Goal: Transaction & Acquisition: Purchase product/service

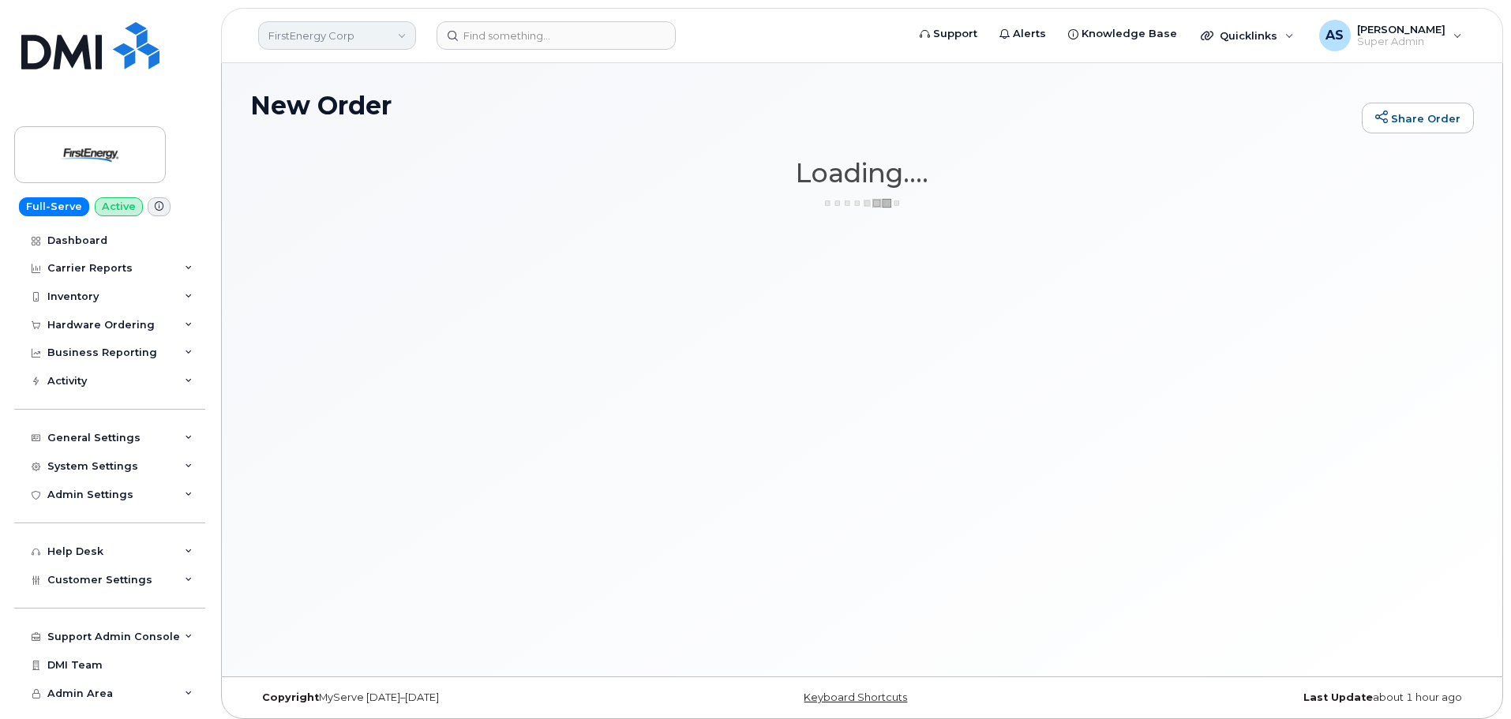
click at [314, 36] on link "FirstEnergy Corp" at bounding box center [337, 35] width 158 height 28
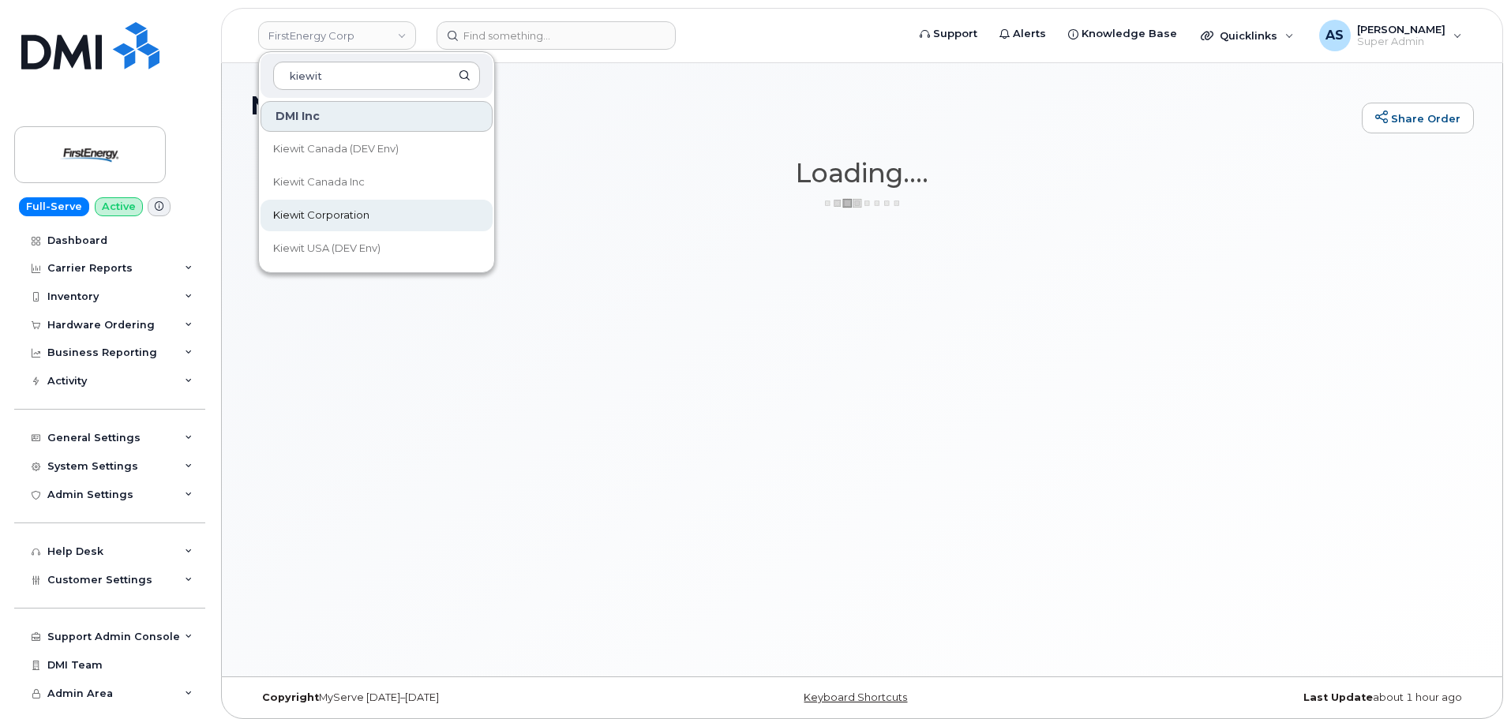
type input "kiewit"
click at [361, 207] on link "Kiewit Corporation" at bounding box center [376, 216] width 232 height 32
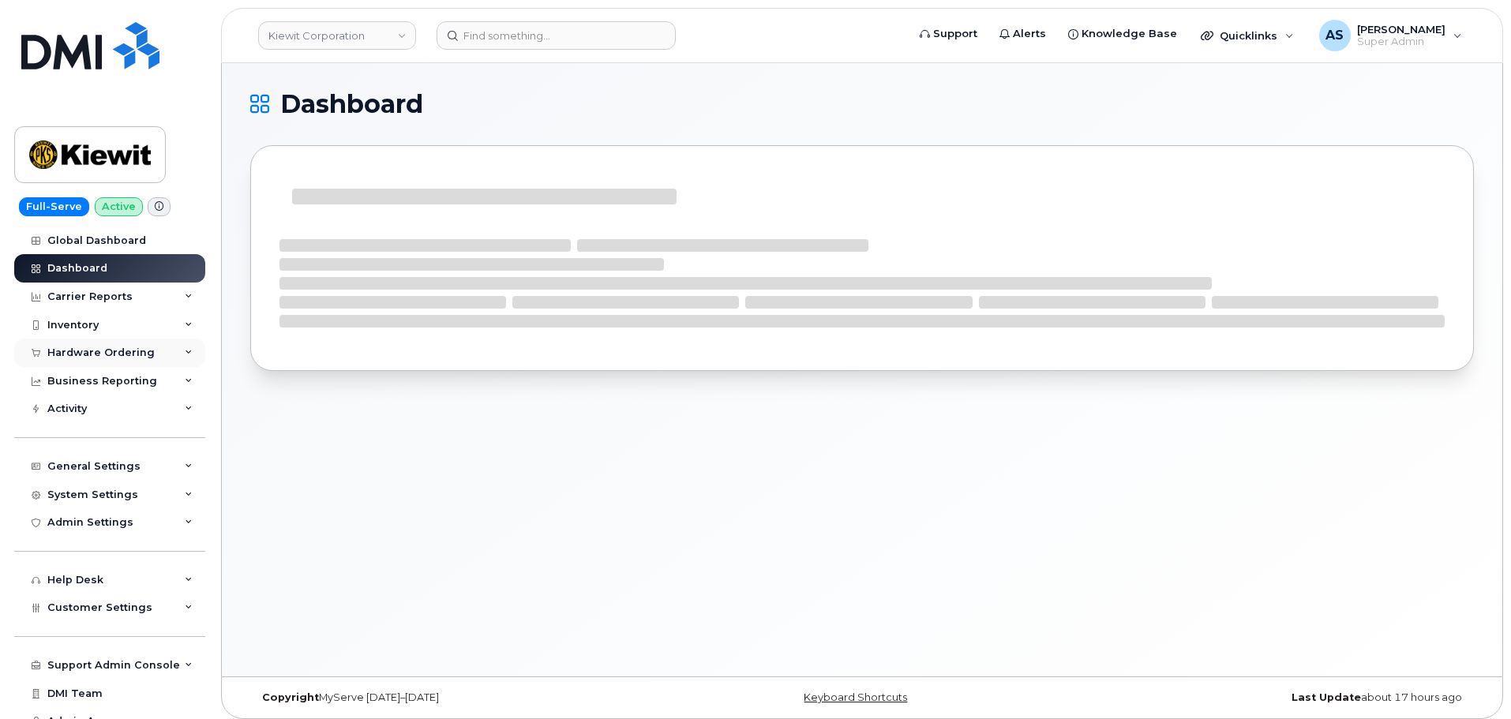
click at [109, 353] on div "Hardware Ordering" at bounding box center [100, 353] width 107 height 13
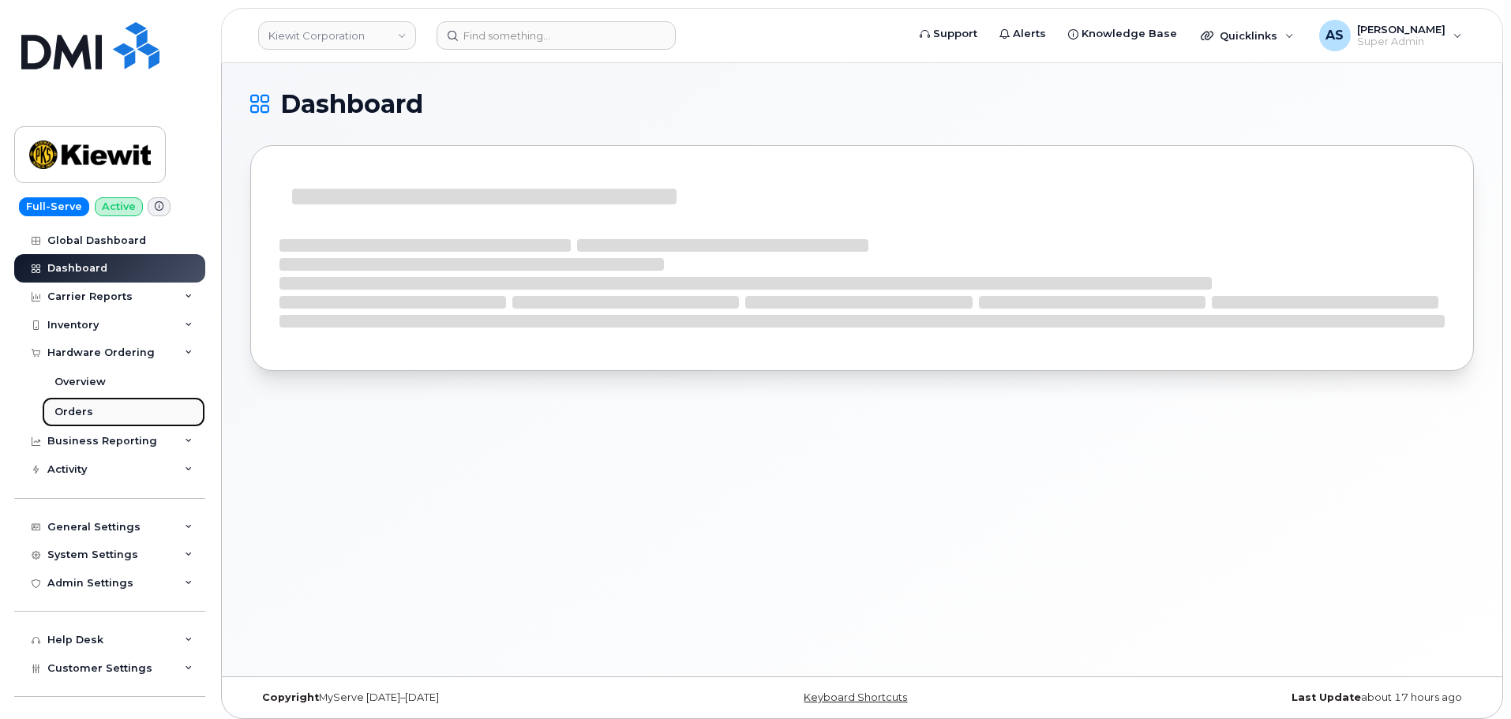
click at [97, 413] on link "Orders" at bounding box center [123, 412] width 163 height 30
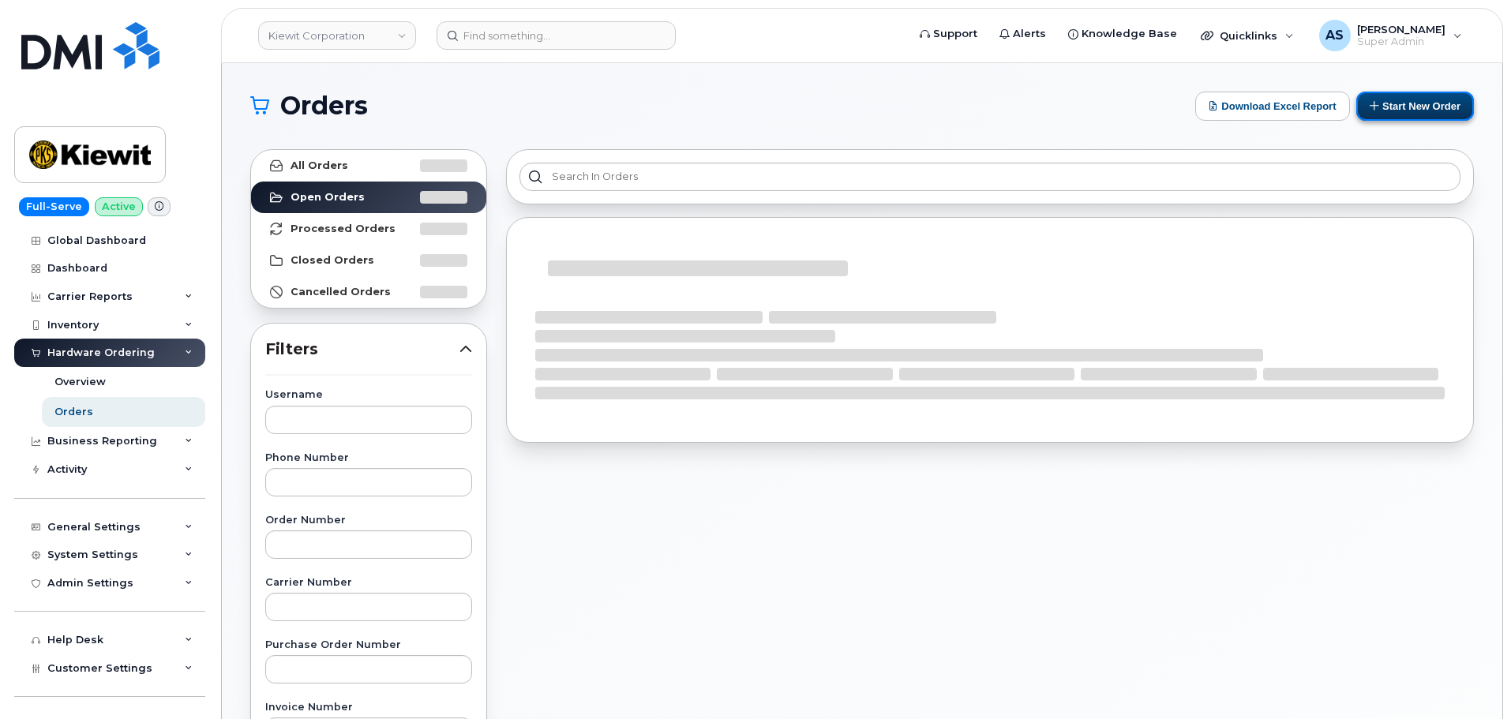
click at [1403, 107] on button "Start New Order" at bounding box center [1415, 106] width 118 height 29
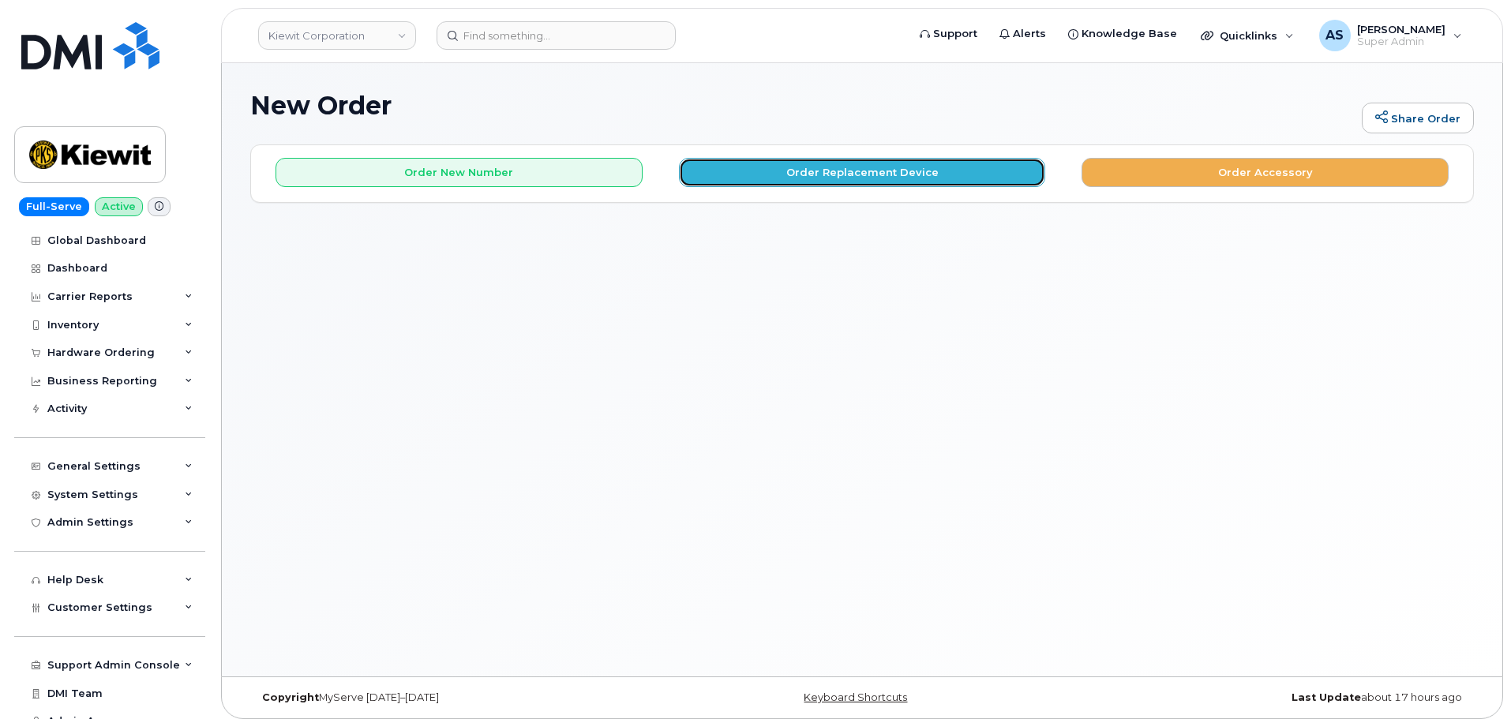
click at [841, 178] on button "Order Replacement Device" at bounding box center [862, 172] width 367 height 29
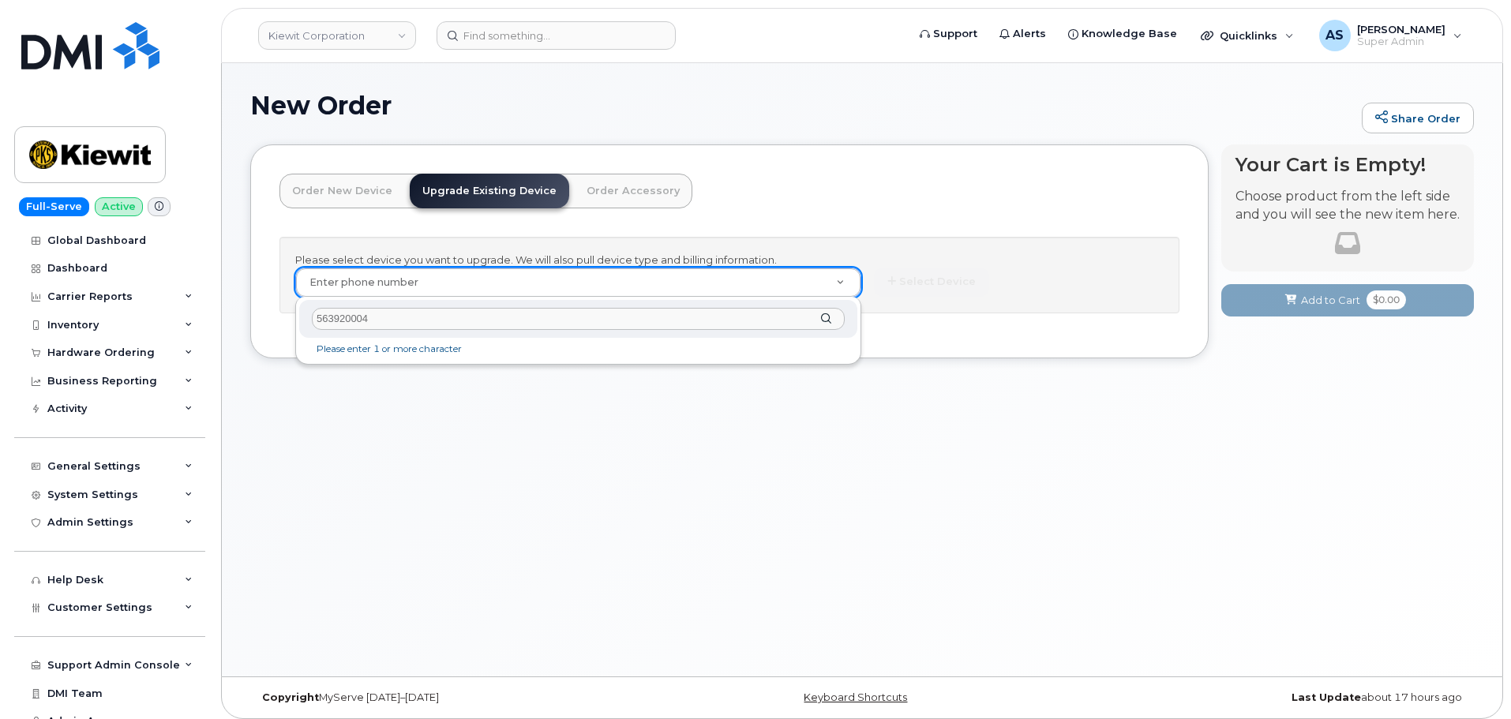
type input "5639200049"
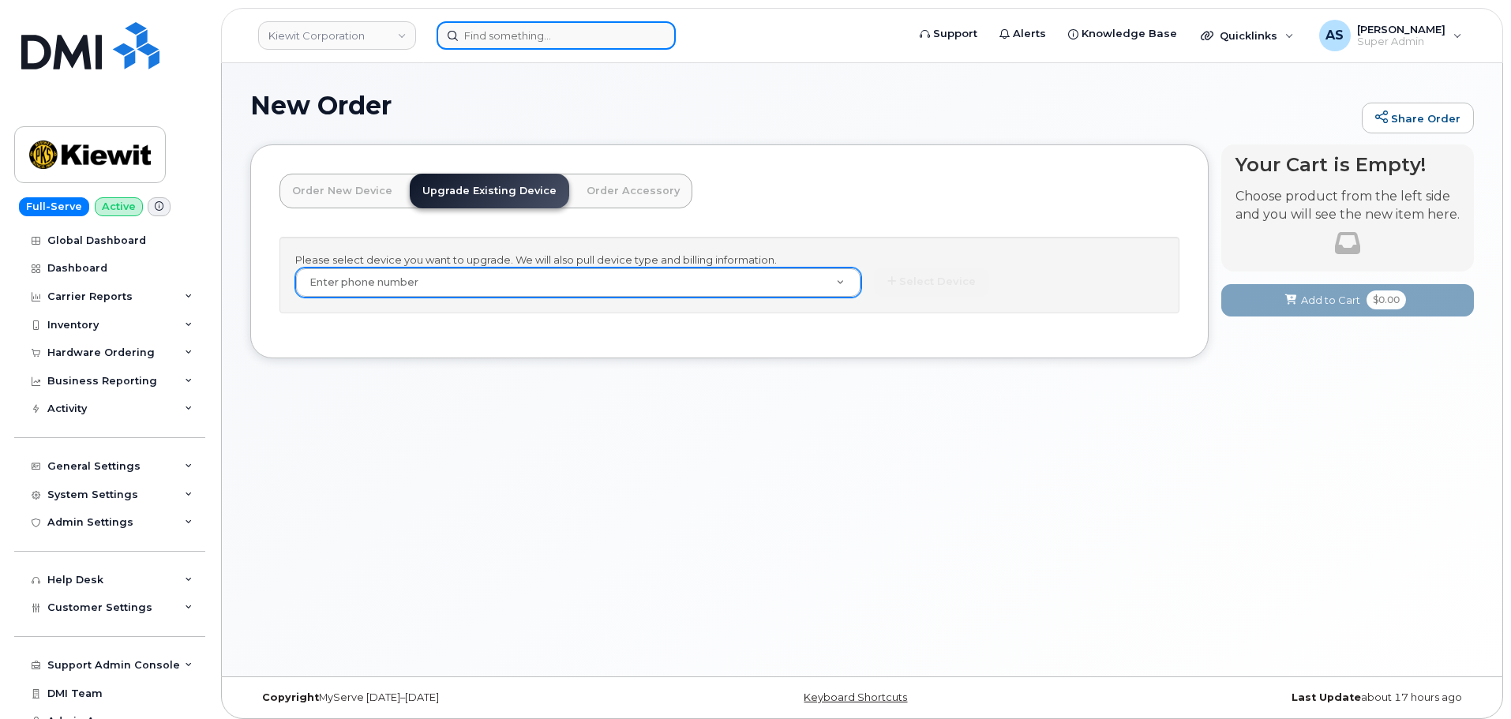
click at [517, 39] on input at bounding box center [555, 35] width 239 height 28
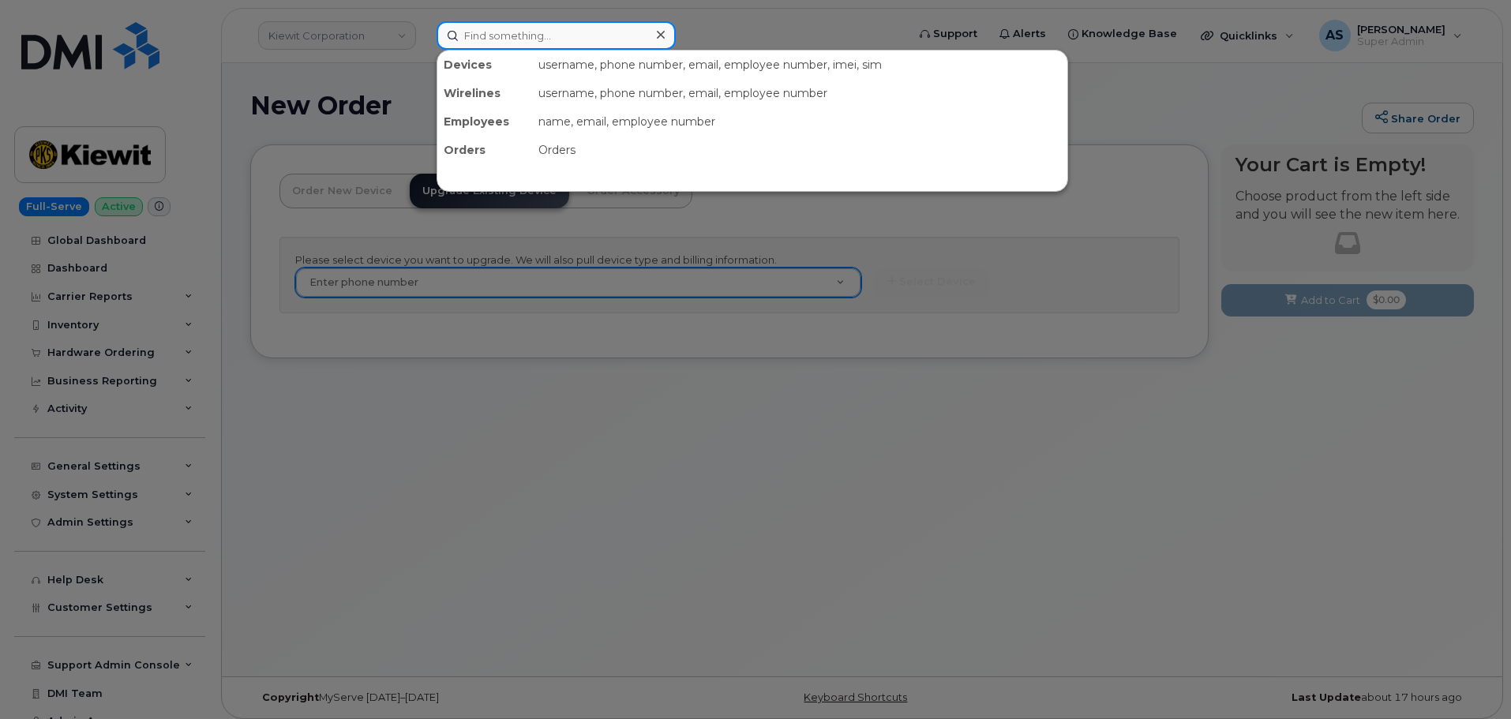
paste input "[PERSON_NAME]"
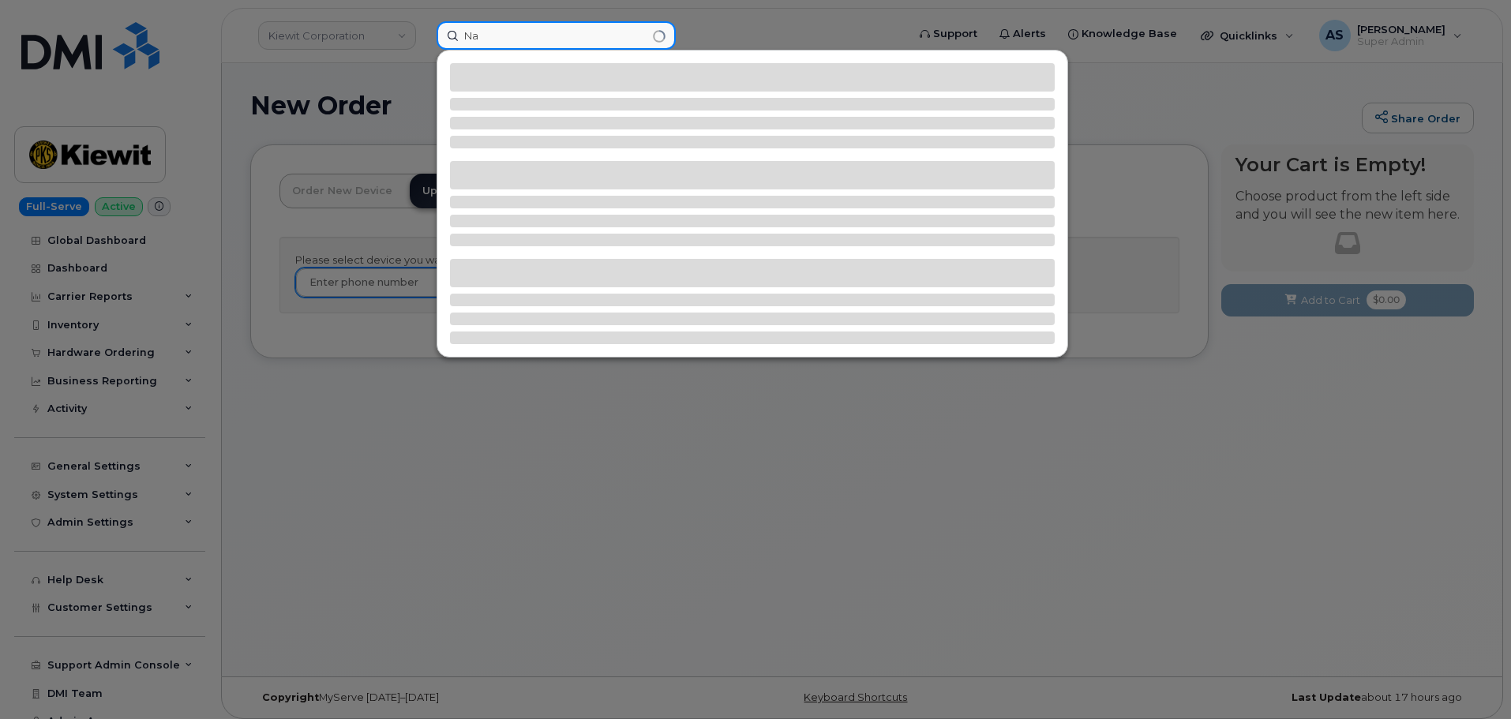
type input "N"
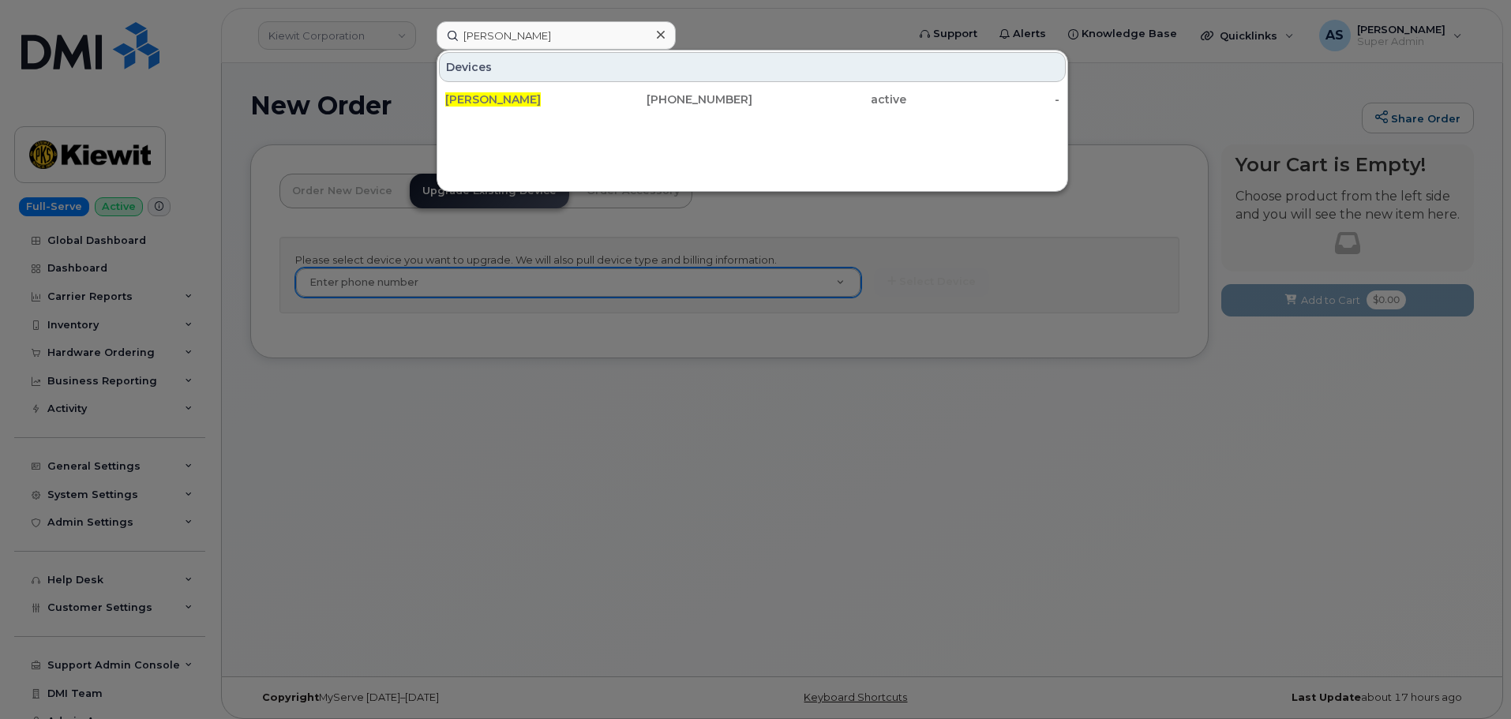
drag, startPoint x: 819, startPoint y: 526, endPoint x: 1013, endPoint y: 490, distance: 198.2
click at [822, 516] on div at bounding box center [755, 359] width 1511 height 719
drag, startPoint x: 516, startPoint y: 36, endPoint x: 294, endPoint y: 32, distance: 221.8
click at [424, 30] on div "Phil klein Devices PHIL KLEIN 563-265-7809 active -" at bounding box center [666, 35] width 485 height 28
paste input "Topher Aldridge"
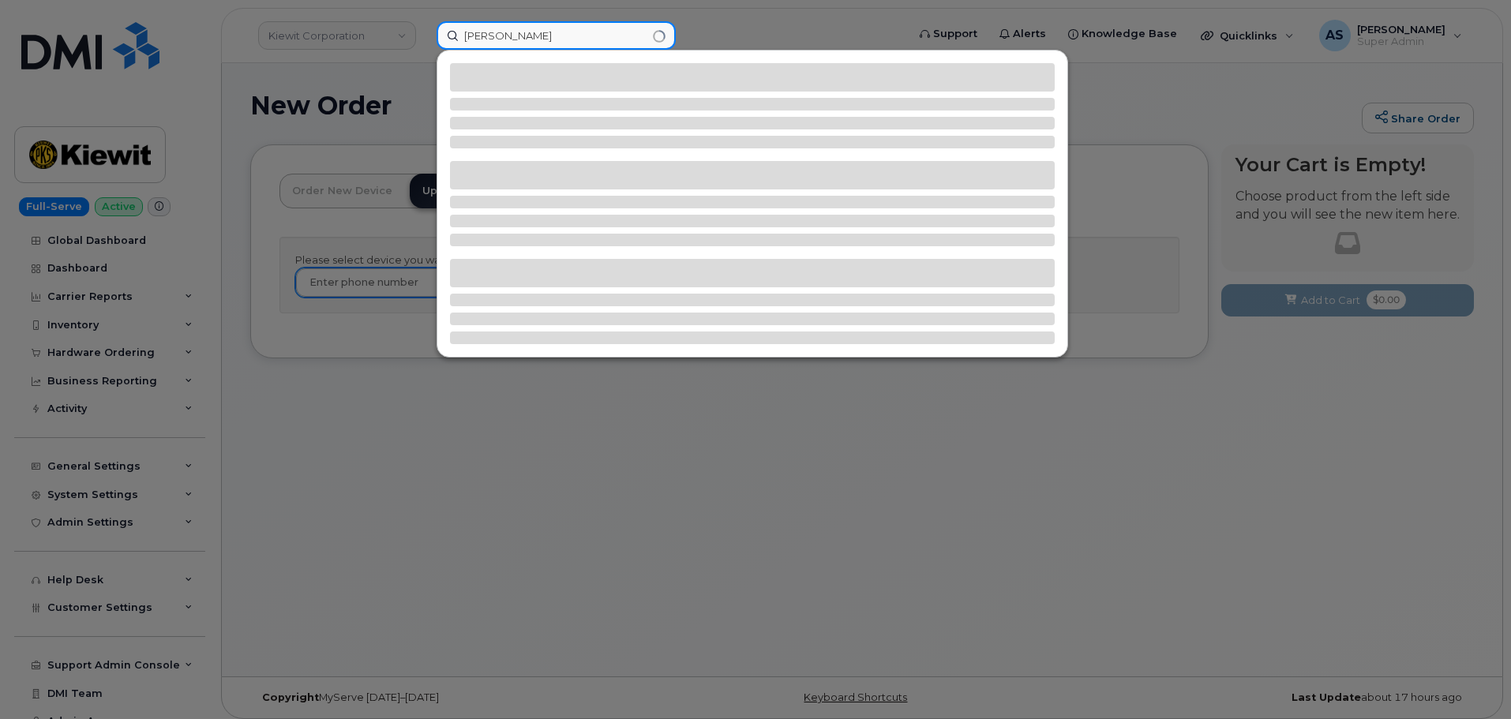
type input "Topher Aldridge"
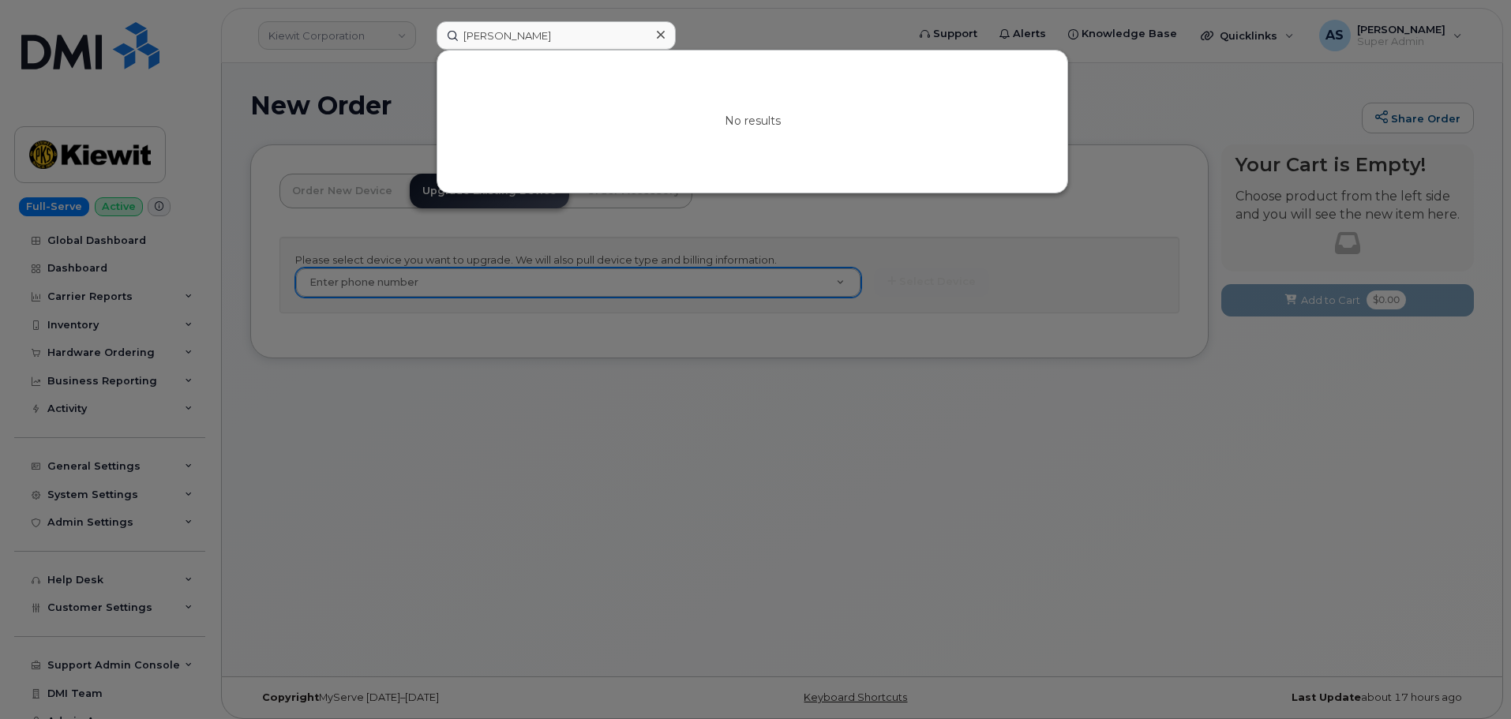
click at [658, 35] on icon at bounding box center [661, 34] width 8 height 13
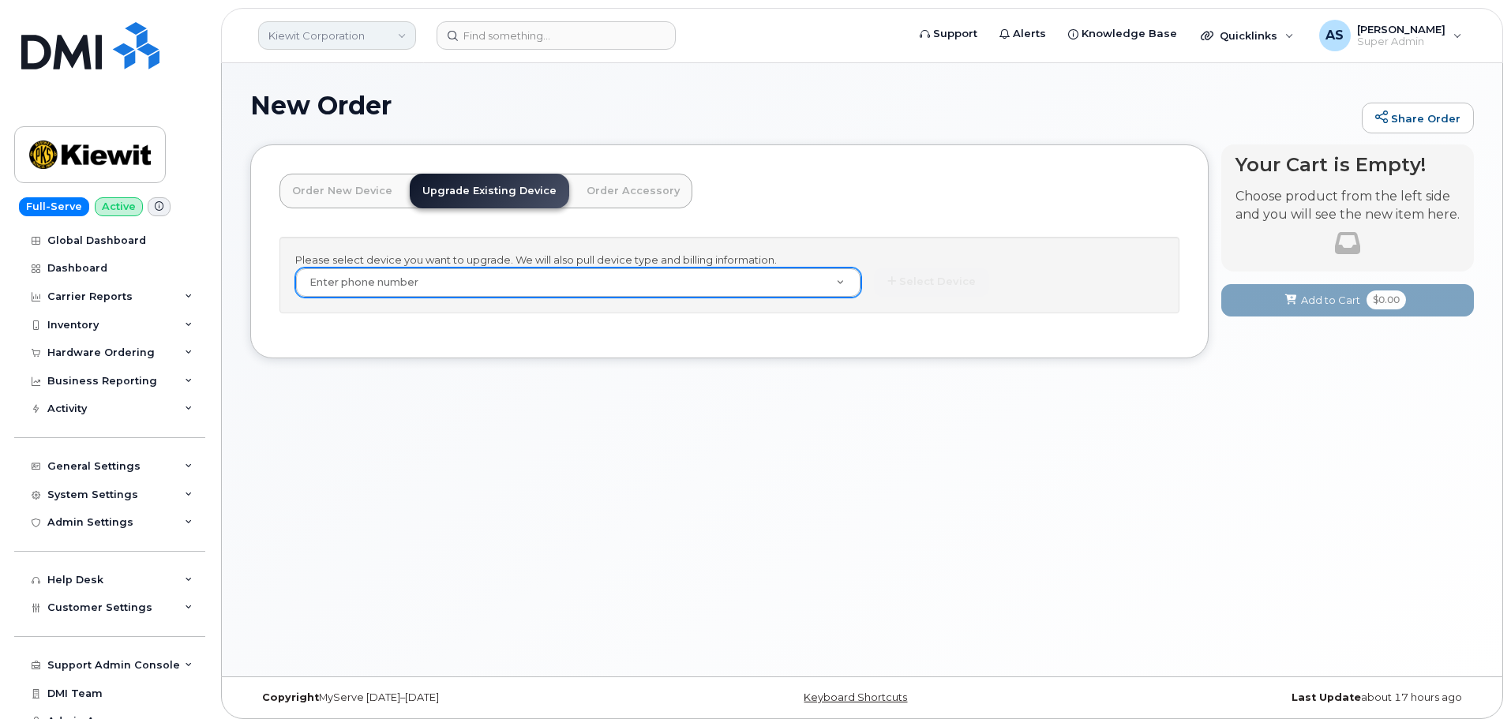
click at [387, 31] on link "Kiewit Corporation" at bounding box center [337, 35] width 158 height 28
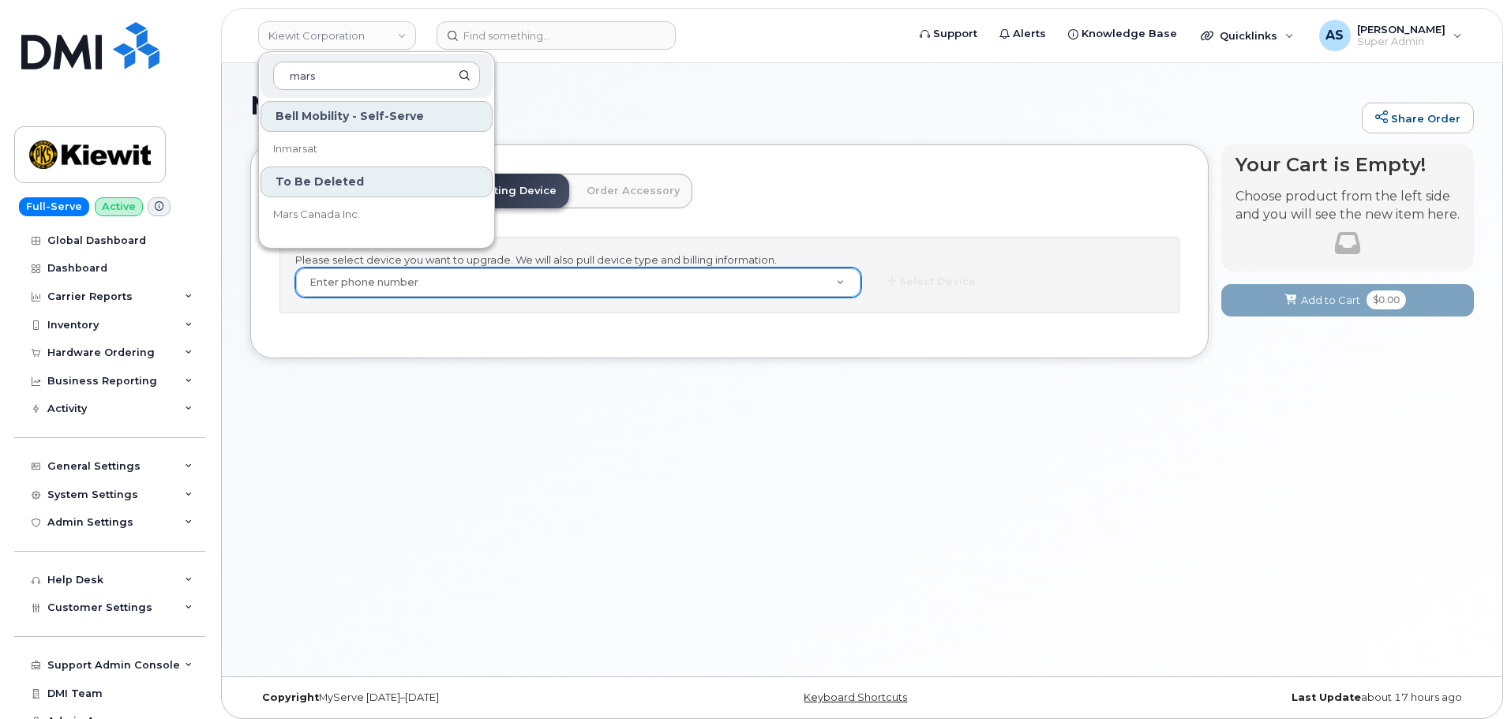
type input "mars"
click at [664, 497] on div "New Order Share Order × Share This Order If you want to allow others to create …" at bounding box center [862, 369] width 1280 height 613
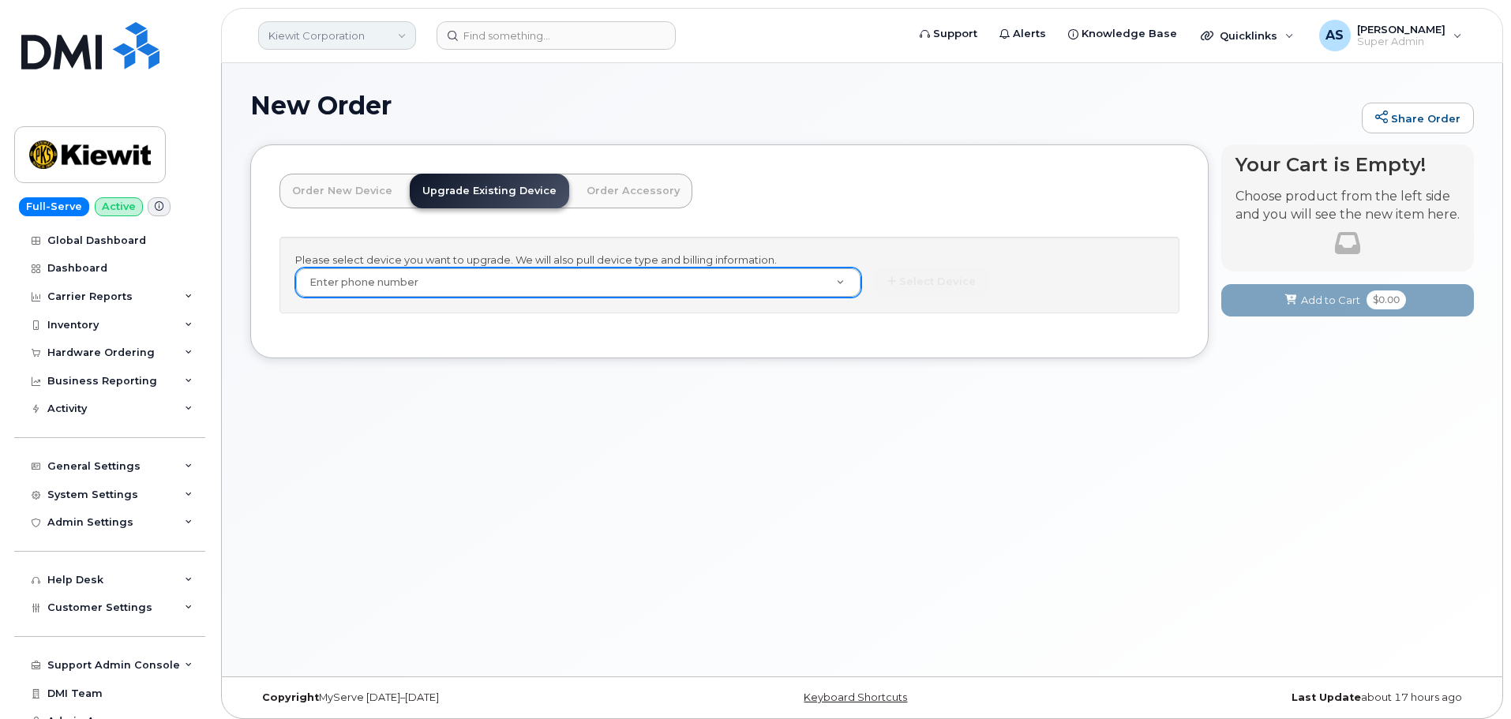
click at [295, 45] on link "Kiewit Corporation" at bounding box center [337, 35] width 158 height 28
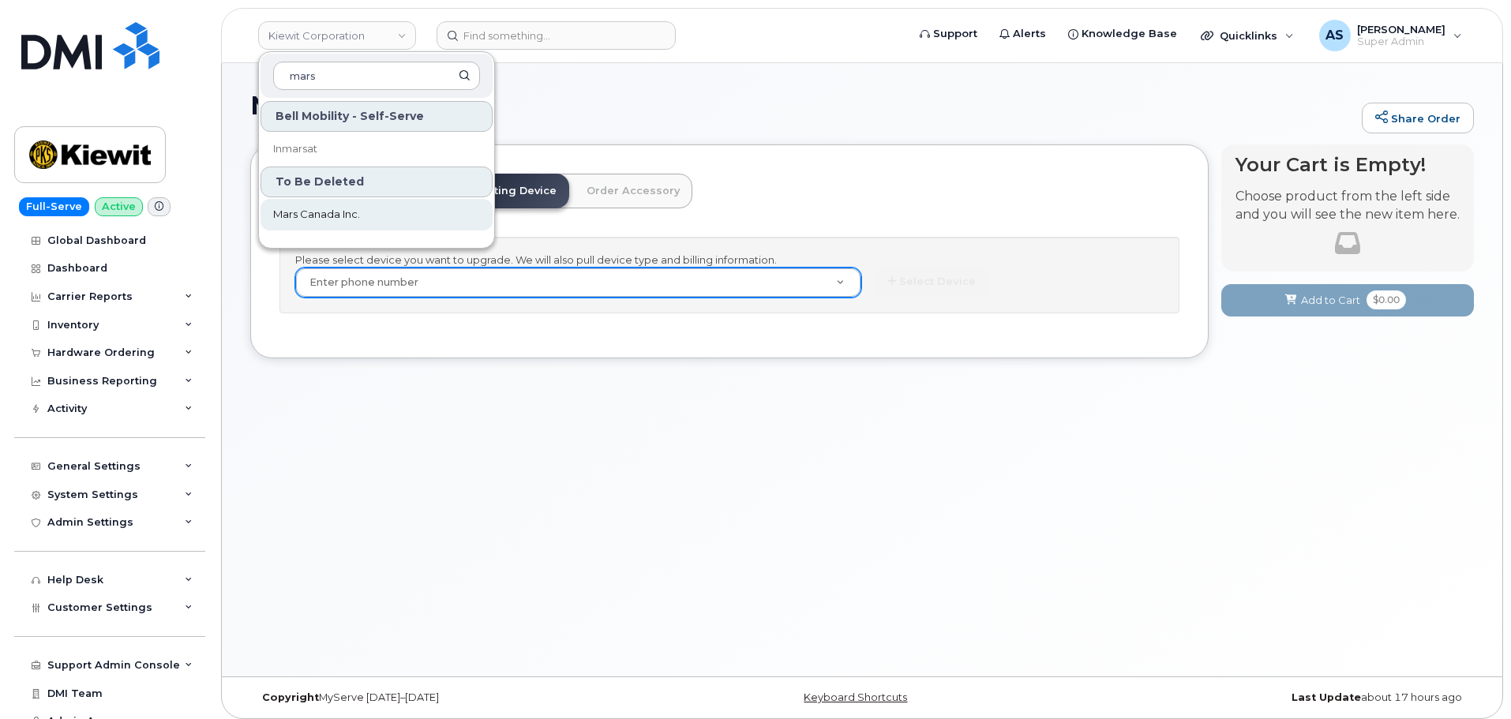
type input "mars"
click at [369, 221] on link "Mars Canada Inc." at bounding box center [376, 215] width 232 height 32
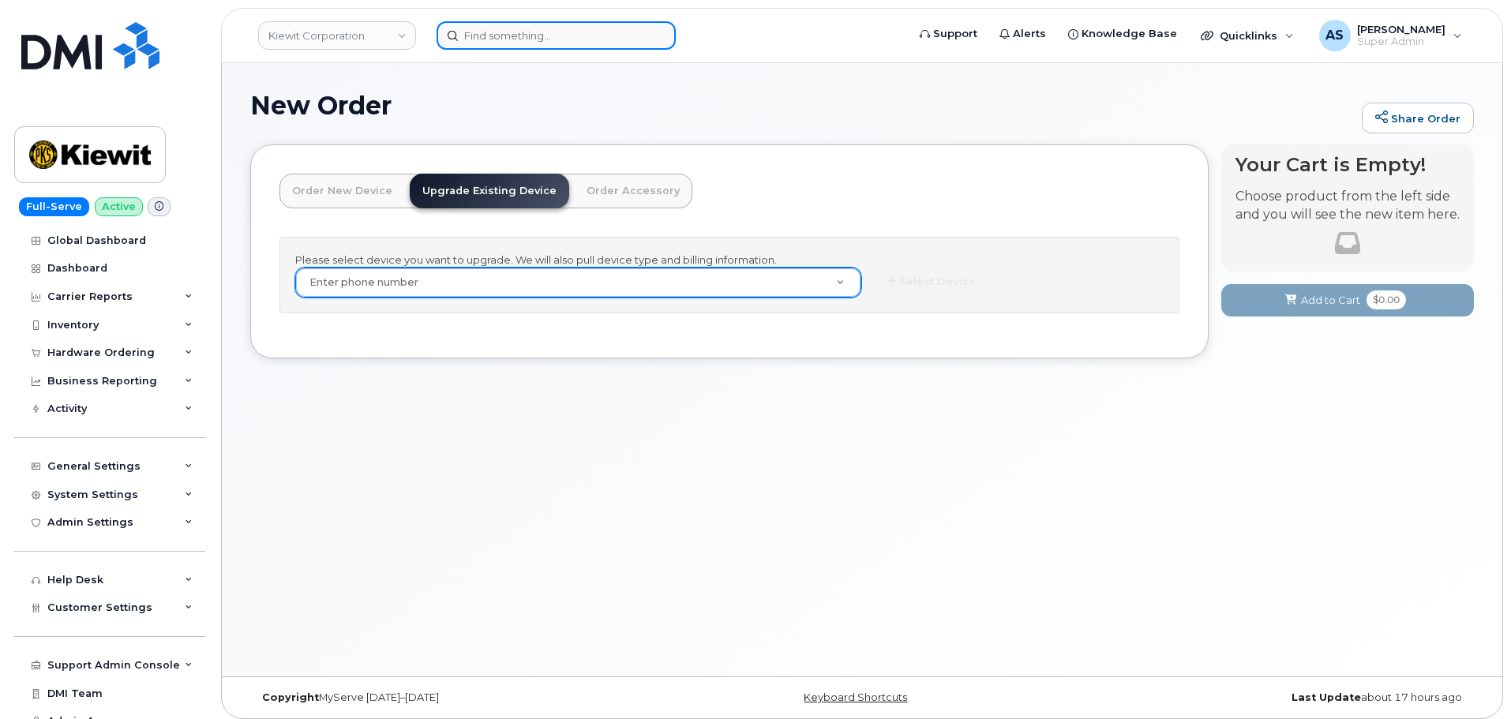
click at [531, 38] on input at bounding box center [555, 35] width 239 height 28
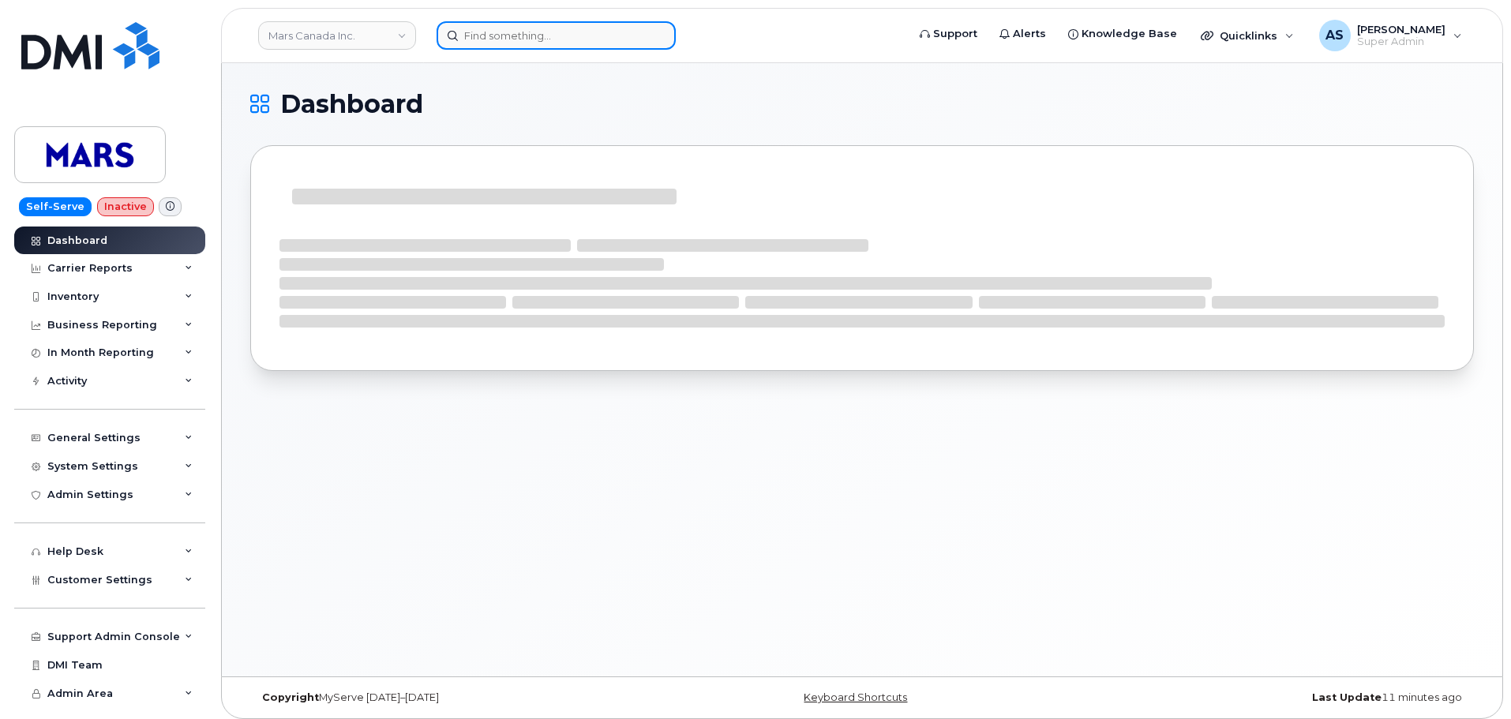
click at [505, 46] on input at bounding box center [555, 35] width 239 height 28
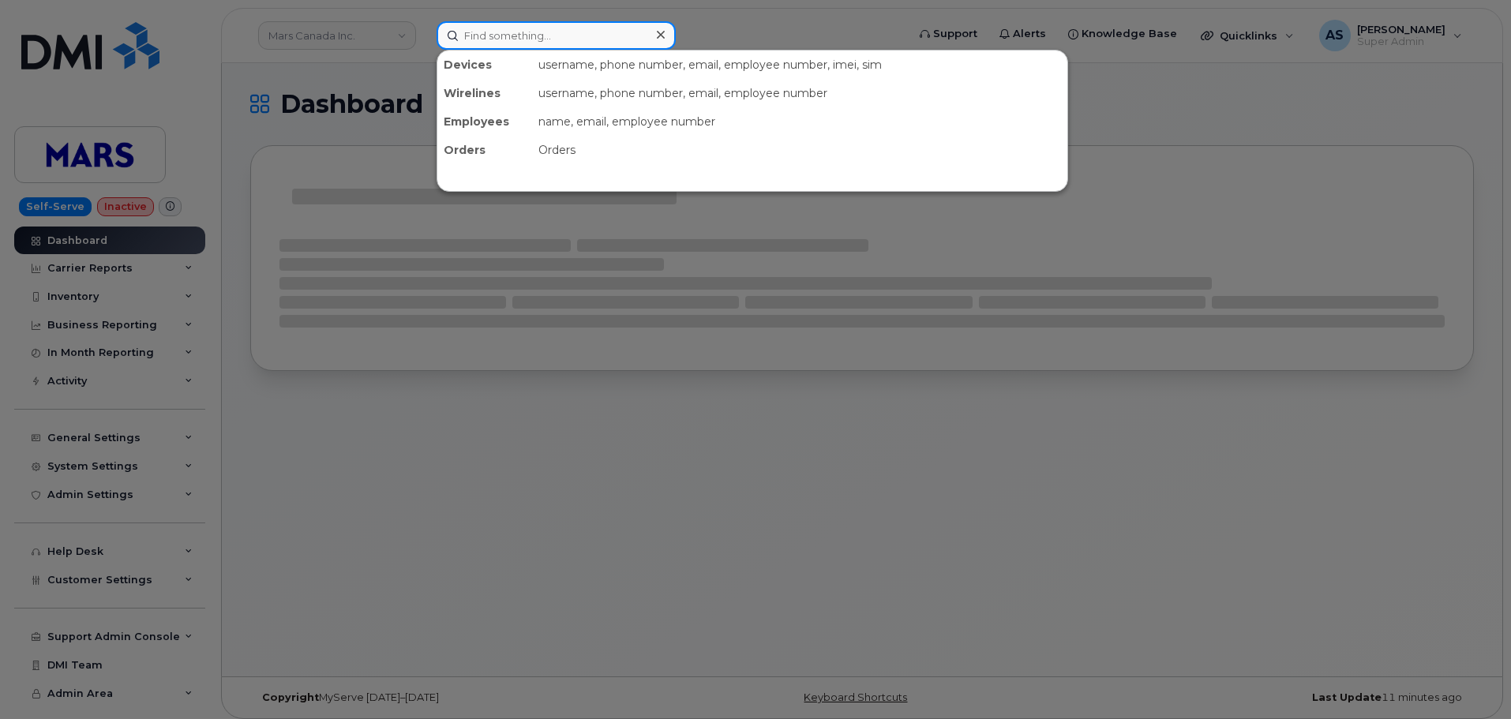
click at [500, 37] on input at bounding box center [555, 35] width 239 height 28
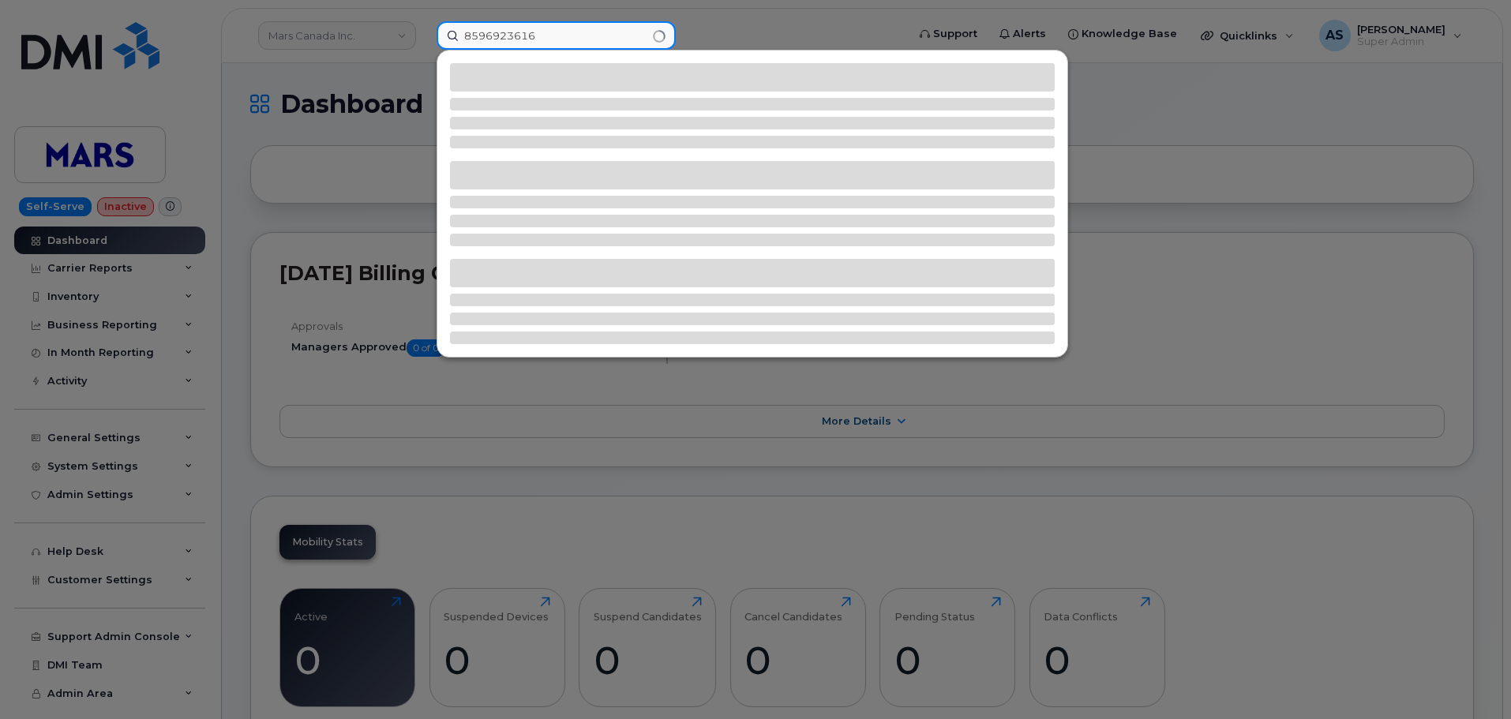
type input "8596923616"
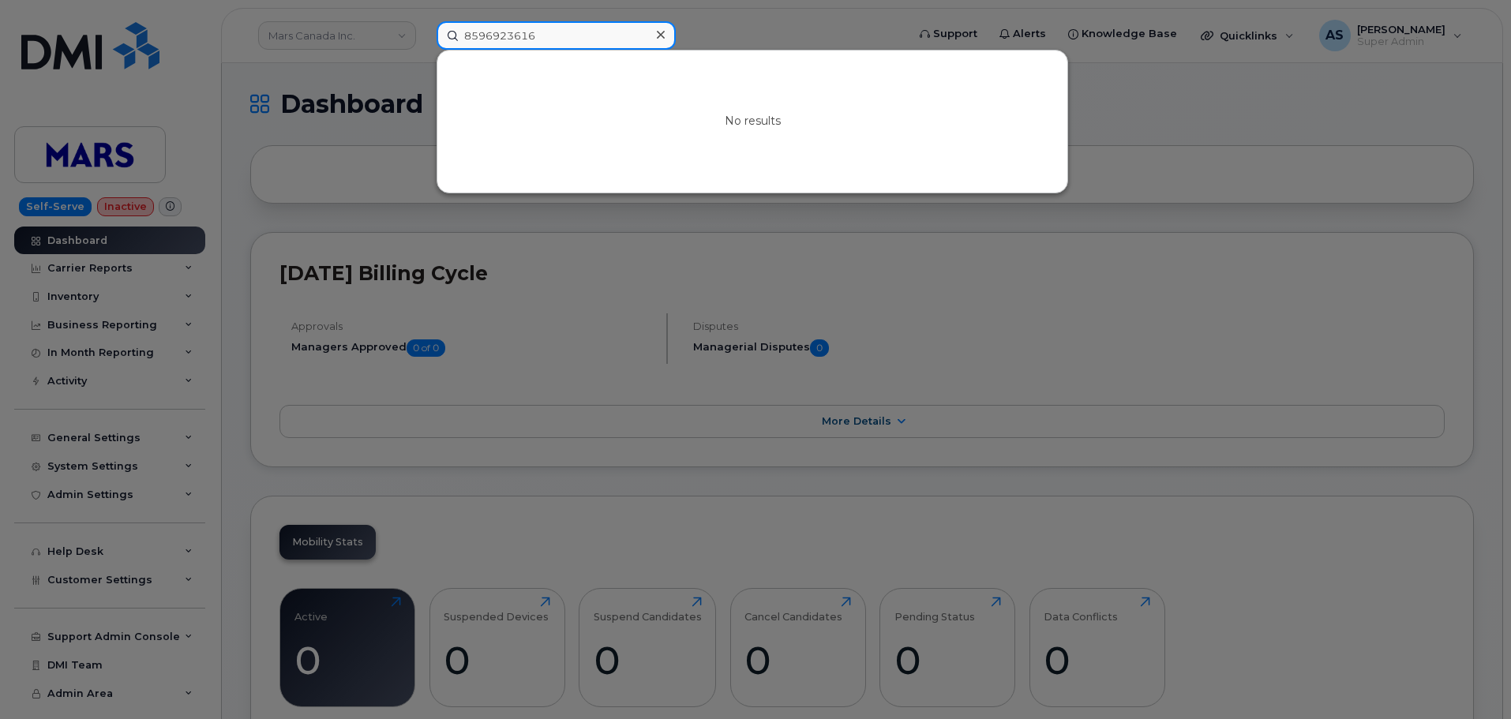
drag, startPoint x: 545, startPoint y: 32, endPoint x: 370, endPoint y: 44, distance: 175.6
click at [424, 43] on div "8596923616 No results" at bounding box center [666, 35] width 485 height 28
click at [264, 88] on div at bounding box center [755, 359] width 1511 height 719
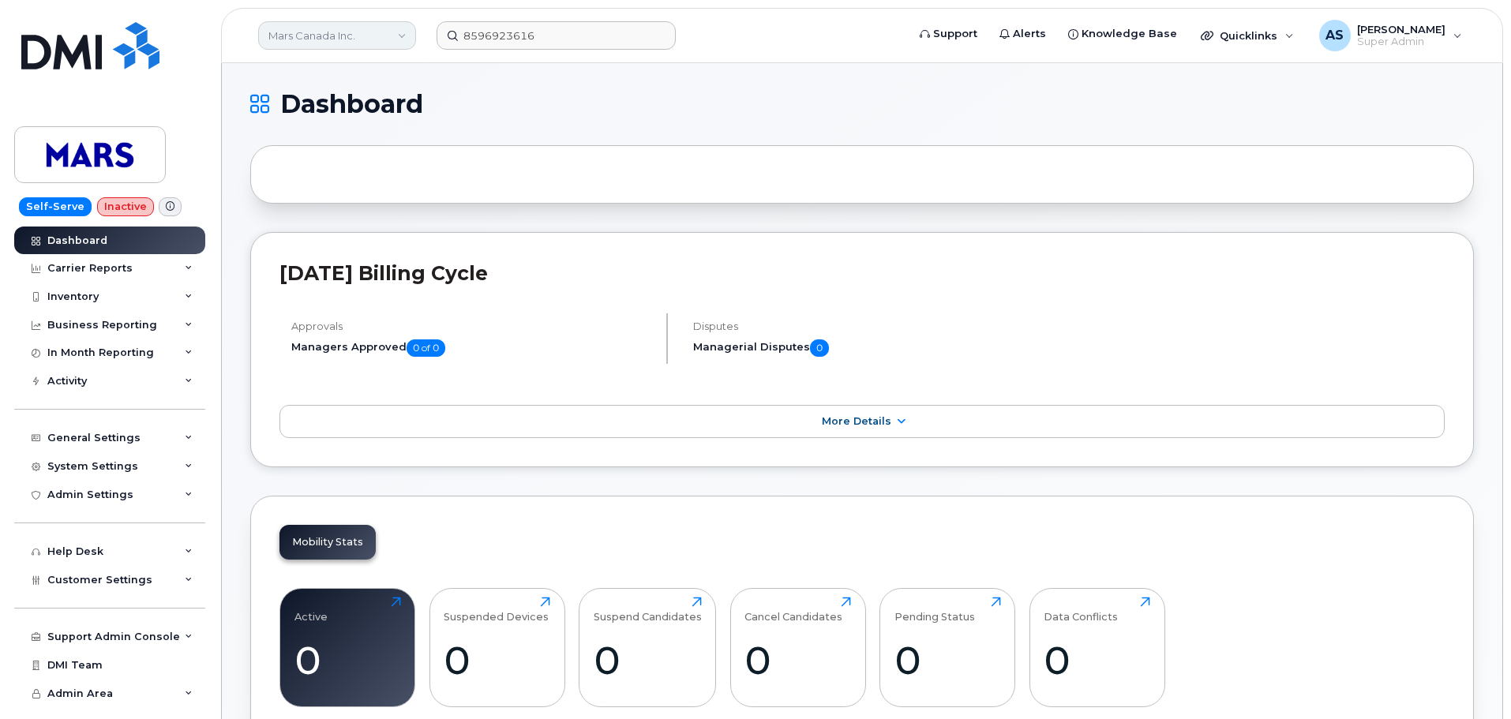
click at [322, 33] on link "Mars Canada Inc." at bounding box center [337, 35] width 158 height 28
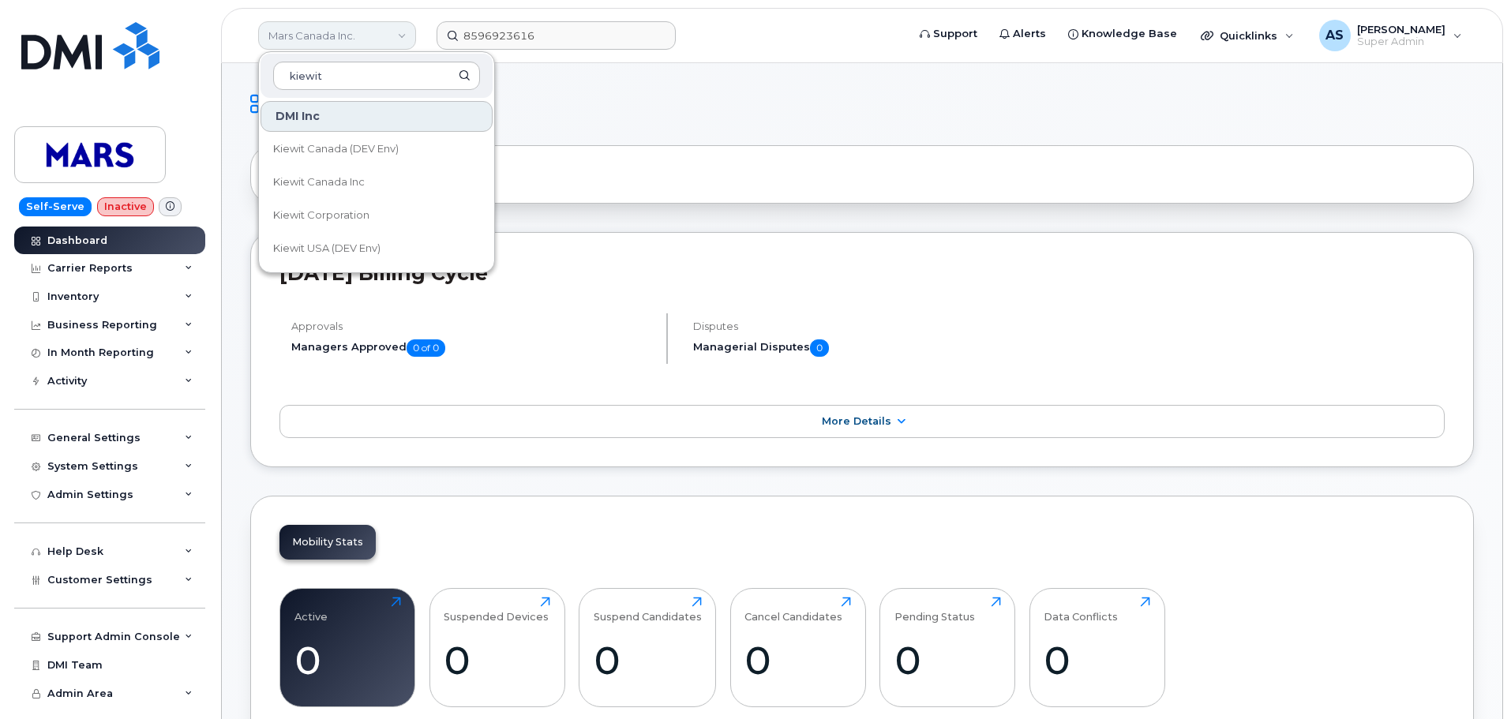
type input "kiewit"
drag, startPoint x: 371, startPoint y: 207, endPoint x: 378, endPoint y: 212, distance: 8.5
click at [371, 206] on link "Kiewit Corporation" at bounding box center [376, 216] width 232 height 32
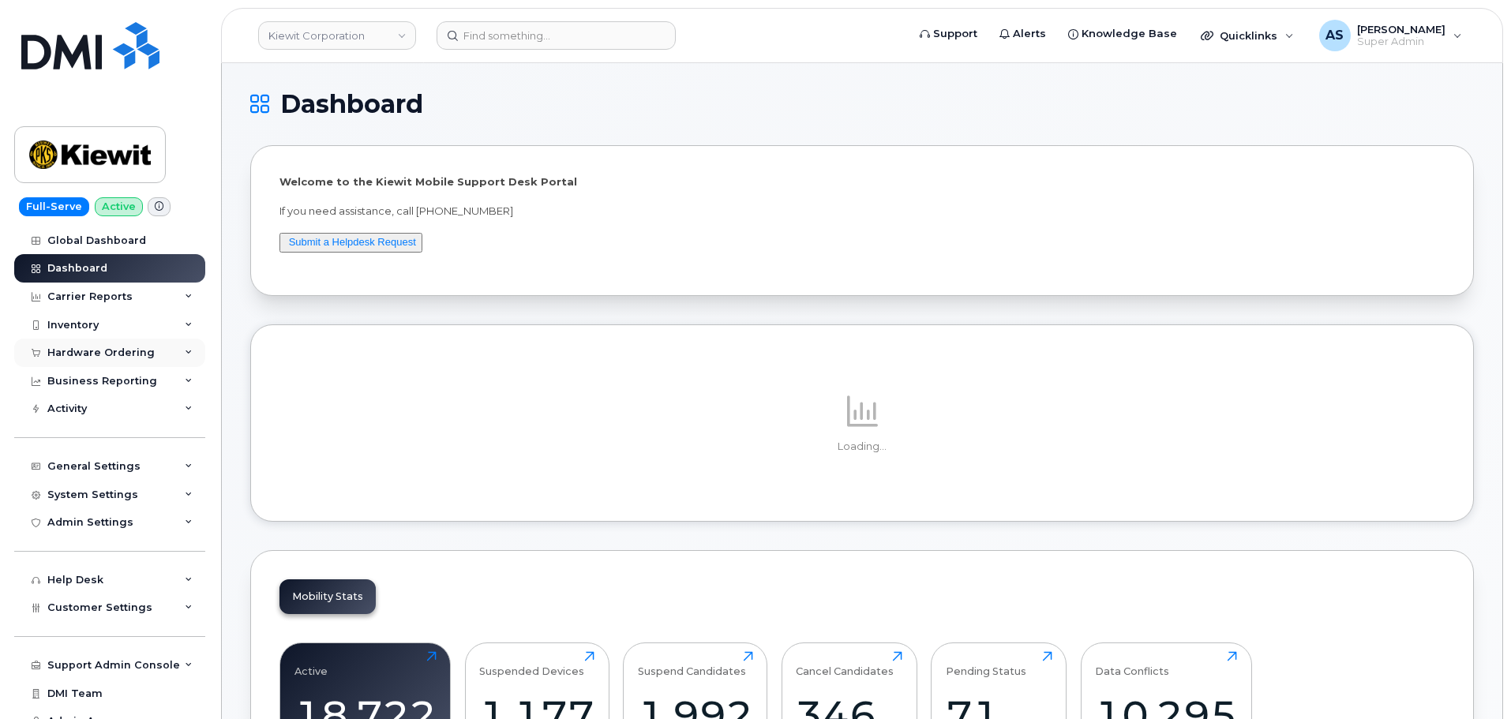
click at [122, 350] on div "Hardware Ordering" at bounding box center [100, 353] width 107 height 13
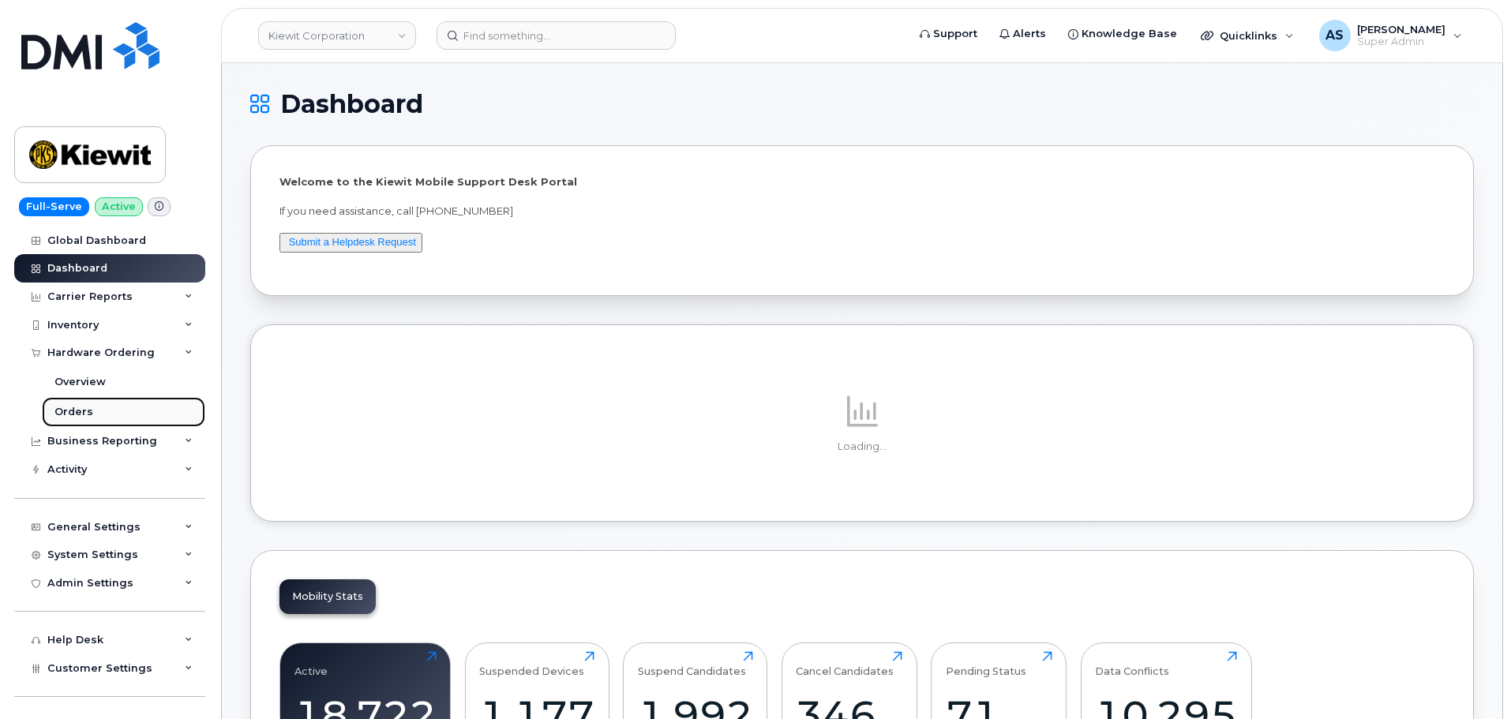
click at [95, 409] on link "Orders" at bounding box center [123, 412] width 163 height 30
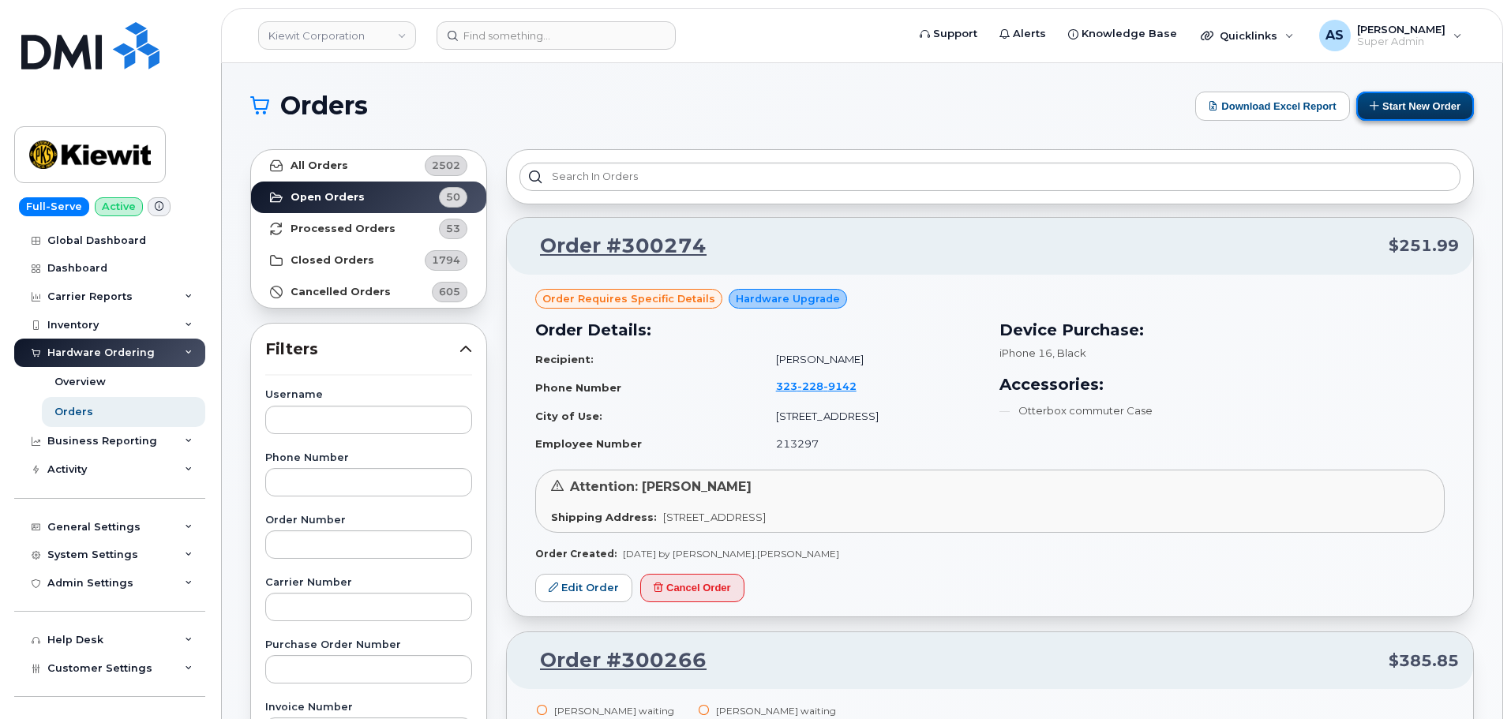
click at [1421, 109] on button "Start New Order" at bounding box center [1415, 106] width 118 height 29
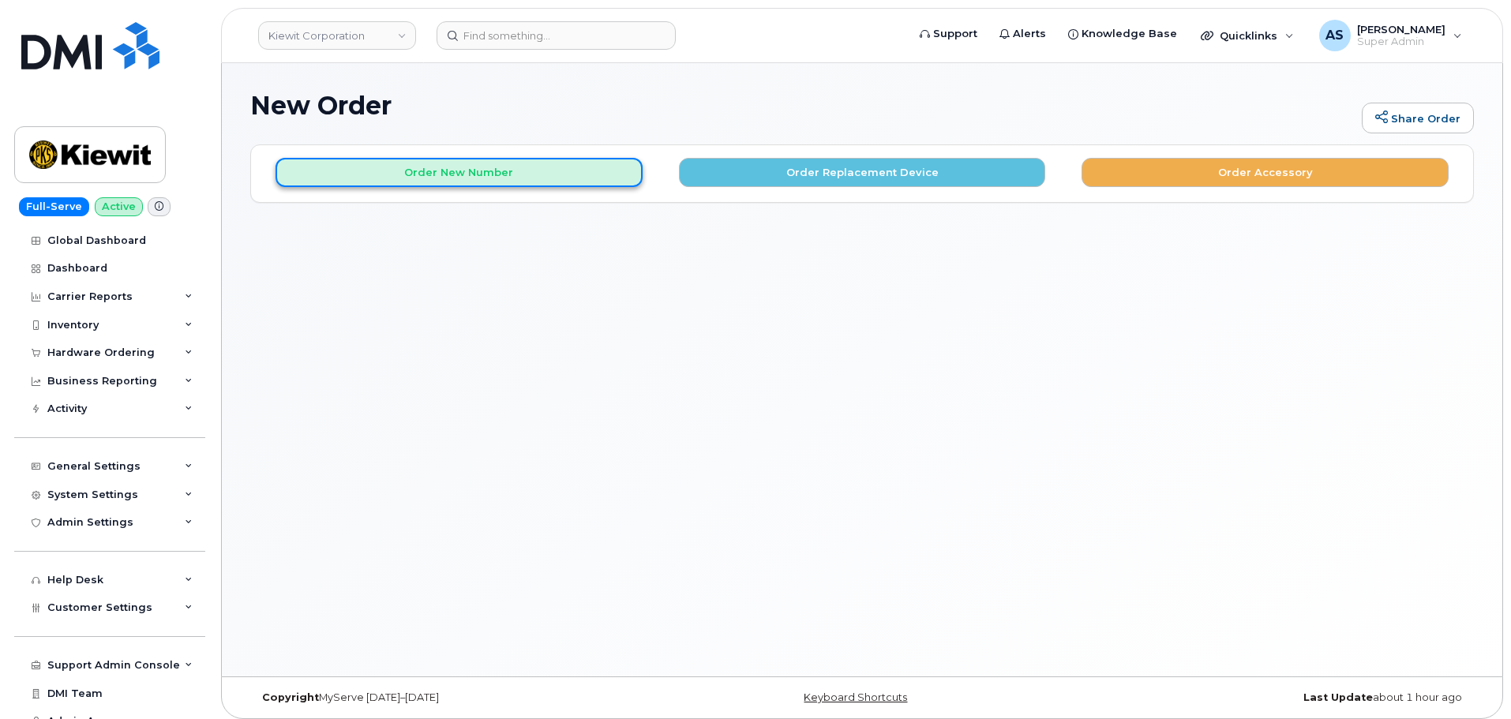
click at [531, 173] on button "Order New Number" at bounding box center [458, 172] width 367 height 29
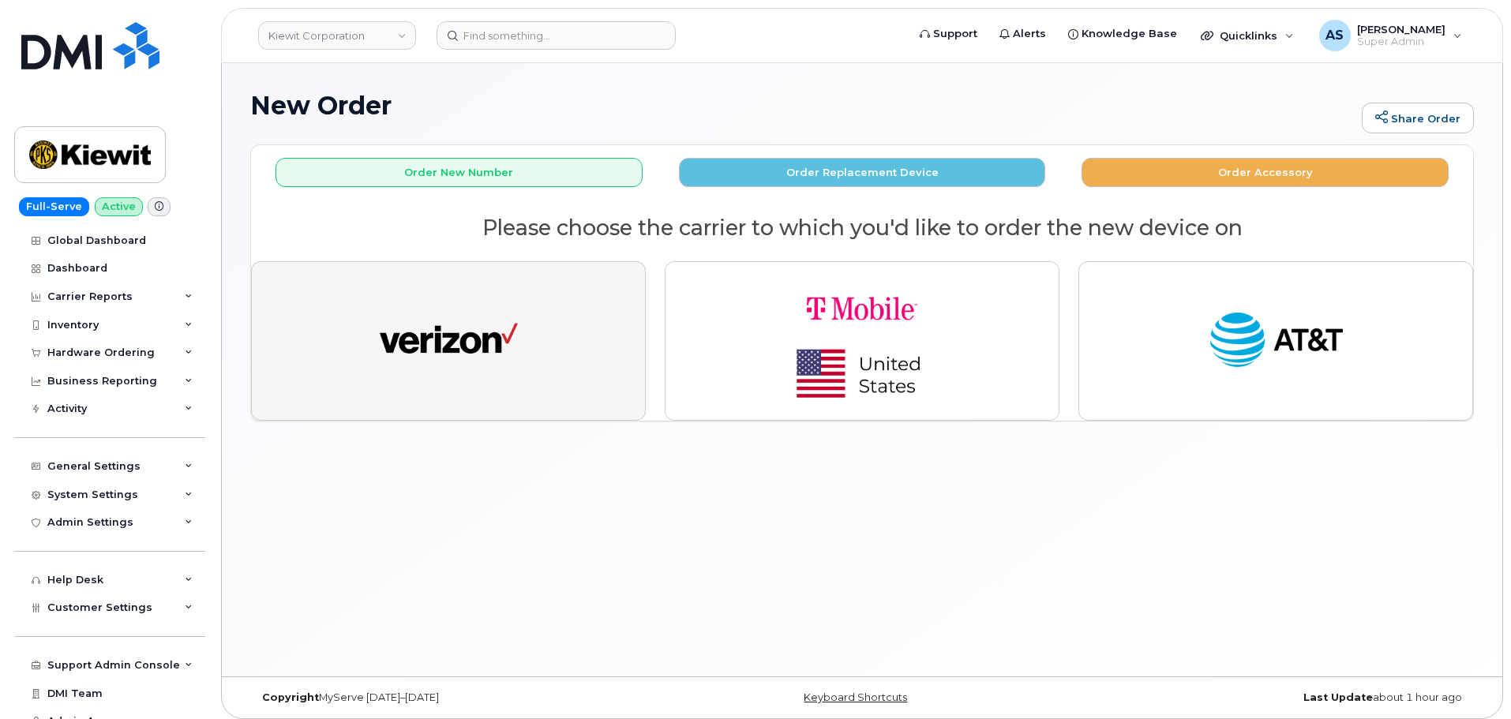
click at [482, 343] on img "button" at bounding box center [449, 340] width 138 height 71
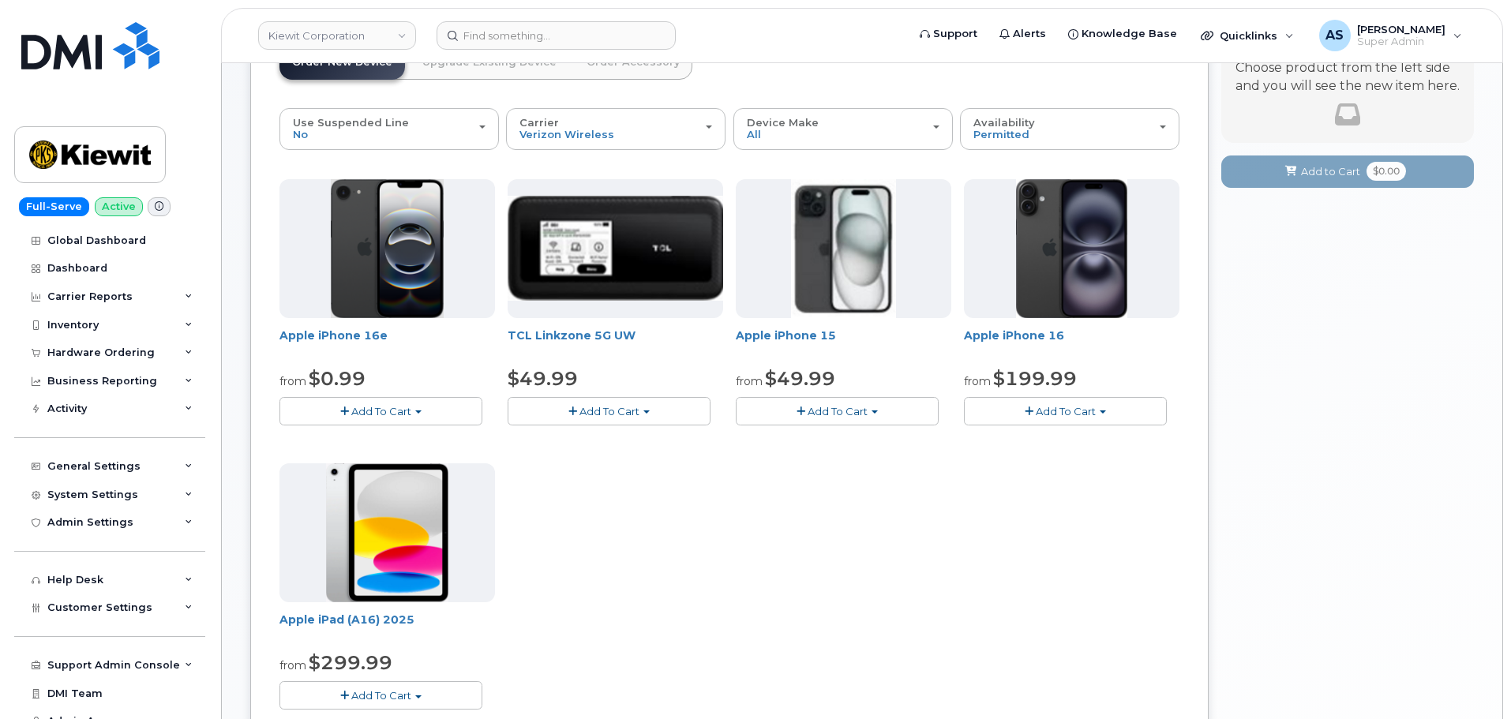
scroll to position [158, 0]
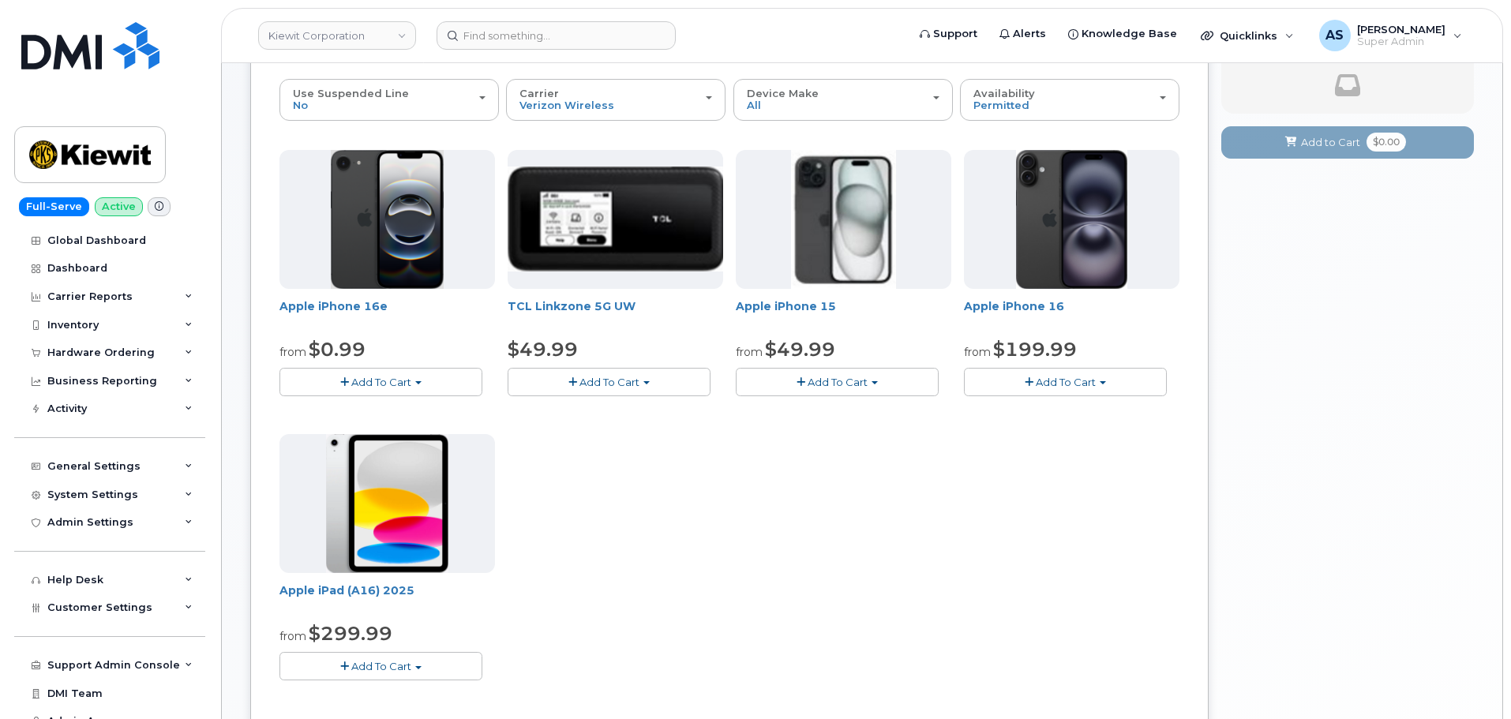
click at [1033, 384] on button "Add To Cart" at bounding box center [1065, 382] width 203 height 28
click at [1068, 433] on link "$199.99 - 2 Year Activation (128GB)" at bounding box center [1077, 431] width 218 height 20
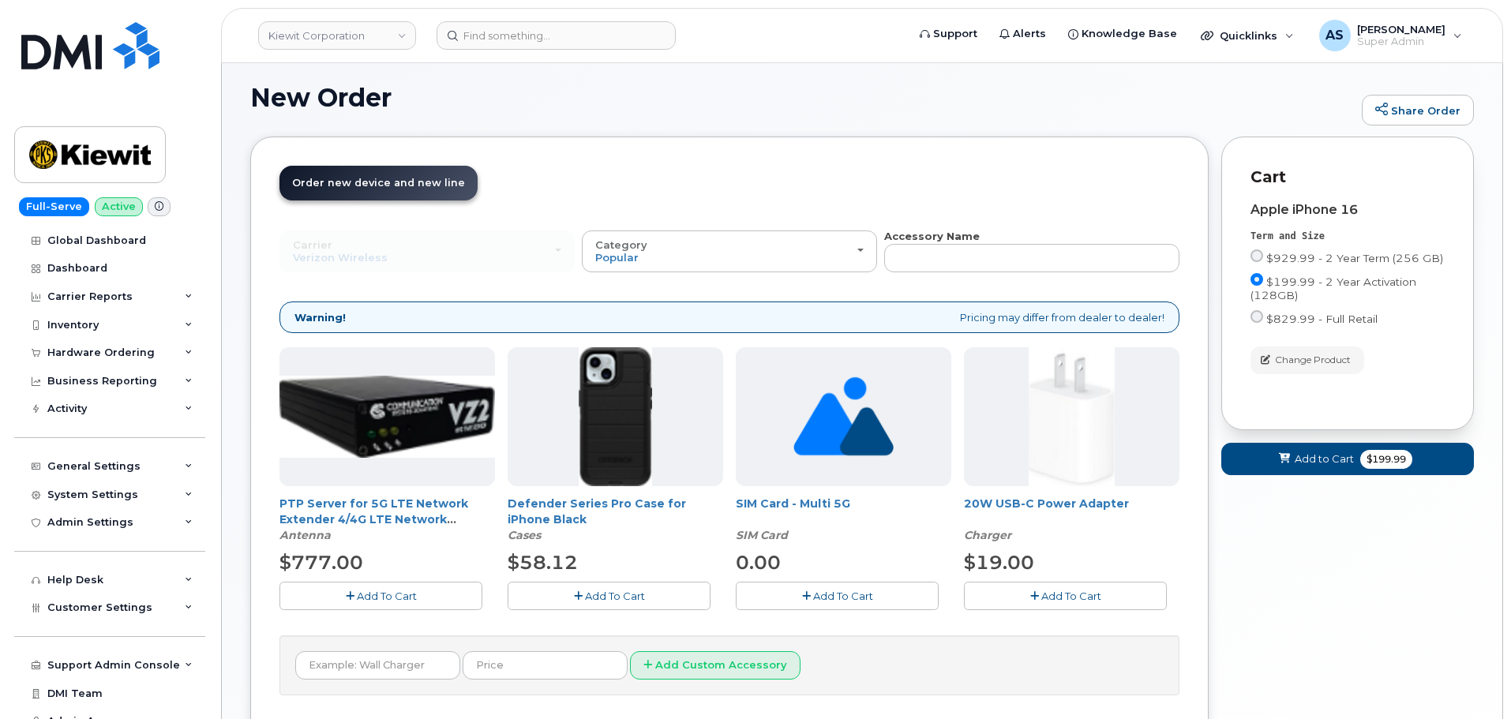
scroll to position [132, 0]
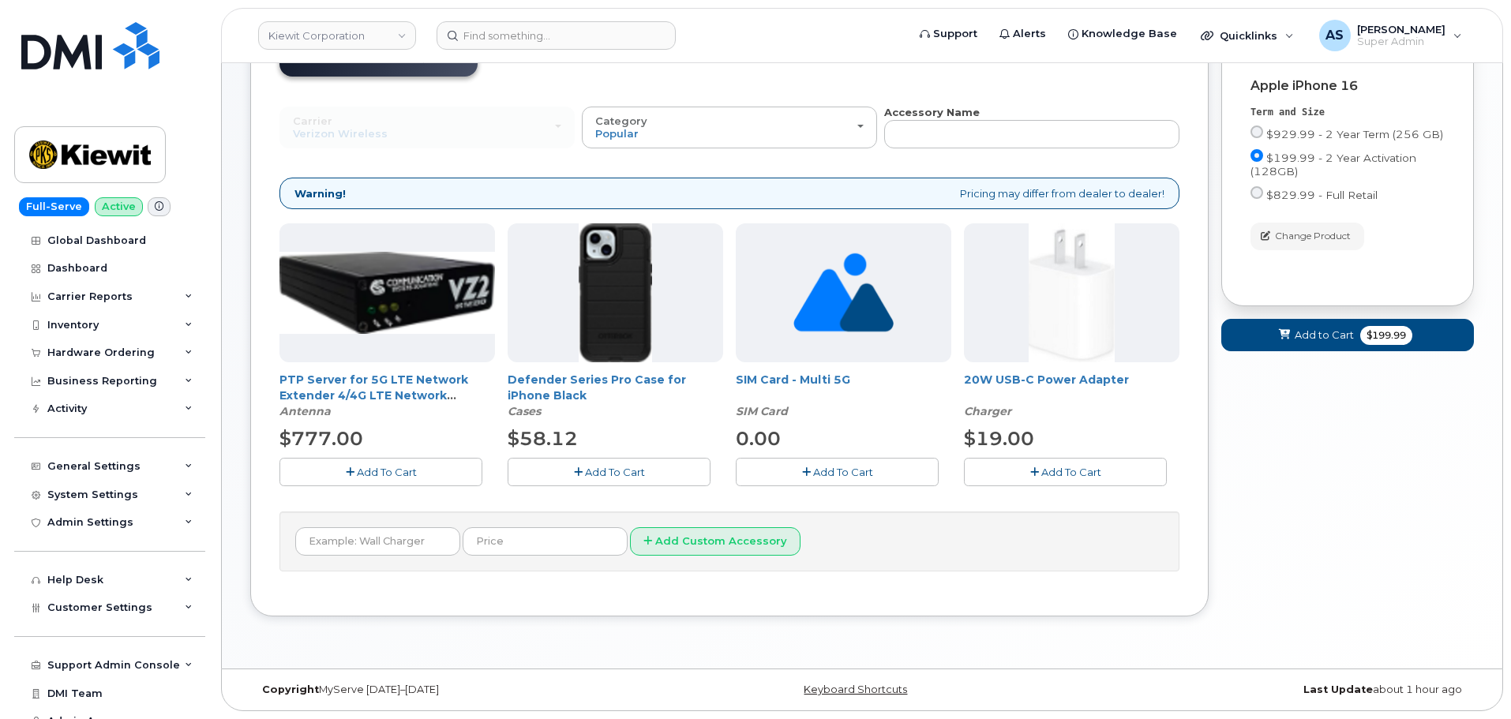
click at [646, 474] on button "Add To Cart" at bounding box center [609, 472] width 203 height 28
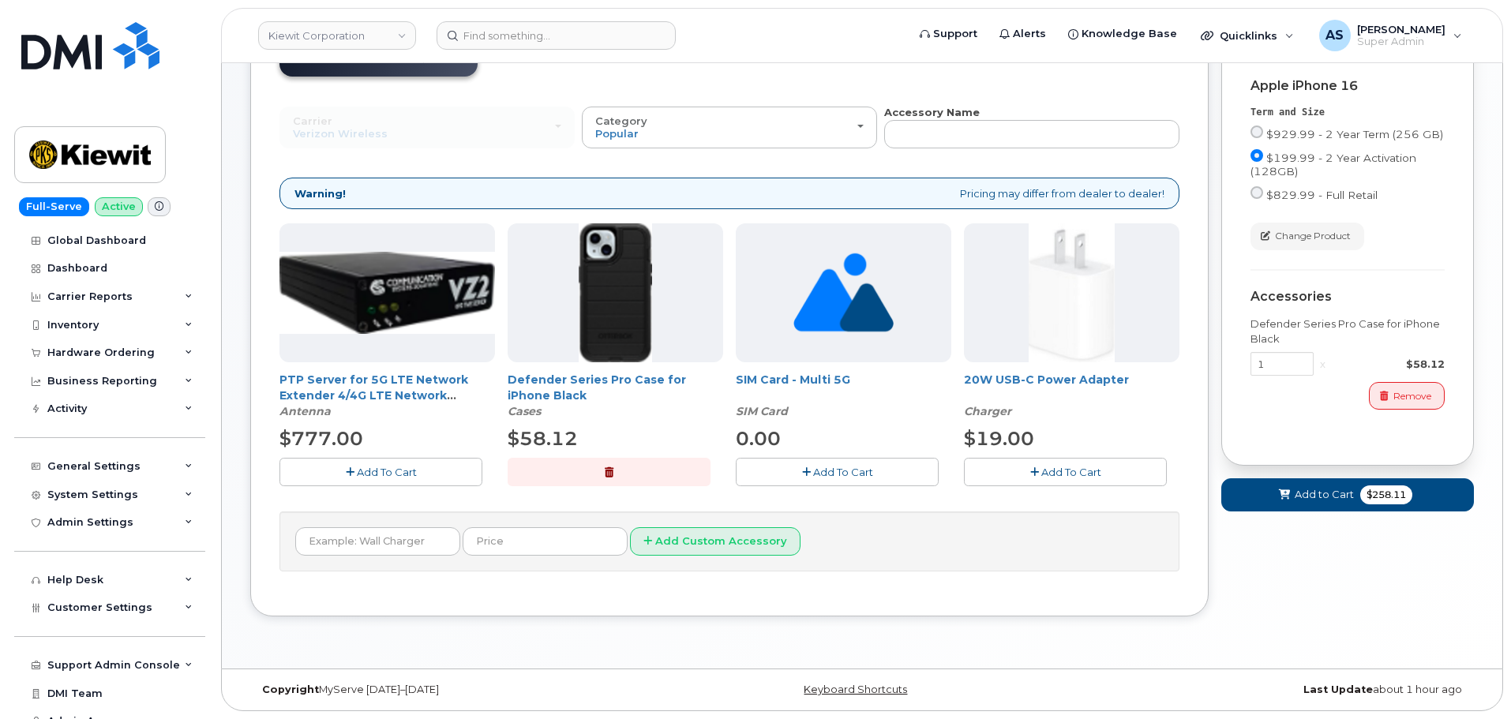
click at [1107, 469] on button "Add To Cart" at bounding box center [1065, 472] width 203 height 28
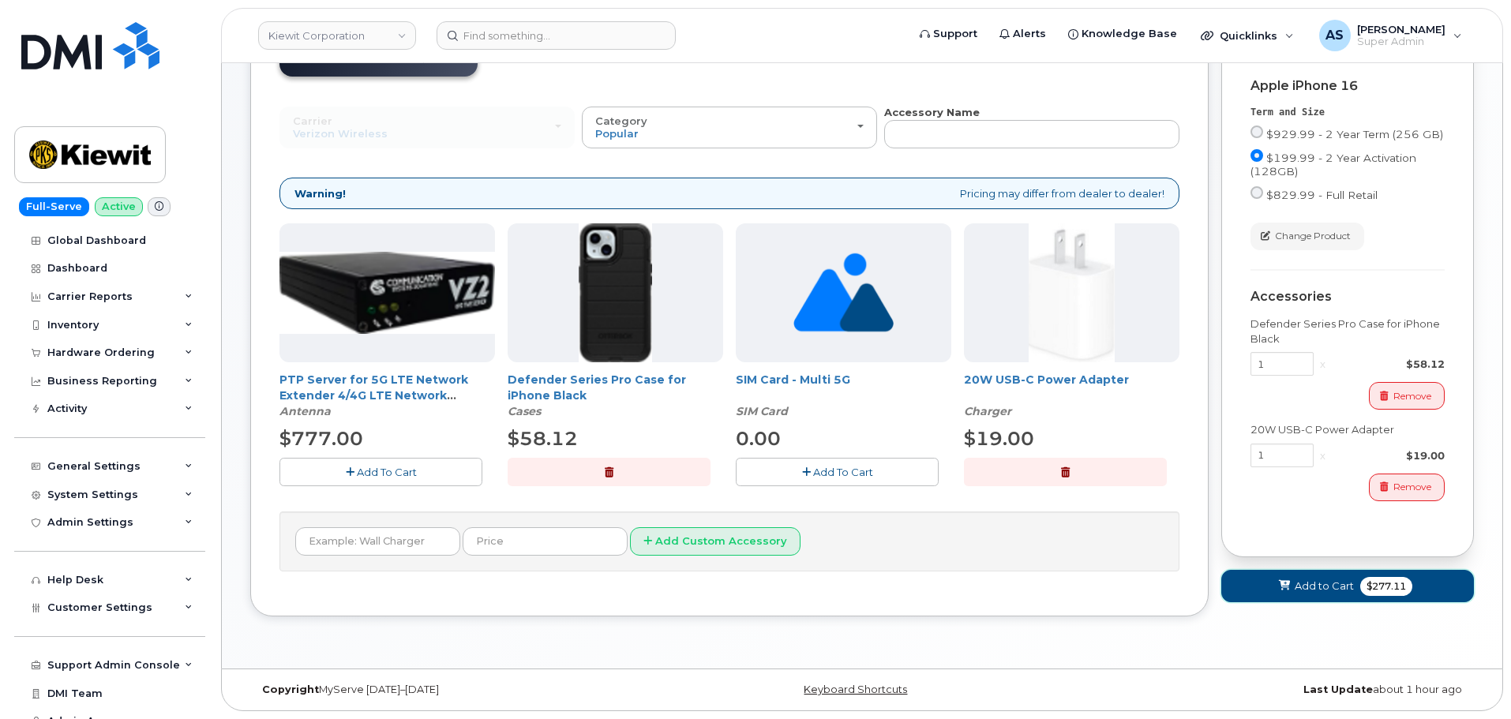
click at [1286, 576] on button "Add to Cart $277.11" at bounding box center [1347, 586] width 253 height 32
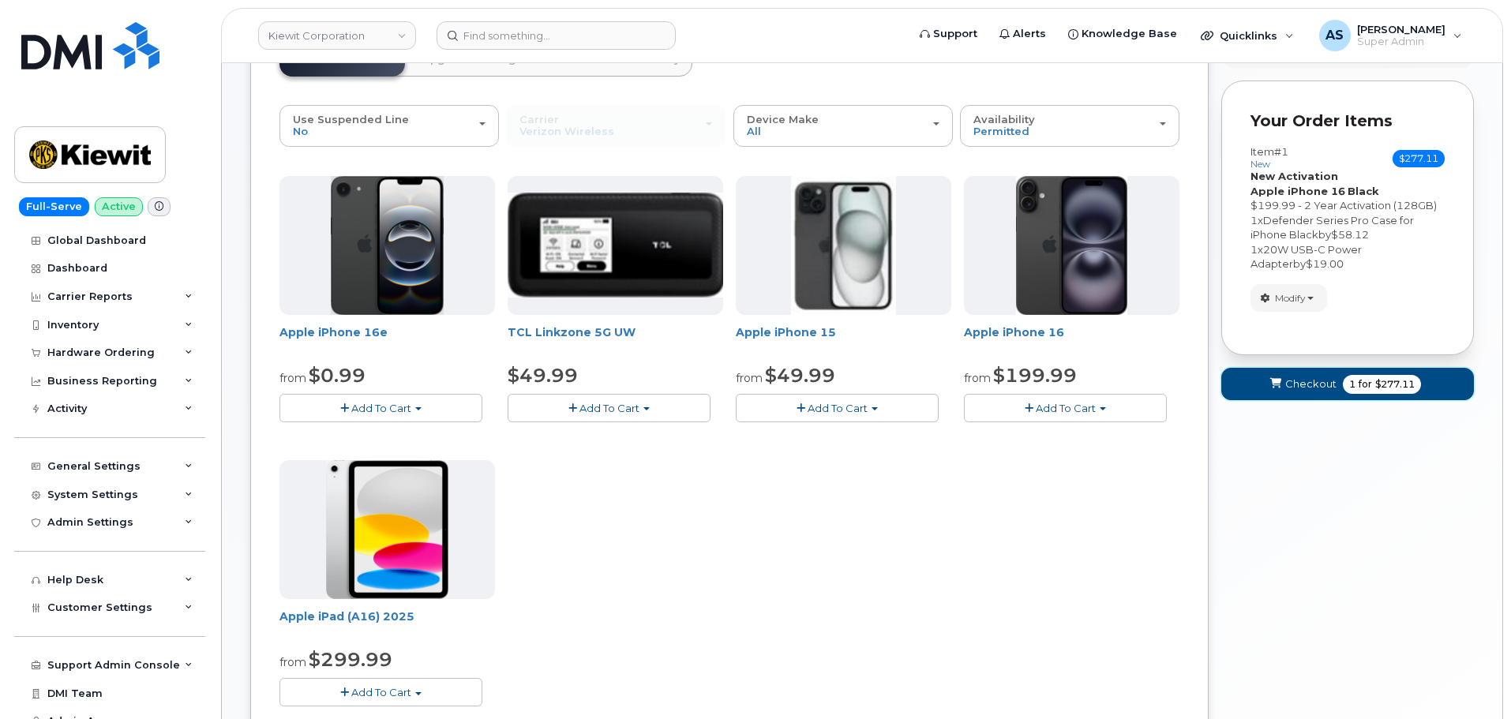
click at [1298, 392] on button "Checkout 1 for $277.11" at bounding box center [1347, 384] width 253 height 32
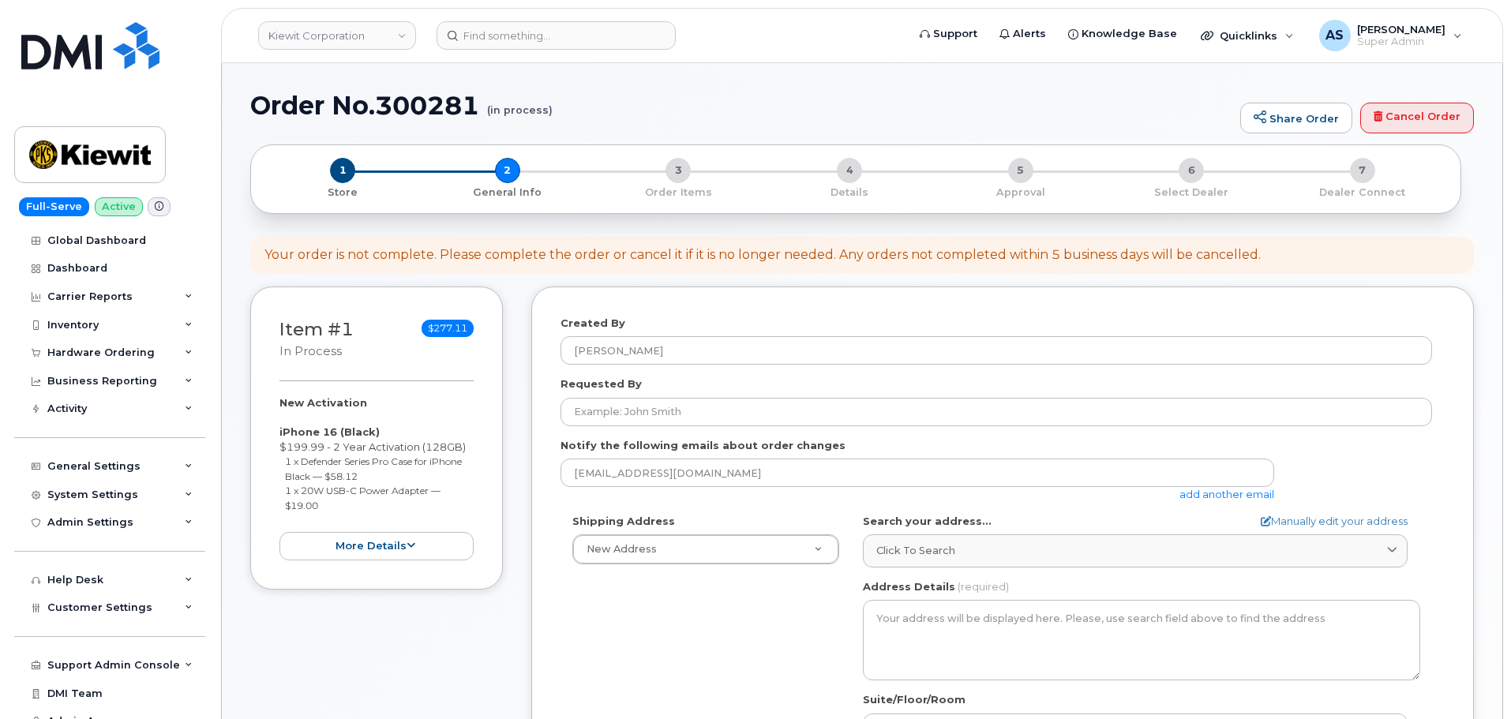
select select
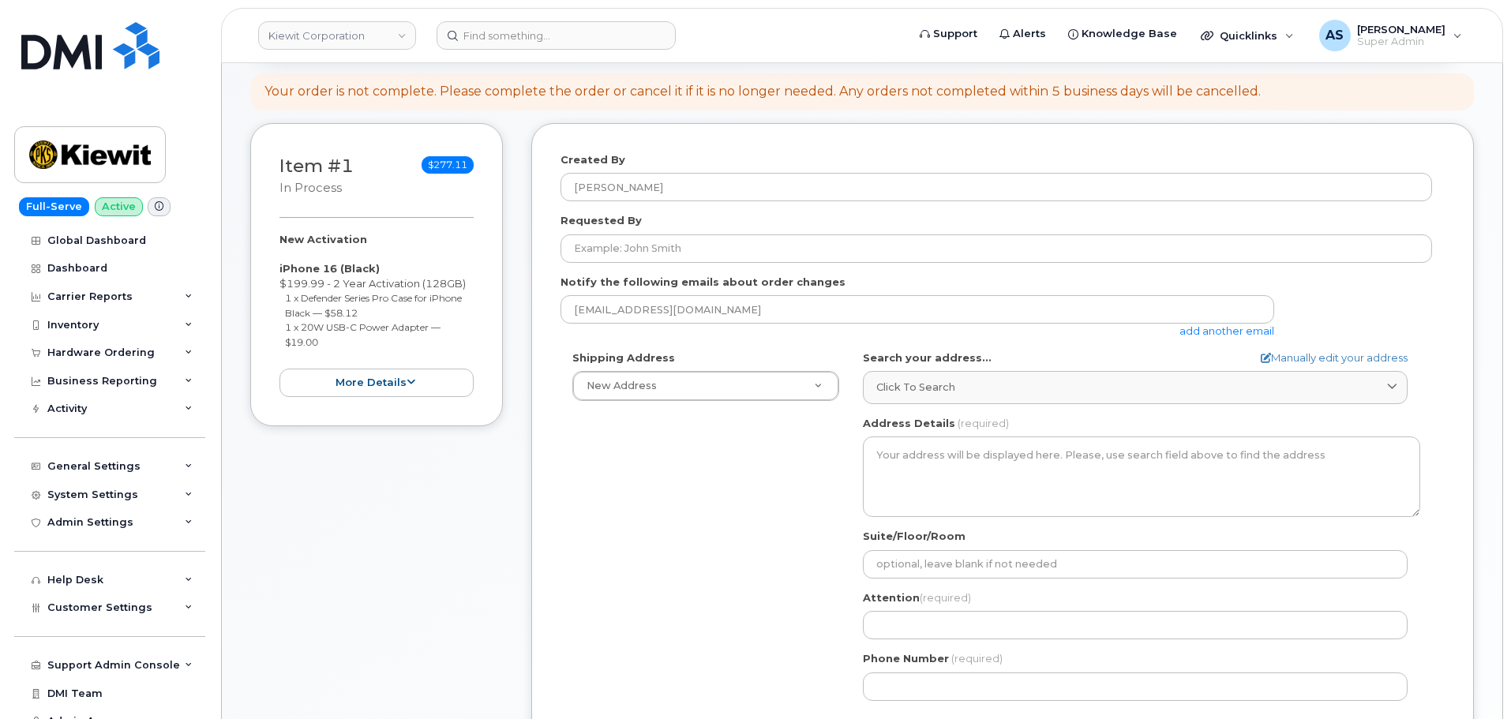
scroll to position [79, 0]
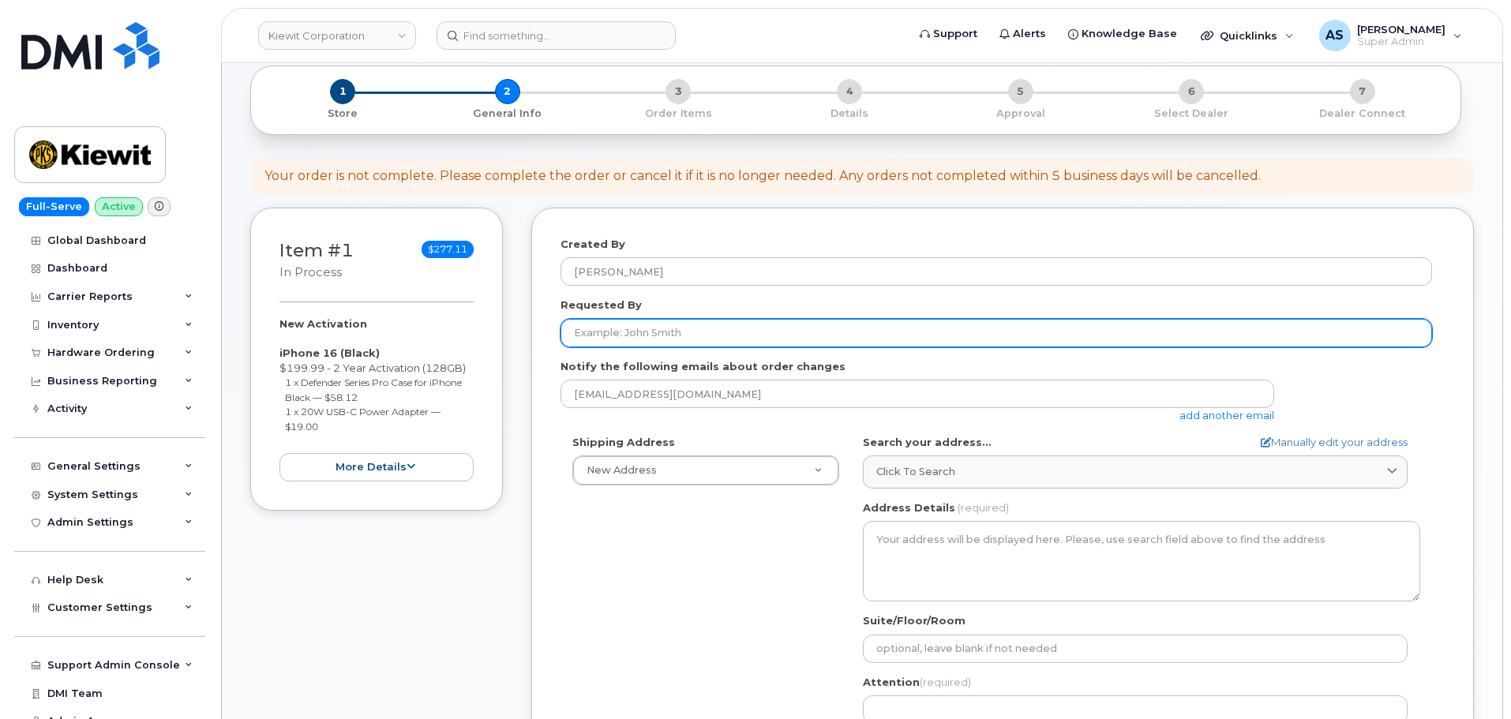
click at [666, 335] on input "Requested By" at bounding box center [995, 333] width 871 height 28
paste input "[PERSON_NAME]"
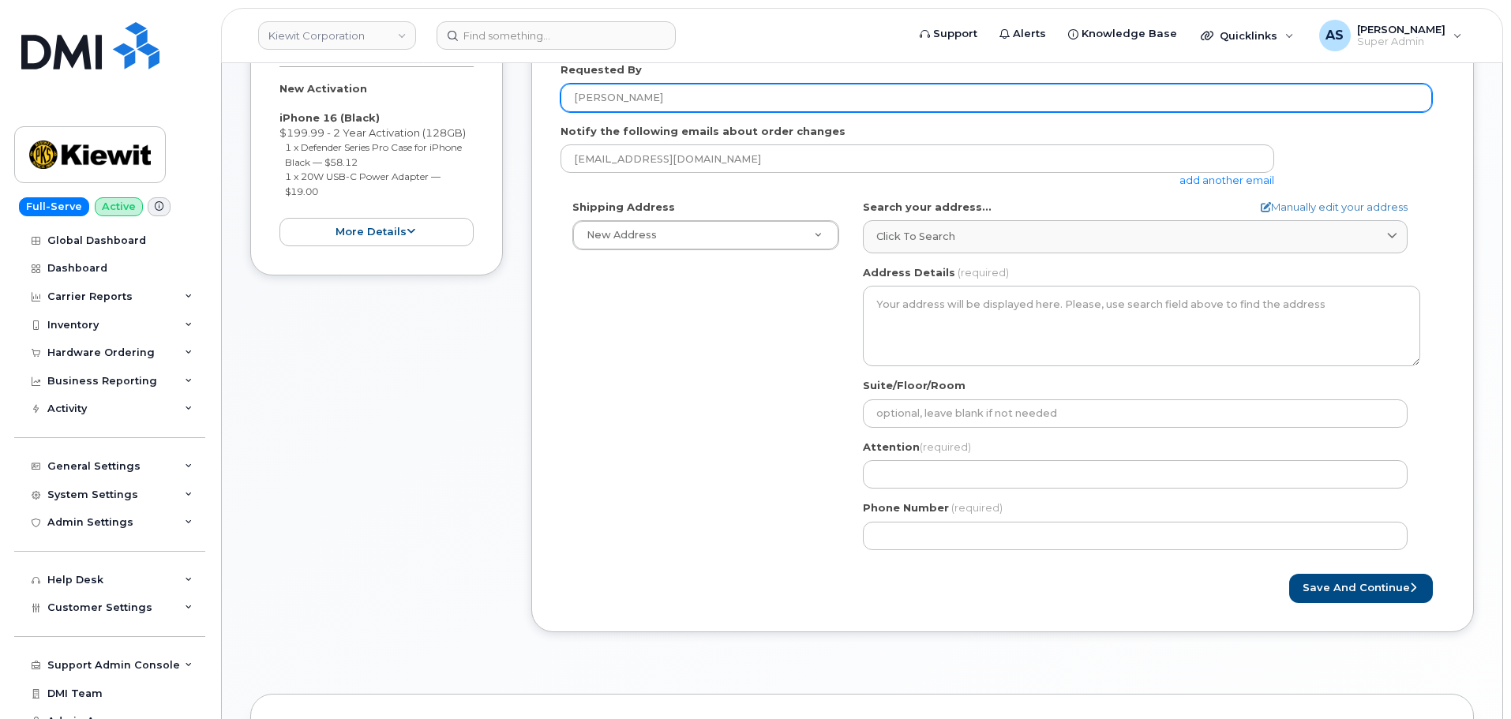
scroll to position [316, 0]
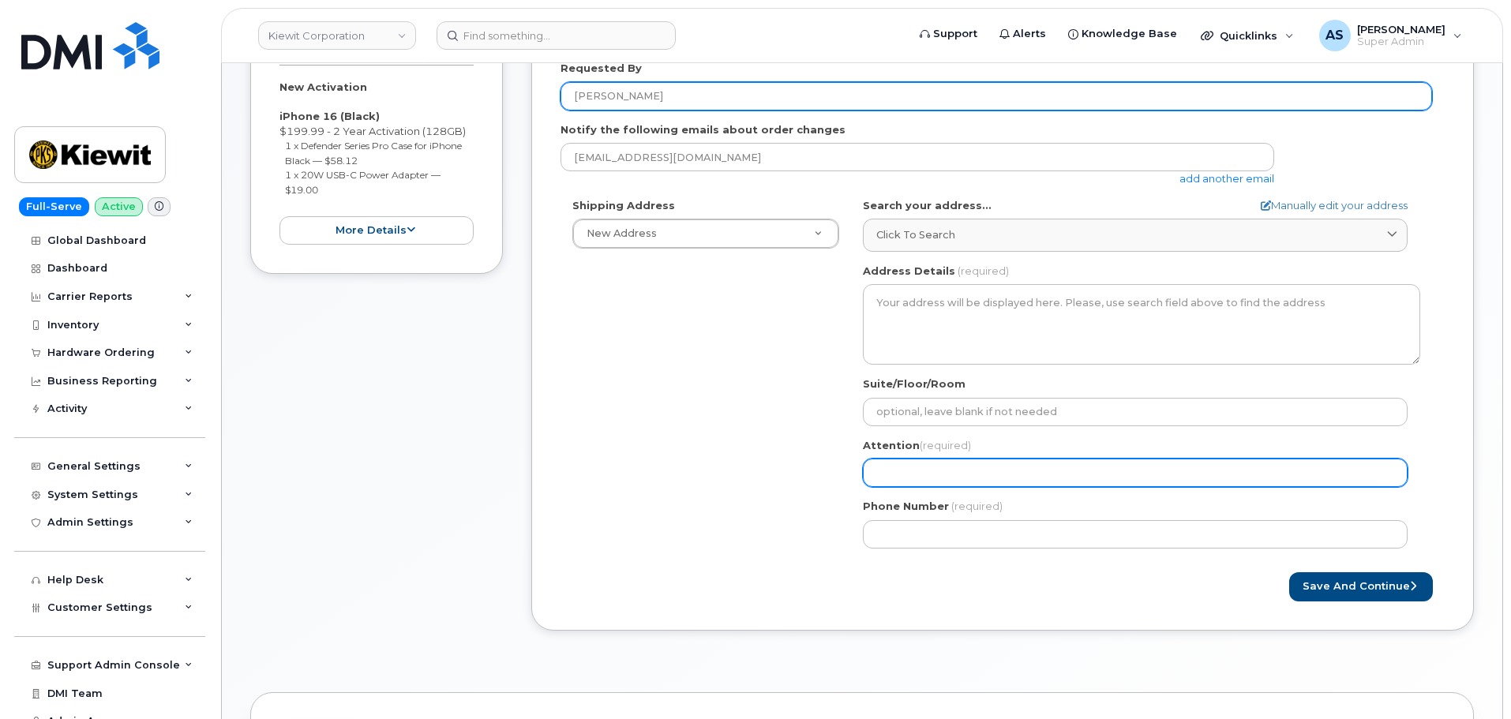
type input "[PERSON_NAME]"
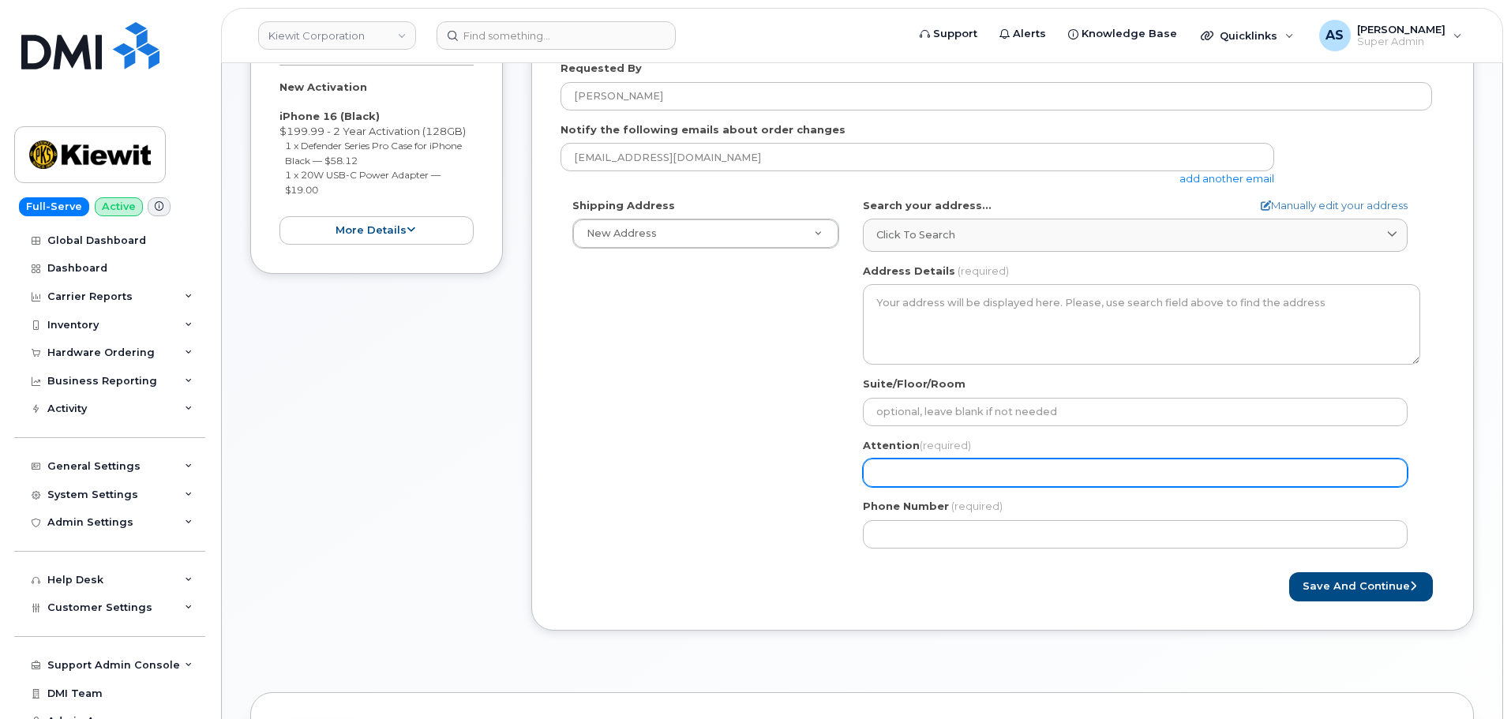
click at [917, 472] on input "Attention (required)" at bounding box center [1135, 473] width 545 height 28
paste input "[PERSON_NAME]"
select select
type input "[PERSON_NAME]"
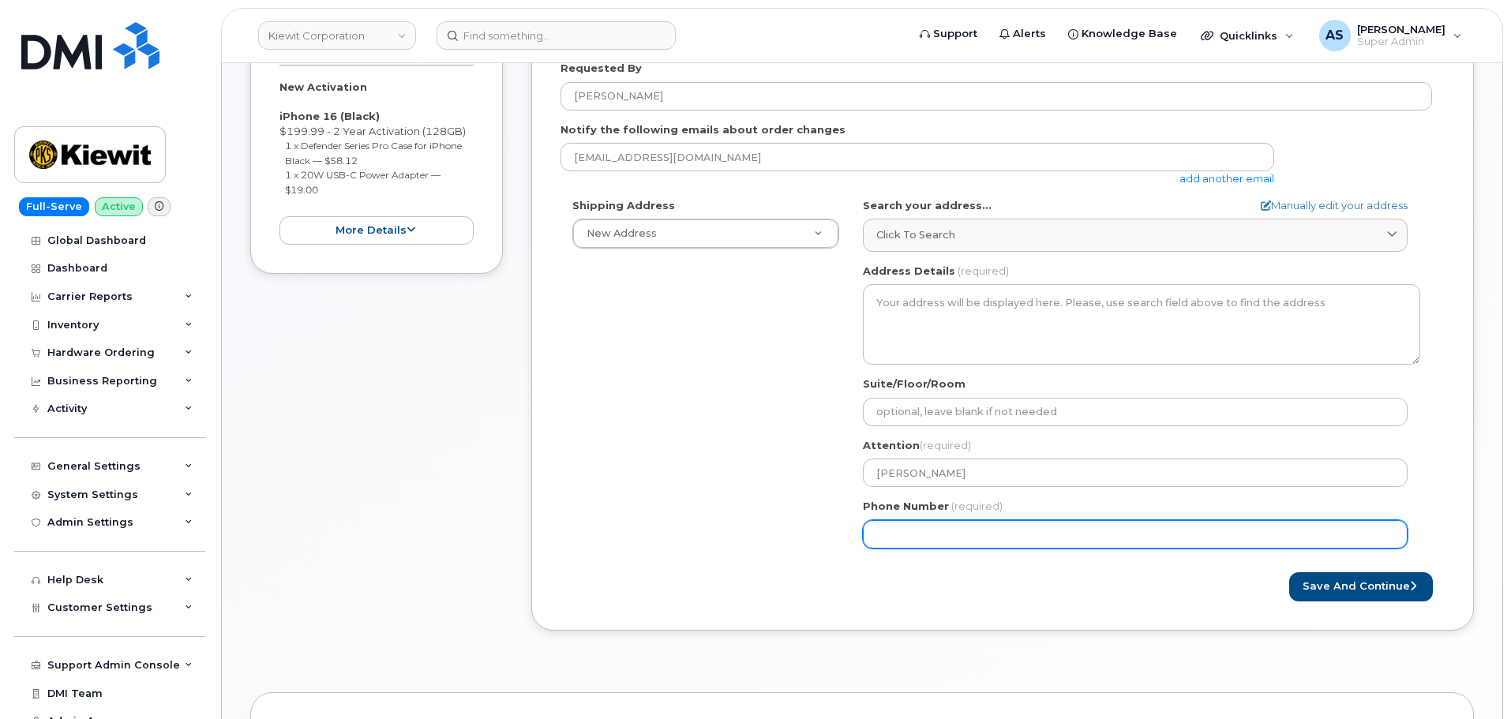
click at [696, 515] on div "Shipping Address New Address New Address [STREET_ADDRESS][GEOGRAPHIC_DATA][STRE…" at bounding box center [995, 379] width 871 height 362
click at [990, 543] on input "Phone Number" at bounding box center [1135, 534] width 545 height 28
paste input "7206074372"
select select
type input "7206074372"
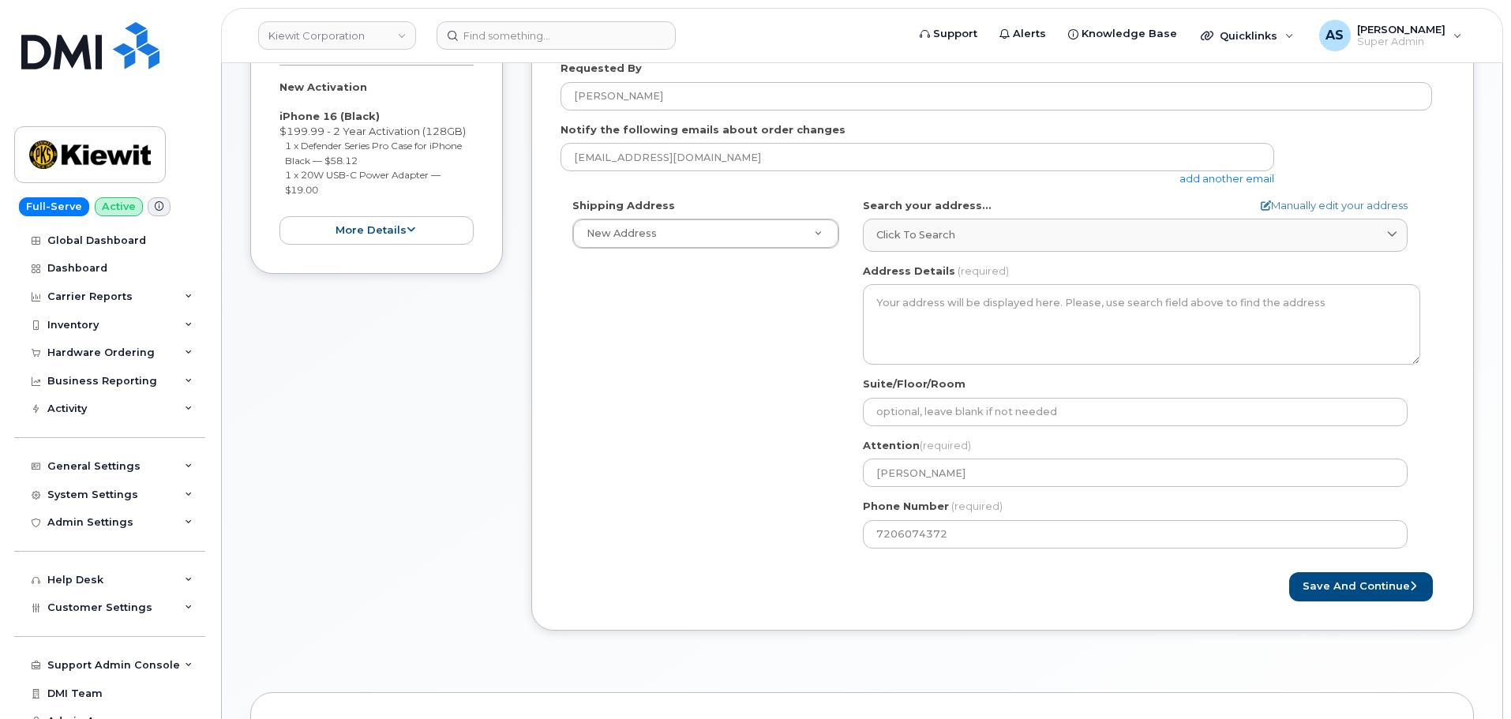
click at [1017, 592] on div "Save and Continue" at bounding box center [1223, 586] width 442 height 29
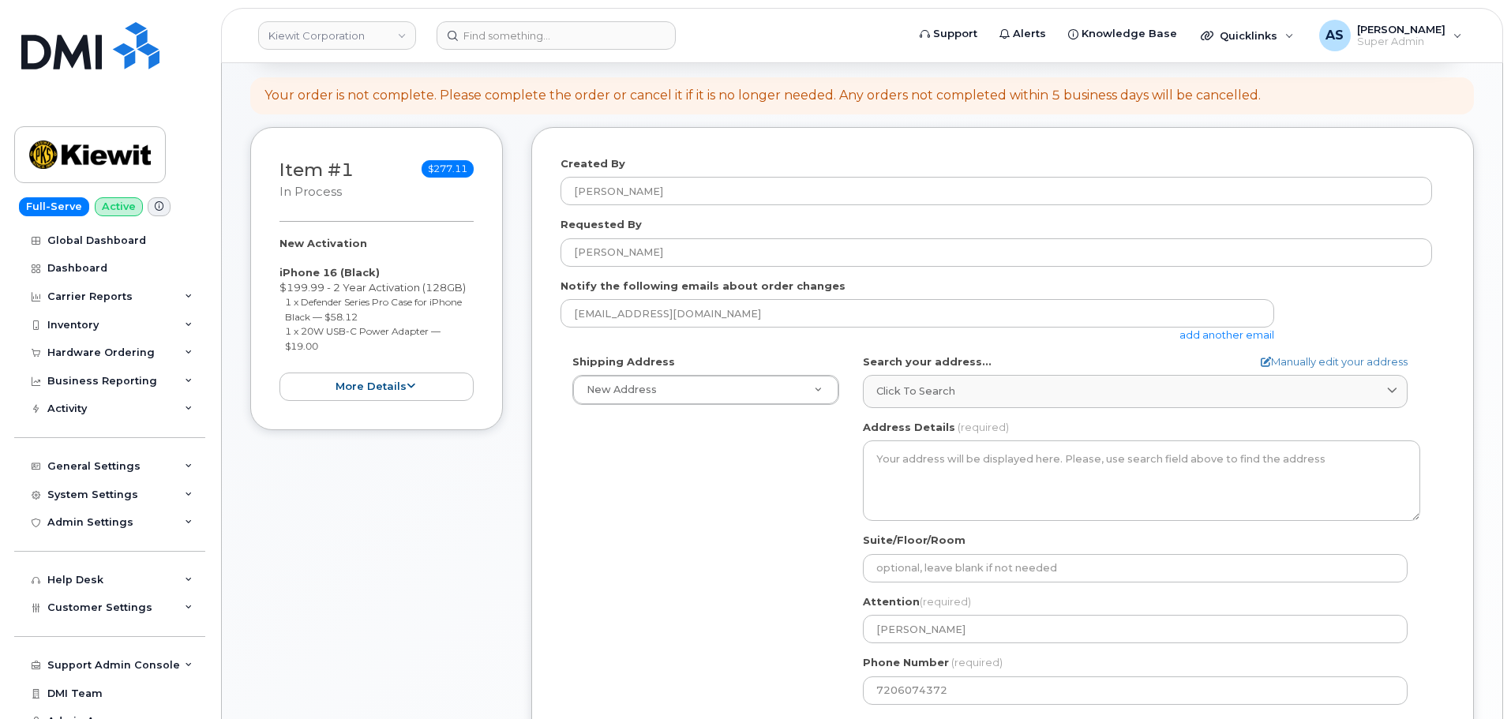
scroll to position [158, 0]
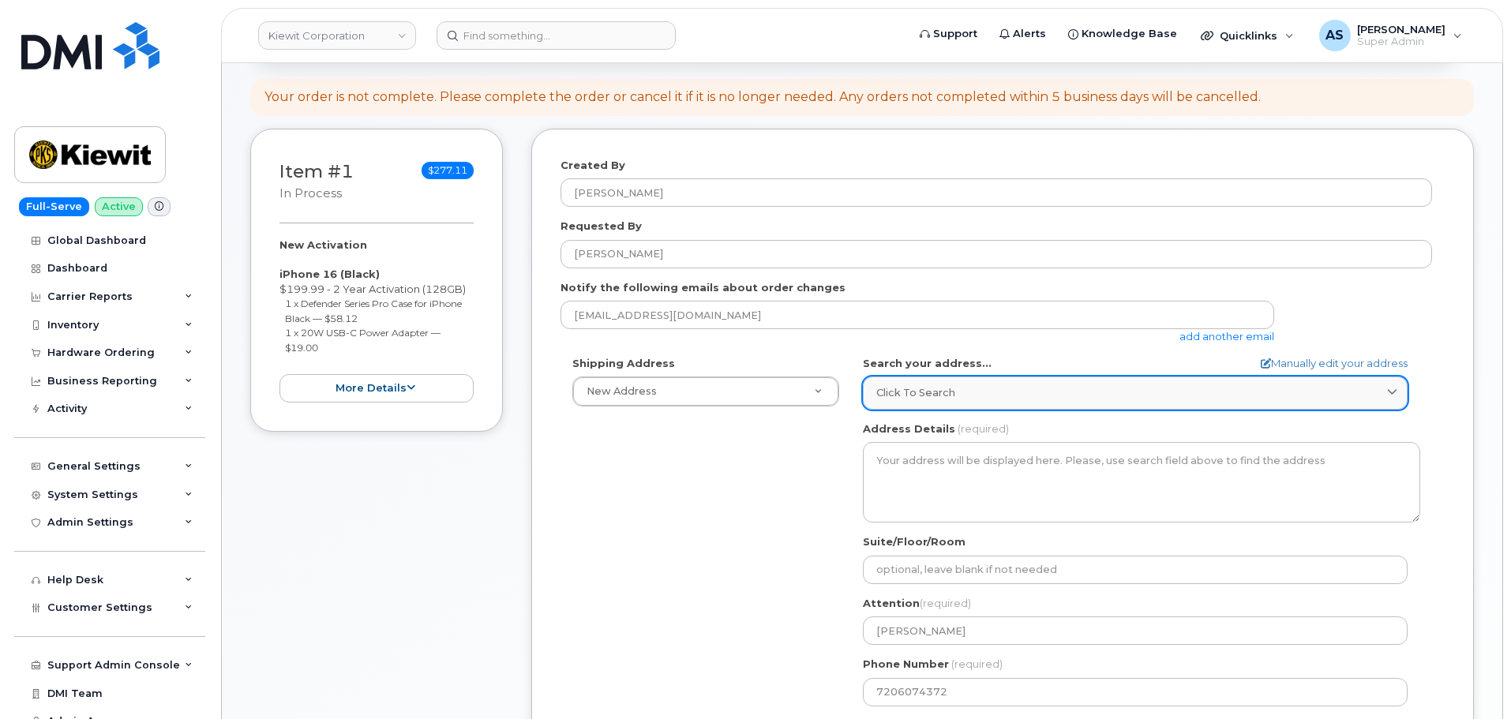
click at [938, 399] on span "Click to search" at bounding box center [915, 392] width 79 height 15
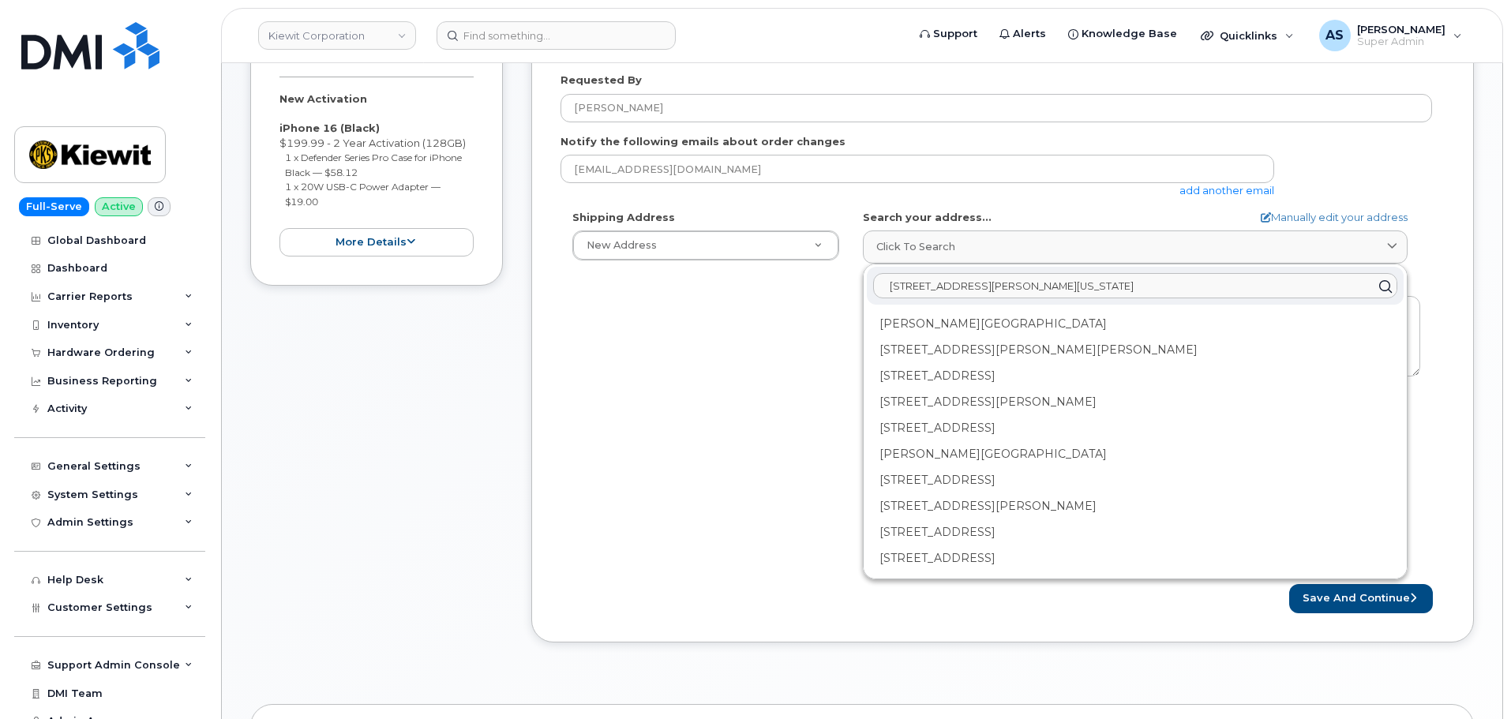
scroll to position [316, 0]
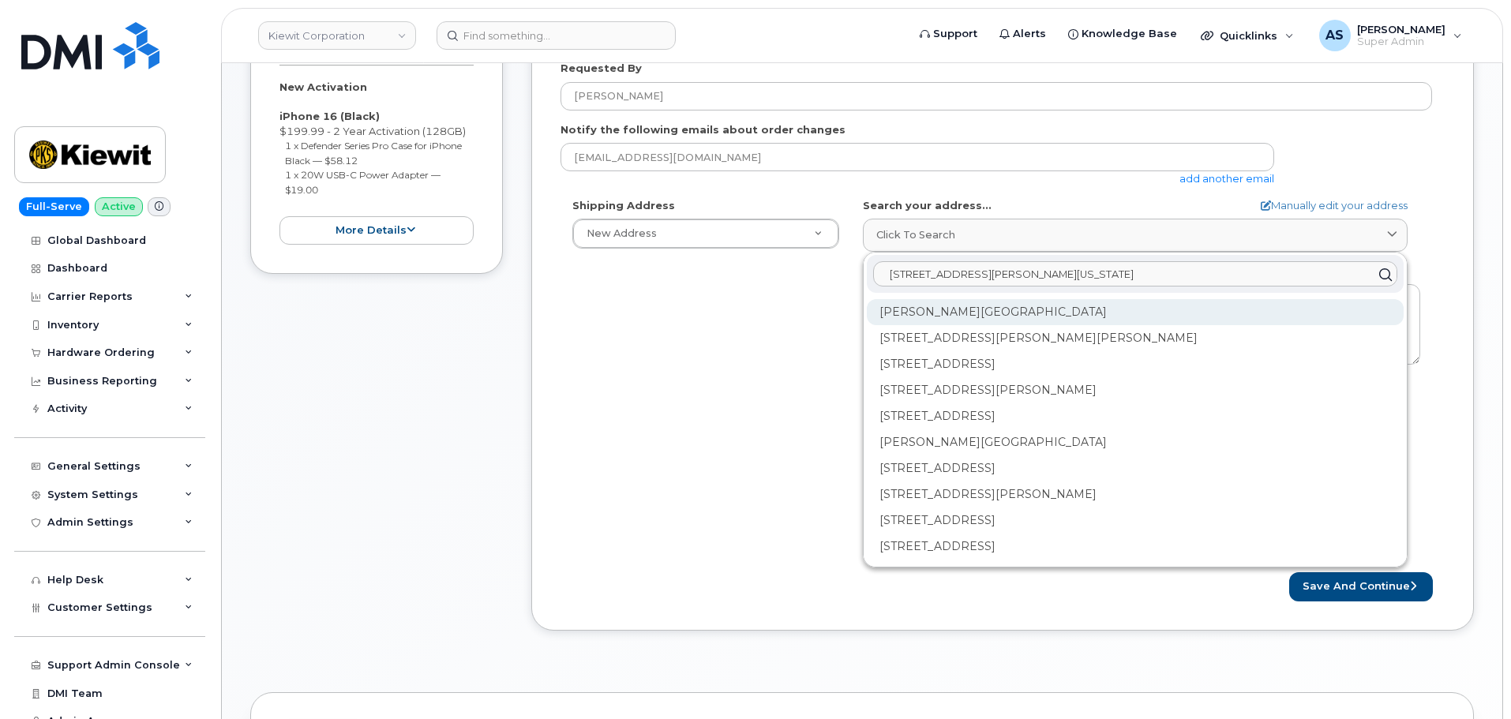
type input "[STREET_ADDRESS][PERSON_NAME][US_STATE]"
click at [1102, 312] on div "[PERSON_NAME][GEOGRAPHIC_DATA]" at bounding box center [1135, 312] width 537 height 26
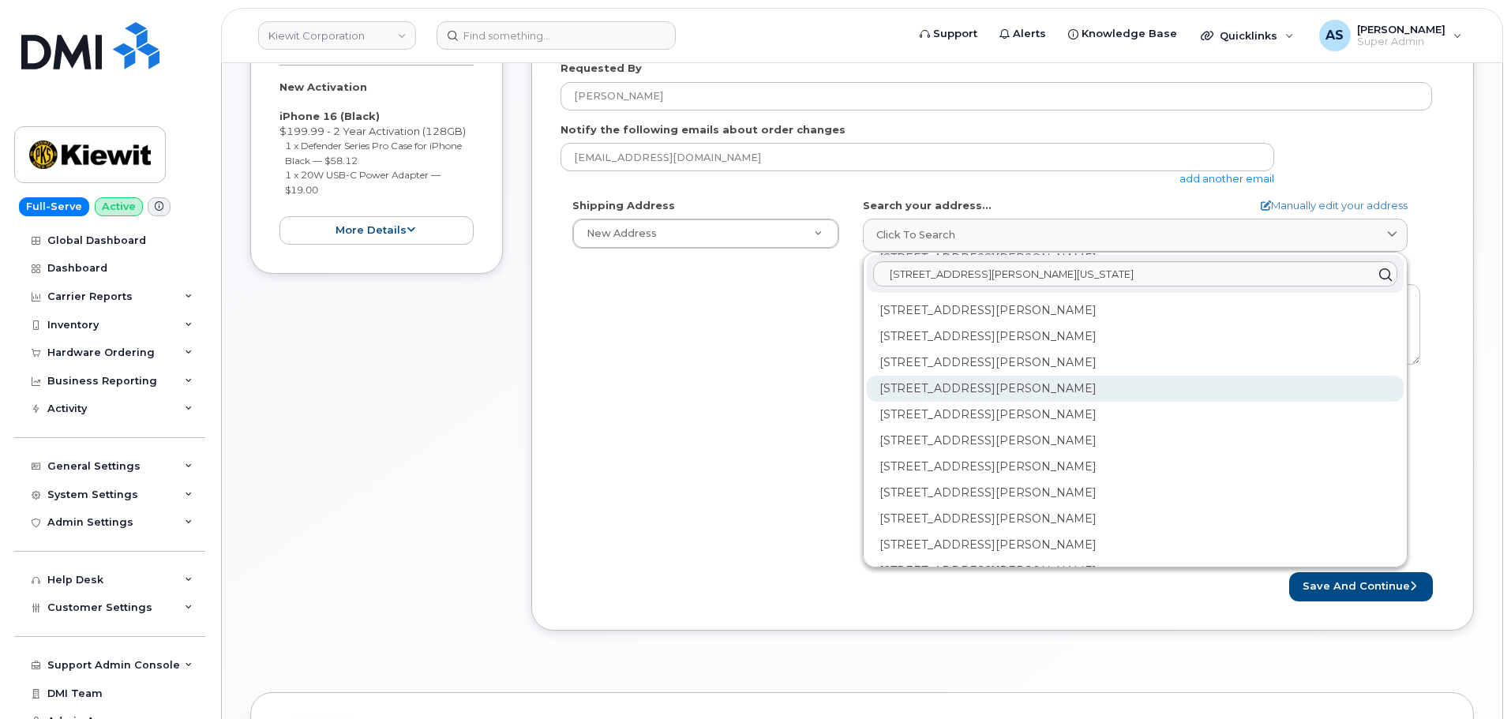
scroll to position [180, 0]
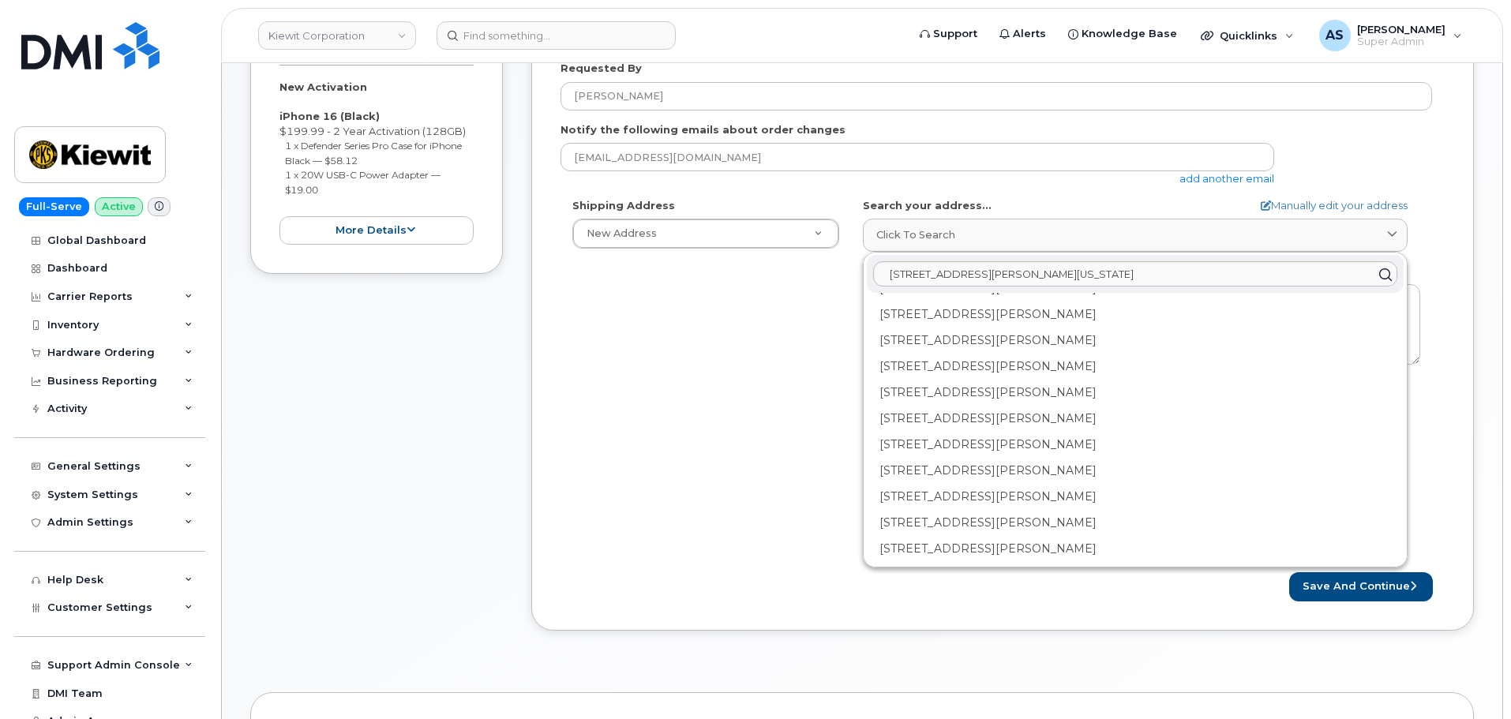
click at [658, 381] on div "Shipping Address New Address New Address [STREET_ADDRESS][GEOGRAPHIC_DATA][STRE…" at bounding box center [995, 379] width 871 height 362
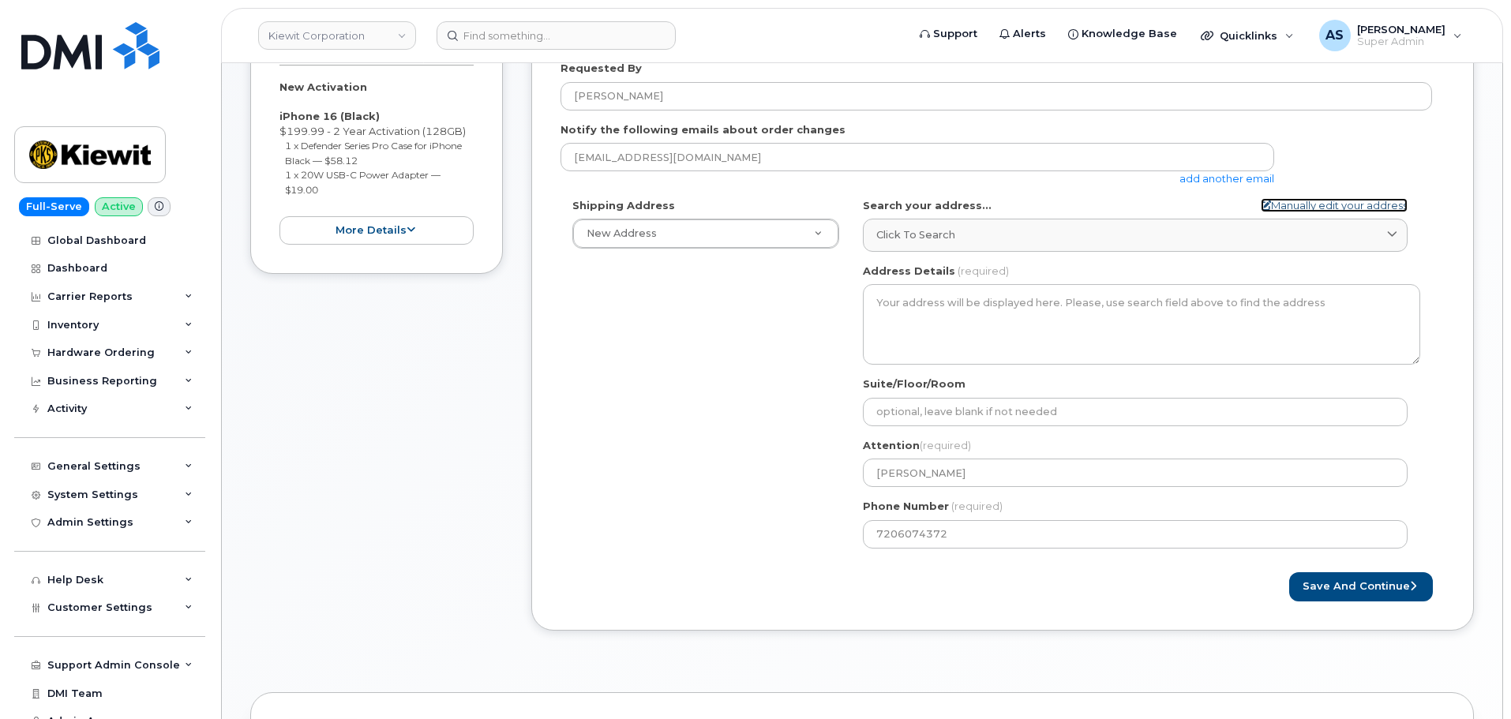
click at [1316, 198] on link "Manually edit your address" at bounding box center [1334, 205] width 147 height 15
select select
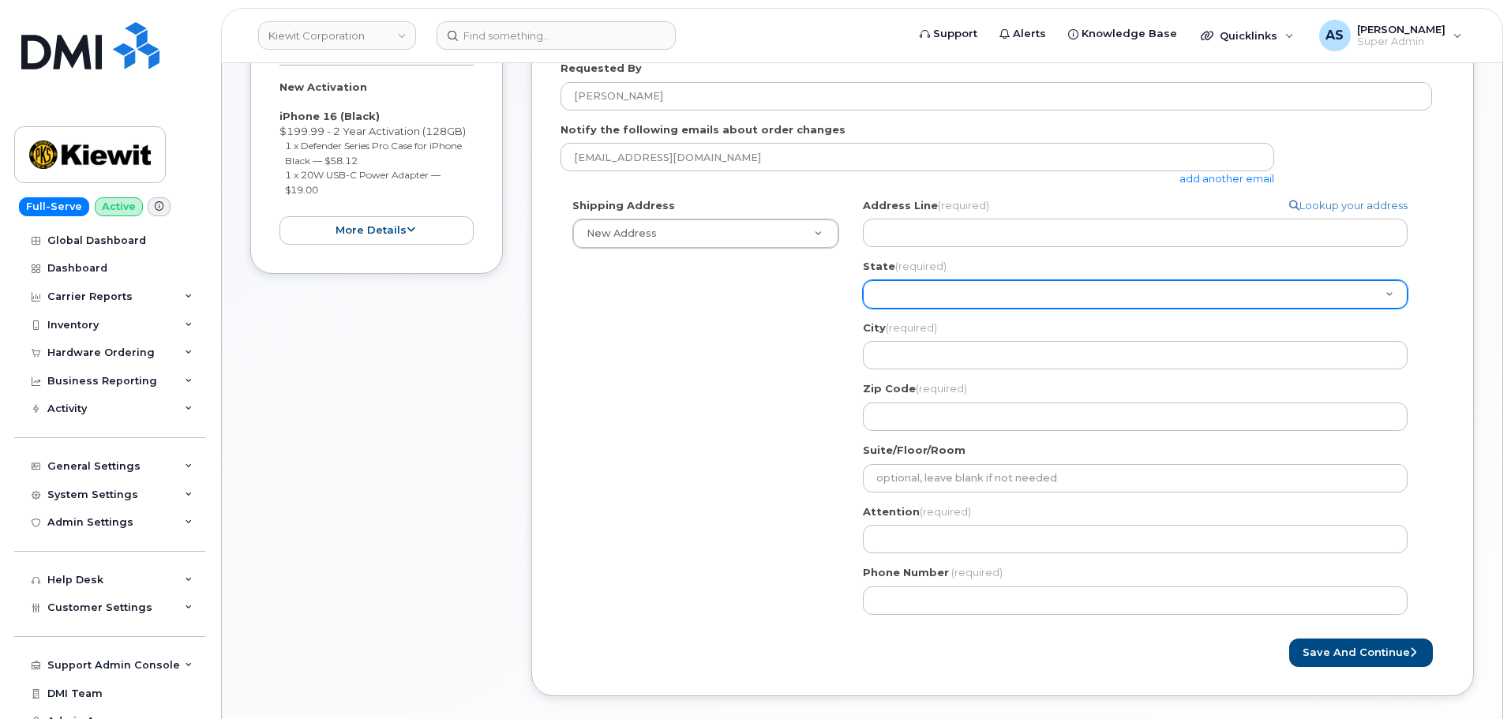
click at [952, 296] on select "Alabama Alaska American Samoa Arizona Arkansas California Colorado Connecticut …" at bounding box center [1135, 294] width 545 height 28
select select "TX"
click at [863, 280] on select "Alabama Alaska American Samoa Arizona Arkansas California Colorado Connecticut …" at bounding box center [1135, 294] width 545 height 28
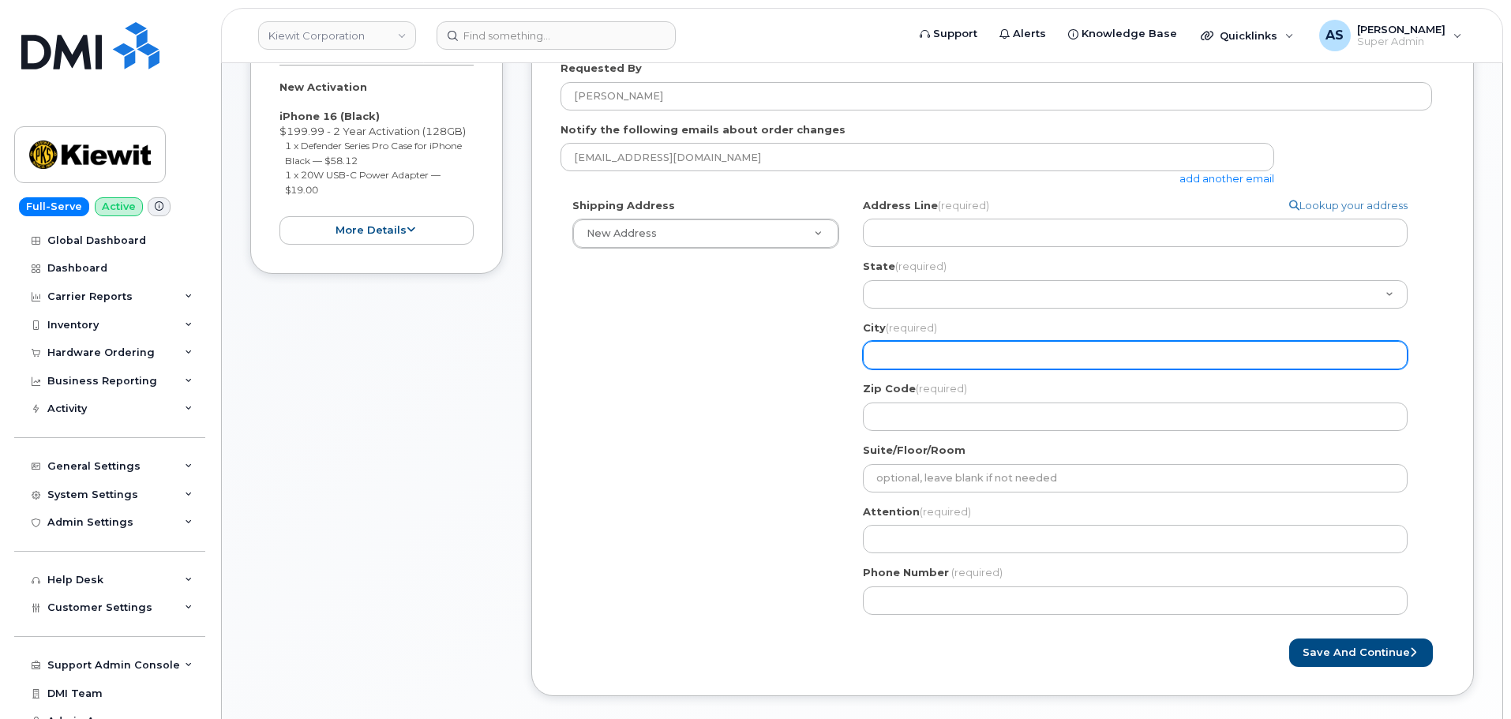
click at [948, 349] on input "City (required)" at bounding box center [1135, 355] width 545 height 28
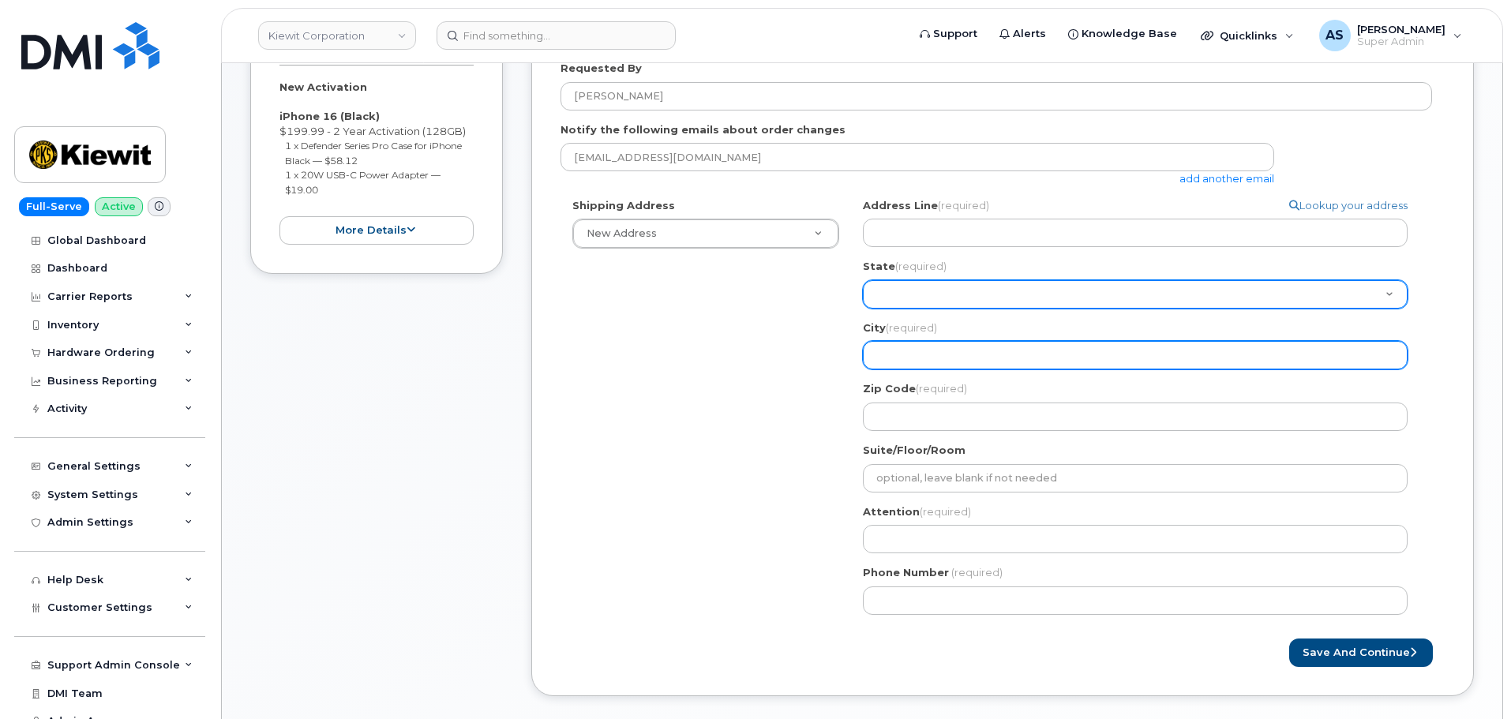
select select
type input "O"
select select
type input "Or"
select select
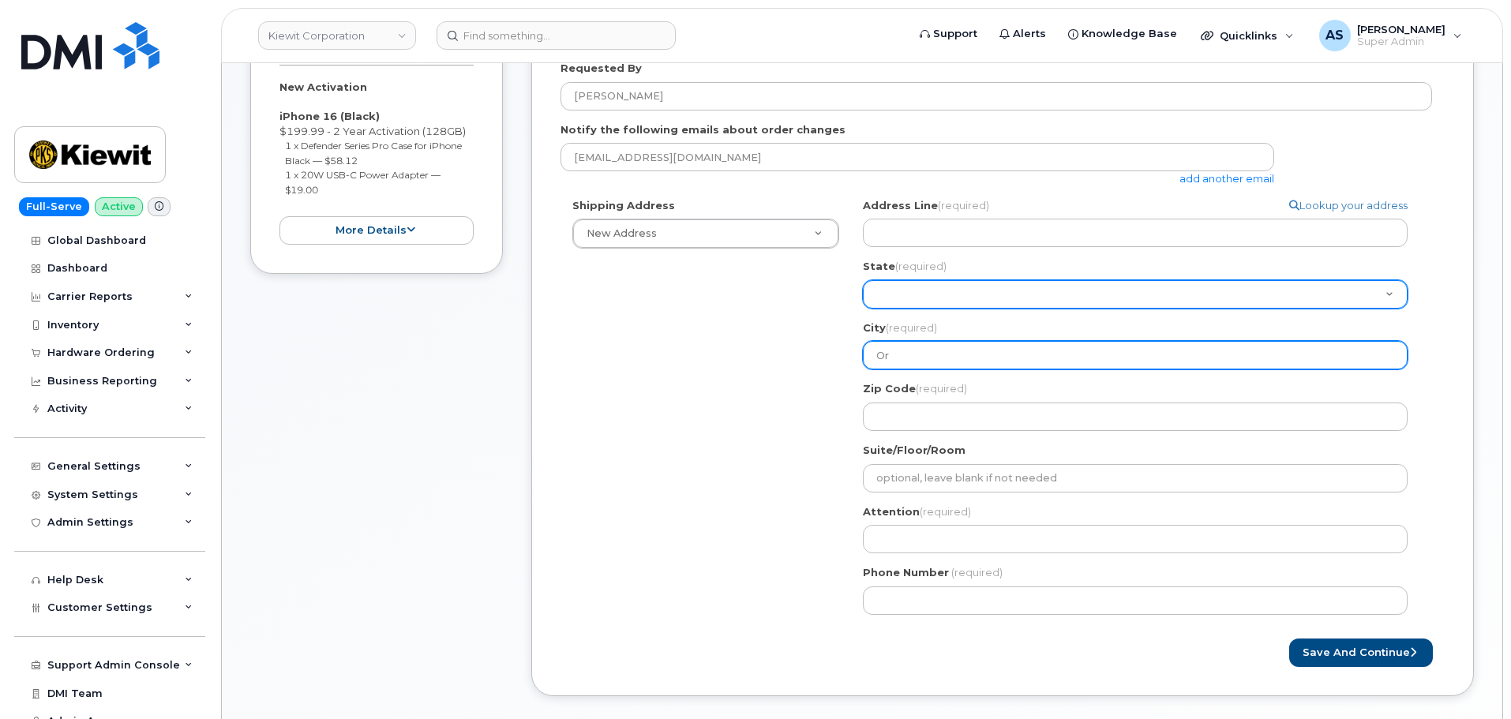
type input "Ora"
select select
type input "Oran"
select select
type input "Orang"
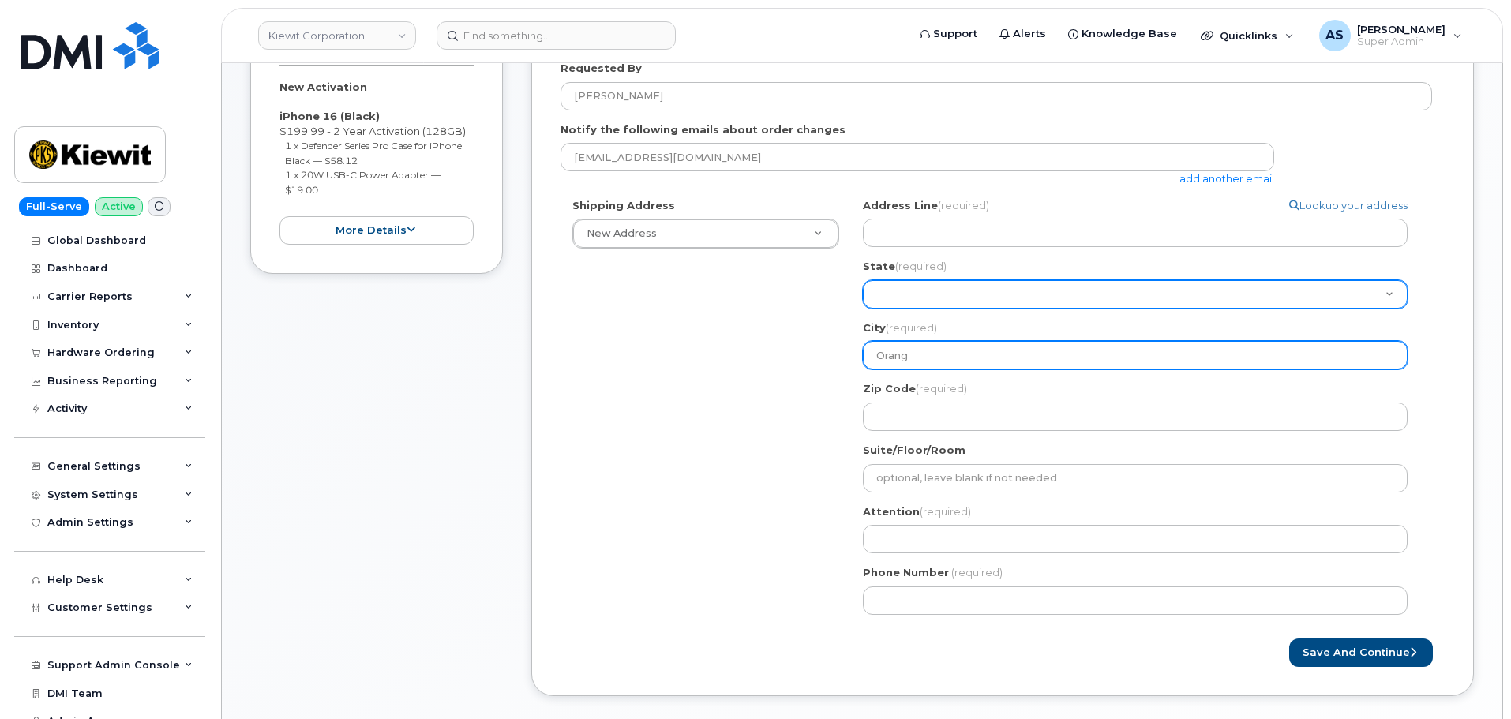
select select
type input "Orange"
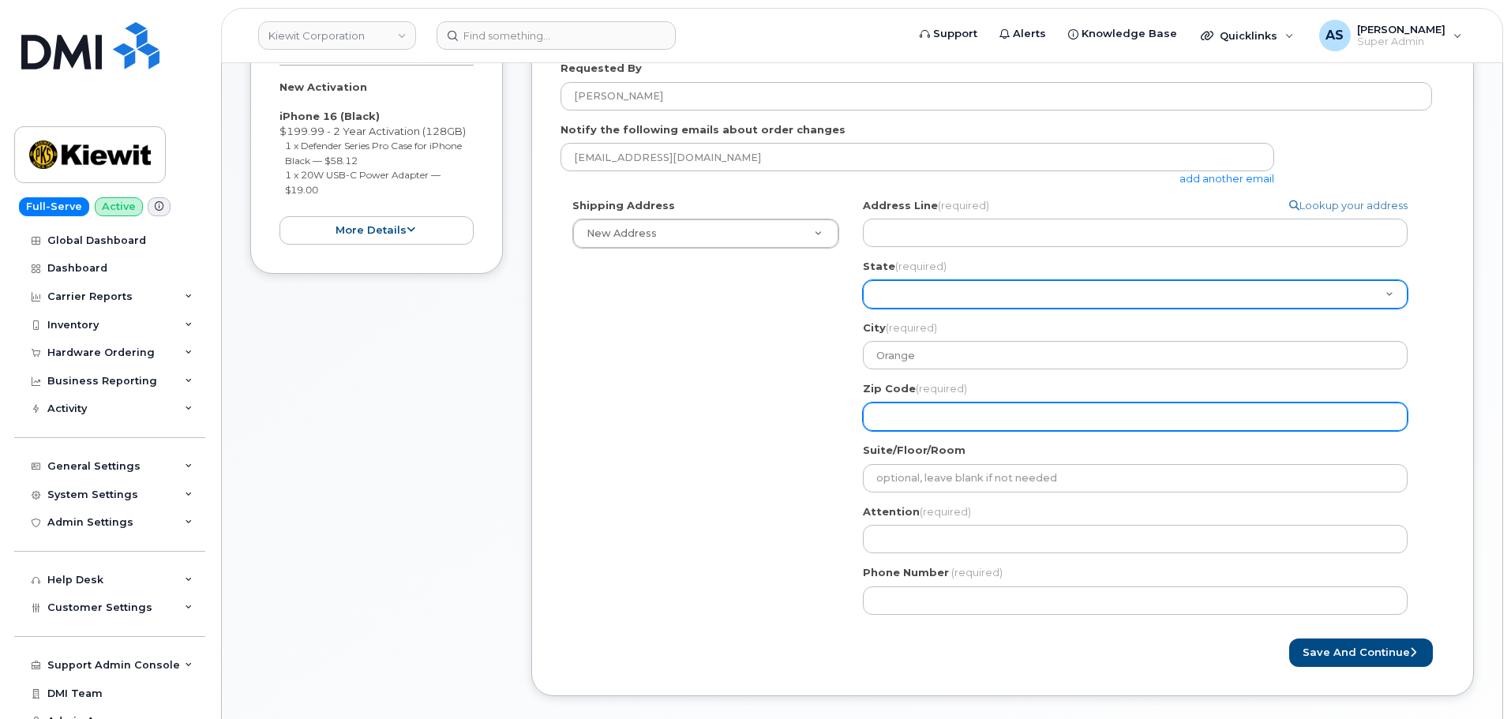
select select
type input "7"
select select
type input "77"
select select
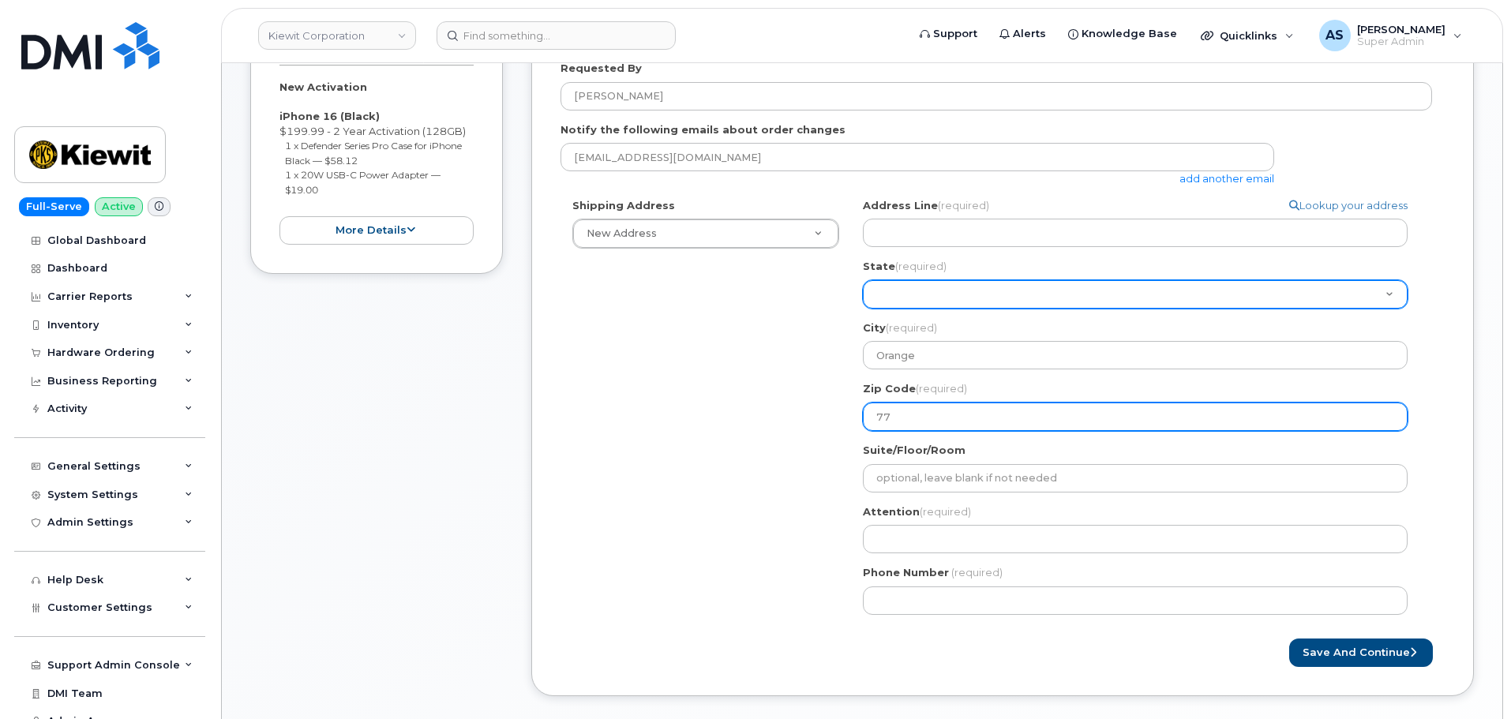
type input "776"
select select
type input "7763"
select select
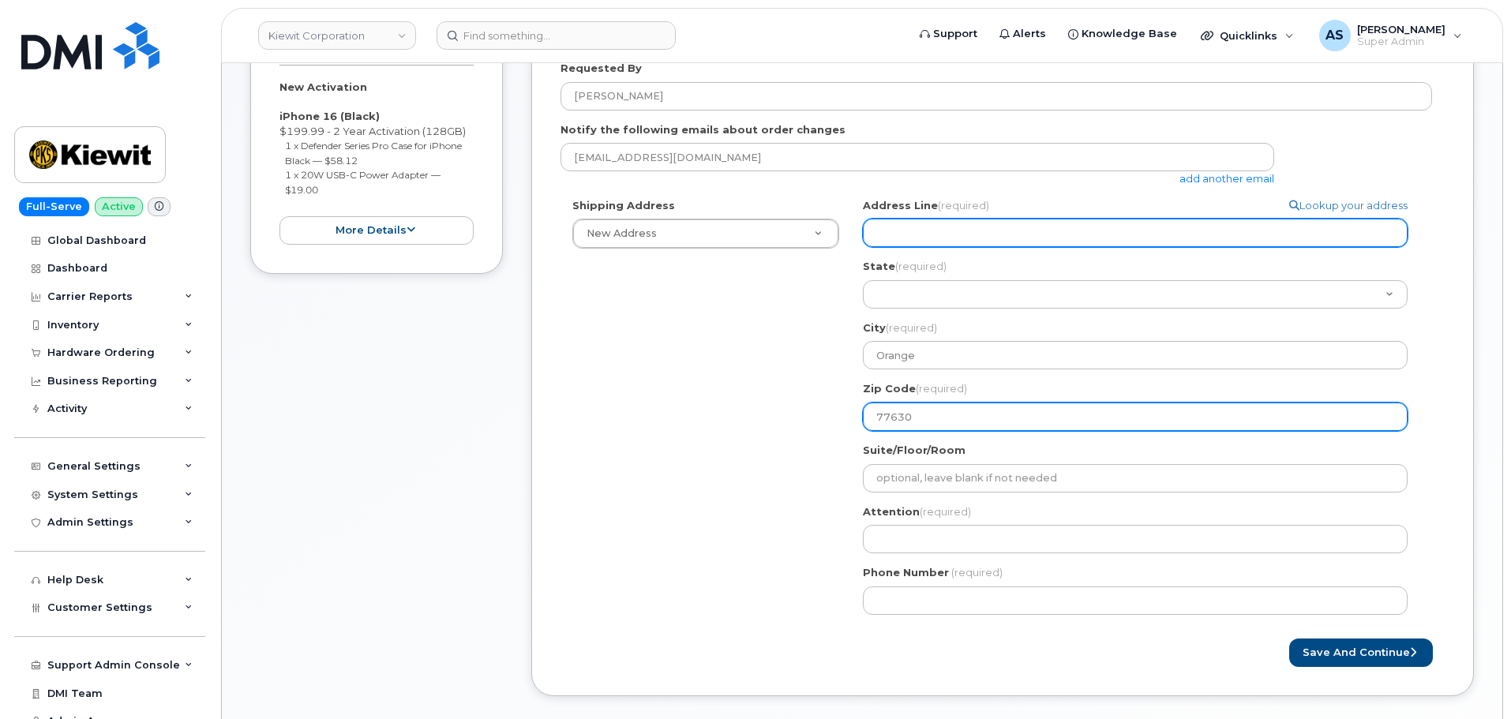
type input "77630"
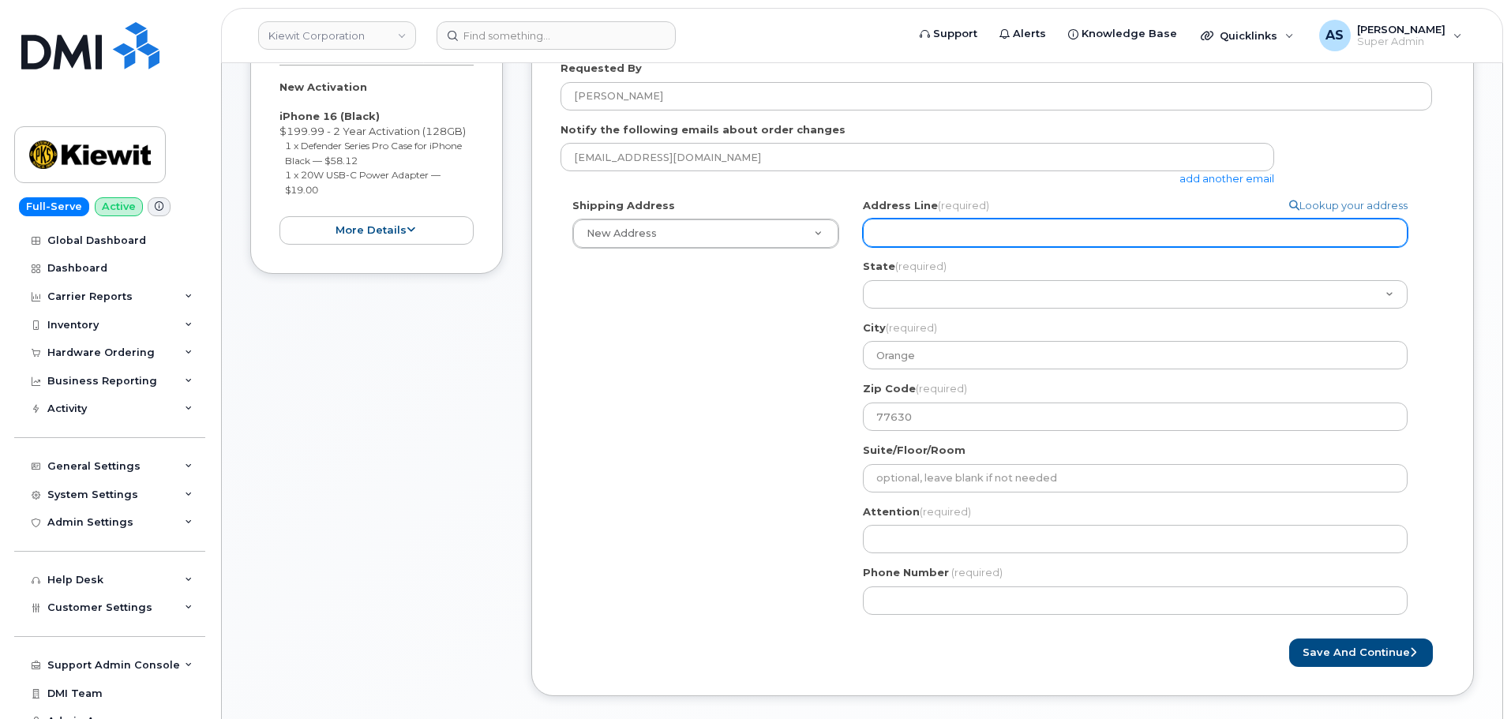
drag, startPoint x: 976, startPoint y: 237, endPoint x: 894, endPoint y: 226, distance: 82.8
click at [975, 237] on input "Address Line (required)" at bounding box center [1135, 233] width 545 height 28
select select
type input "2"
select select
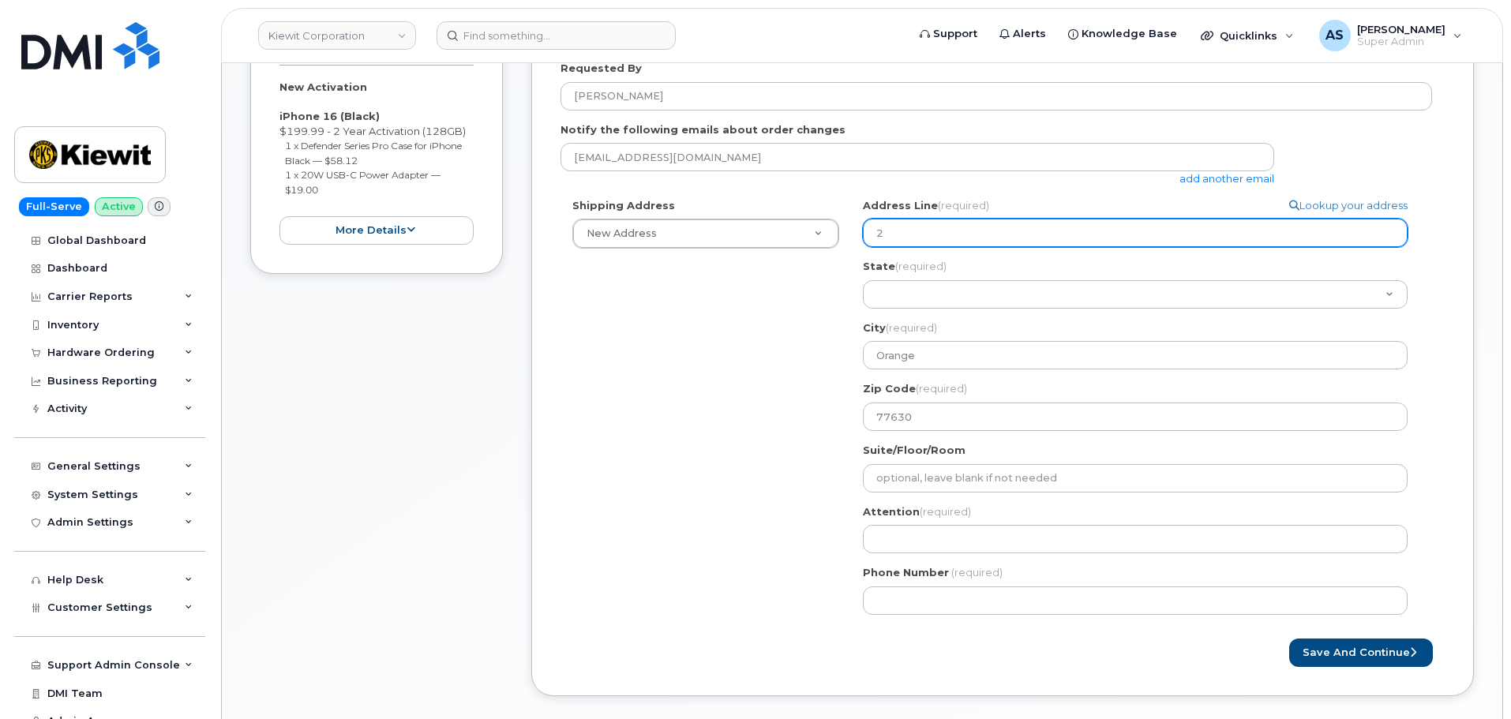
type input "23"
select select
type input "230"
select select
type input "2306"
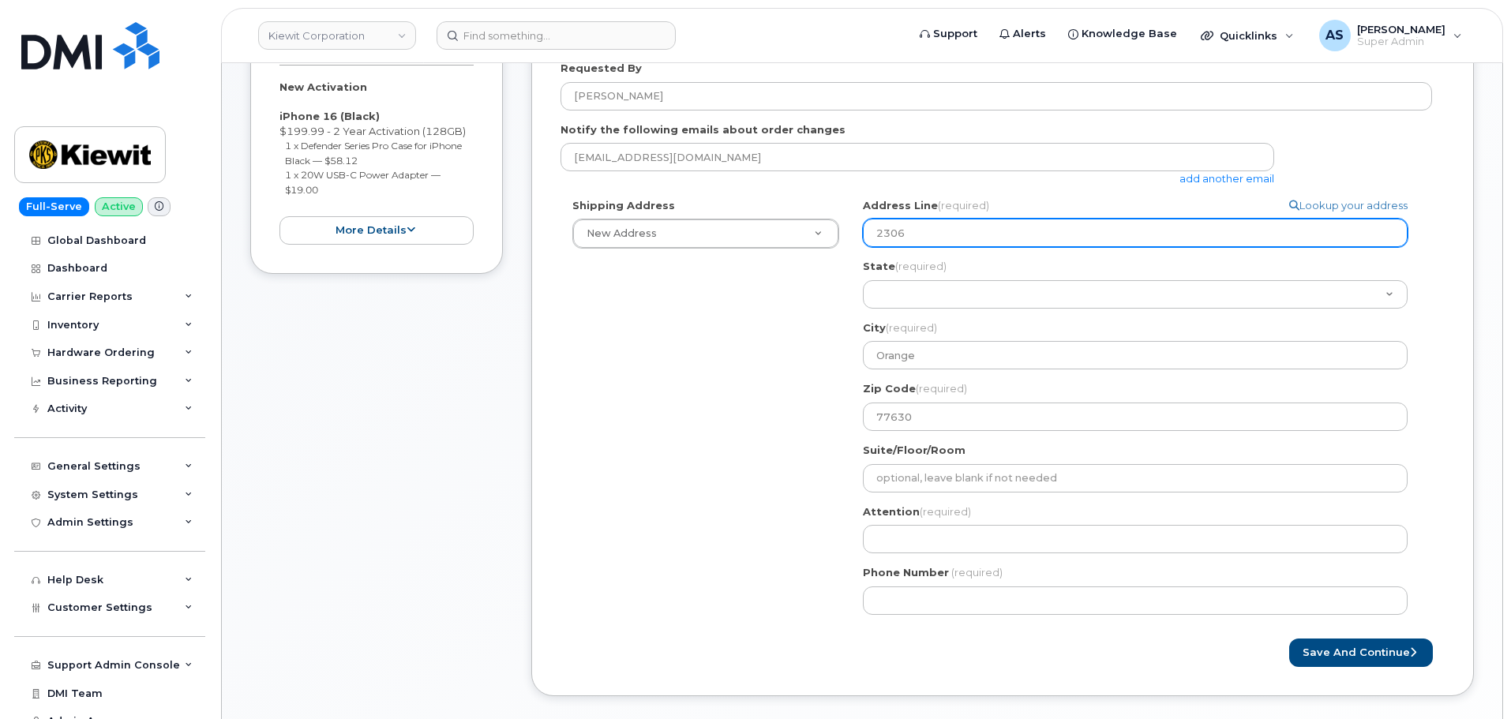
select select
type input "2306 F"
select select
type input "2306 Fo"
select select
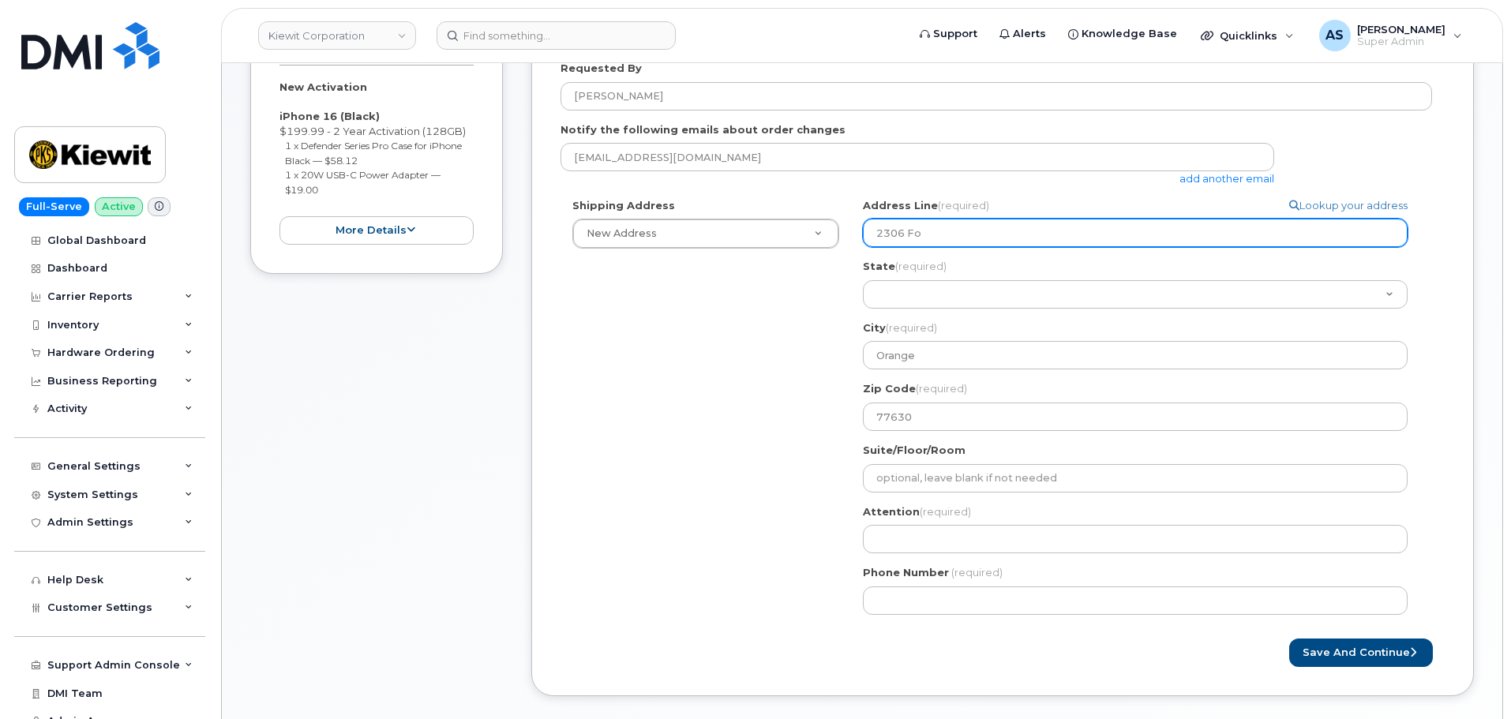
type input "2306 For"
select select
type input "2306 Fore"
select select
type input "2306 Forem"
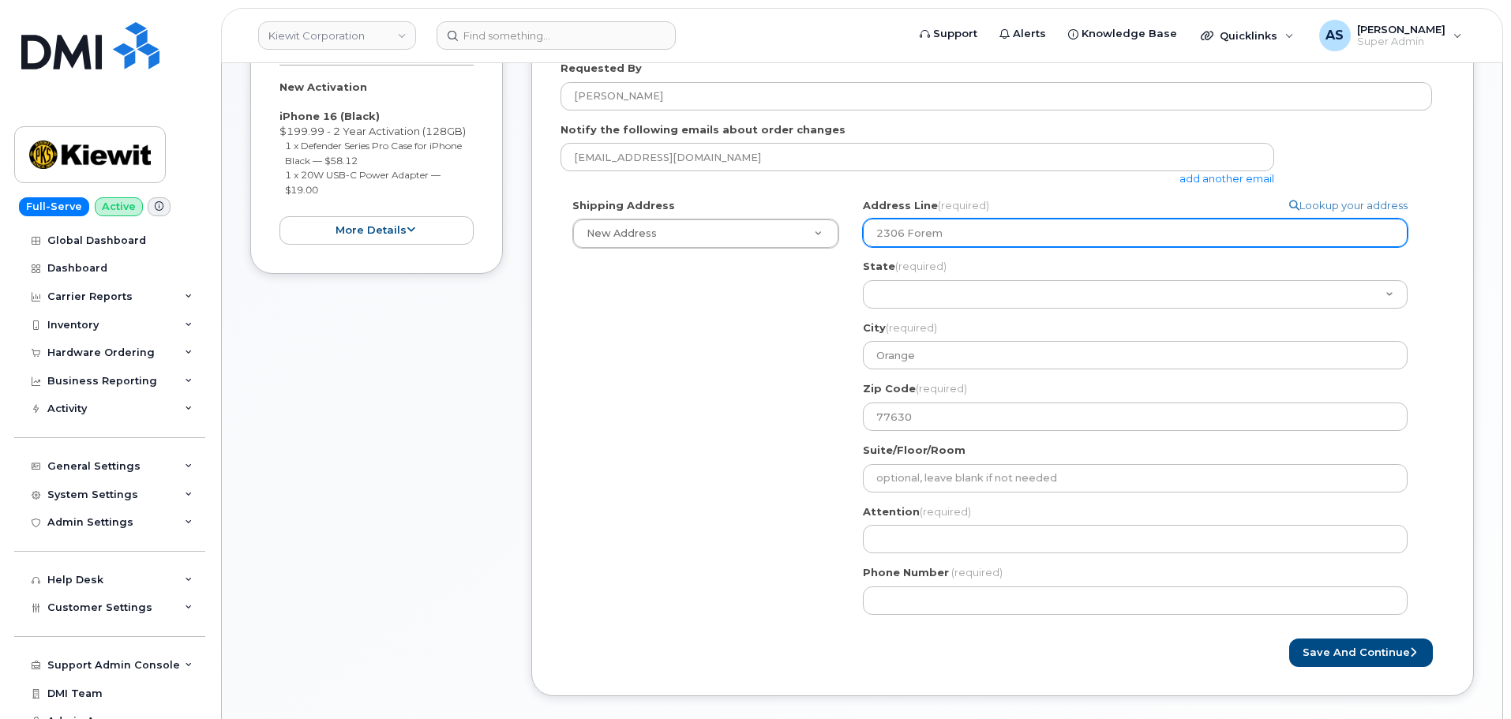
select select
type input "2306 Forema"
select select
type input "2306 Foreman"
select select
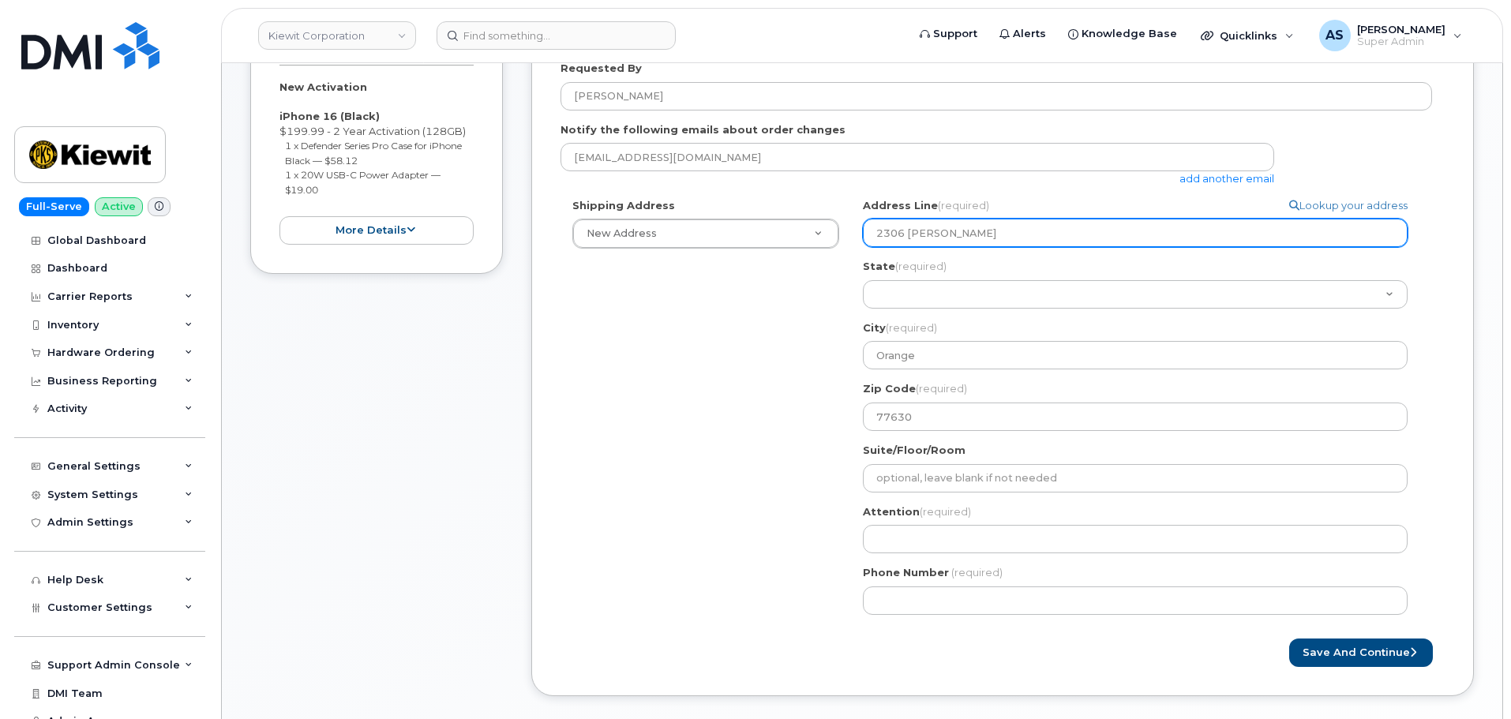
type input "2306 Foreman r"
select select
type input "2306 Foreman rd"
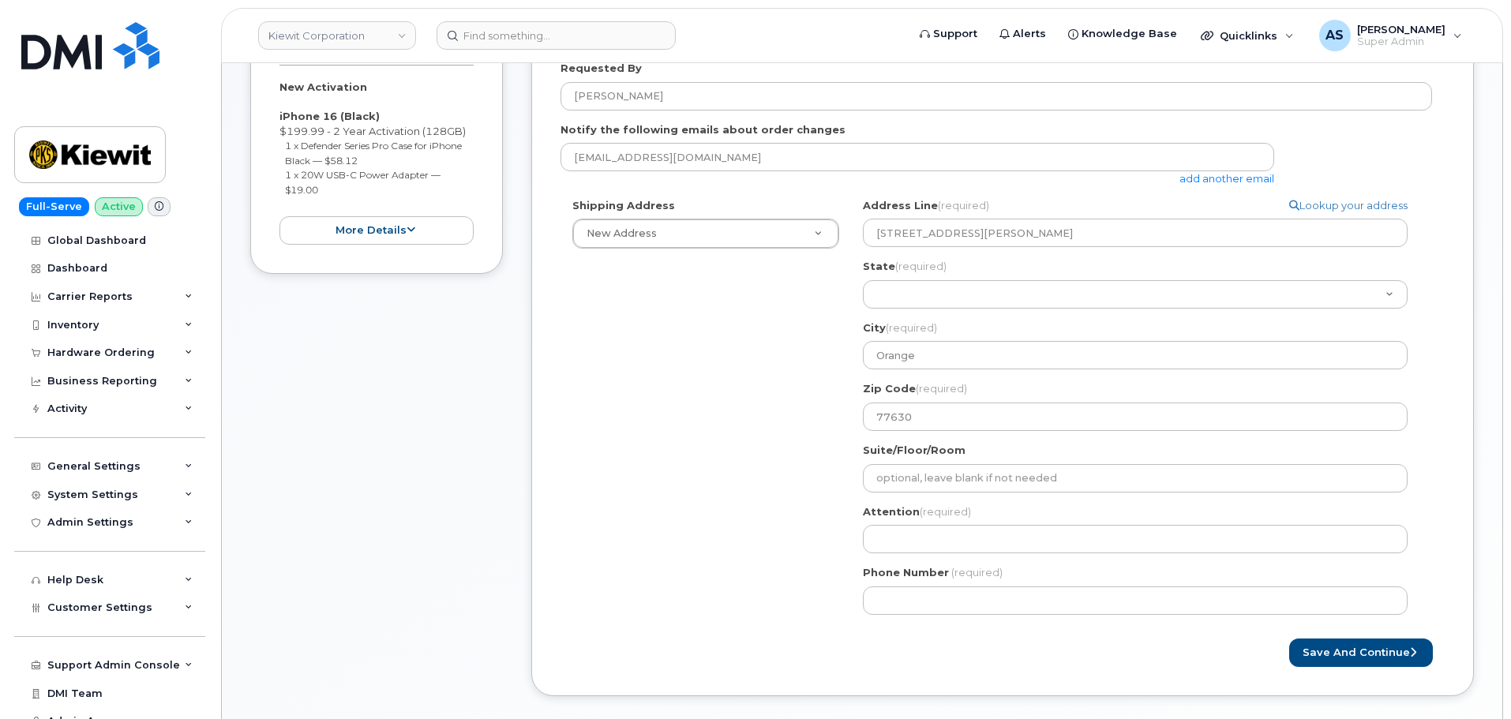
click at [683, 441] on div "Shipping Address New Address New Address 20910 Broad Hollow Ct 400 More Ave 216…" at bounding box center [995, 412] width 871 height 429
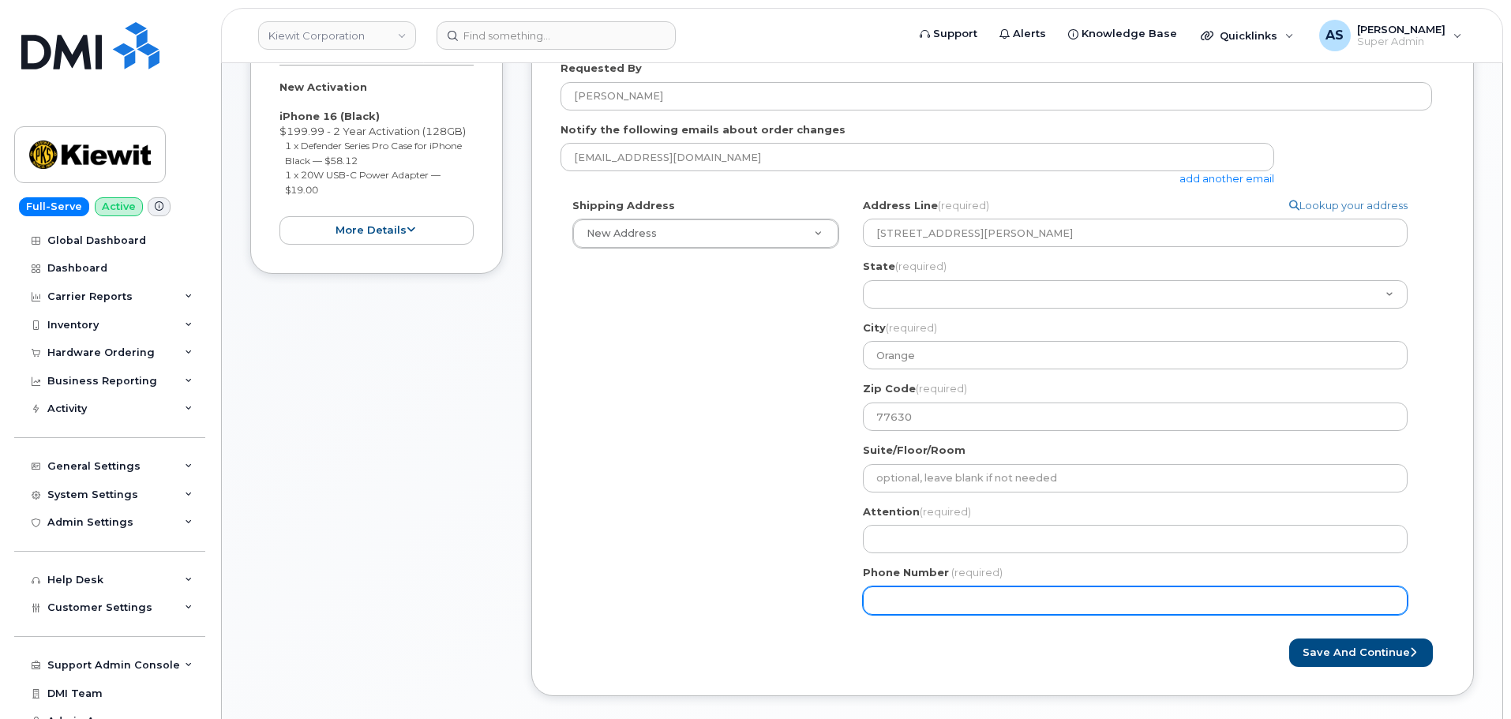
click at [901, 590] on input "Phone Number" at bounding box center [1135, 600] width 545 height 28
paste input "7206074372"
select select
type input "7206074372"
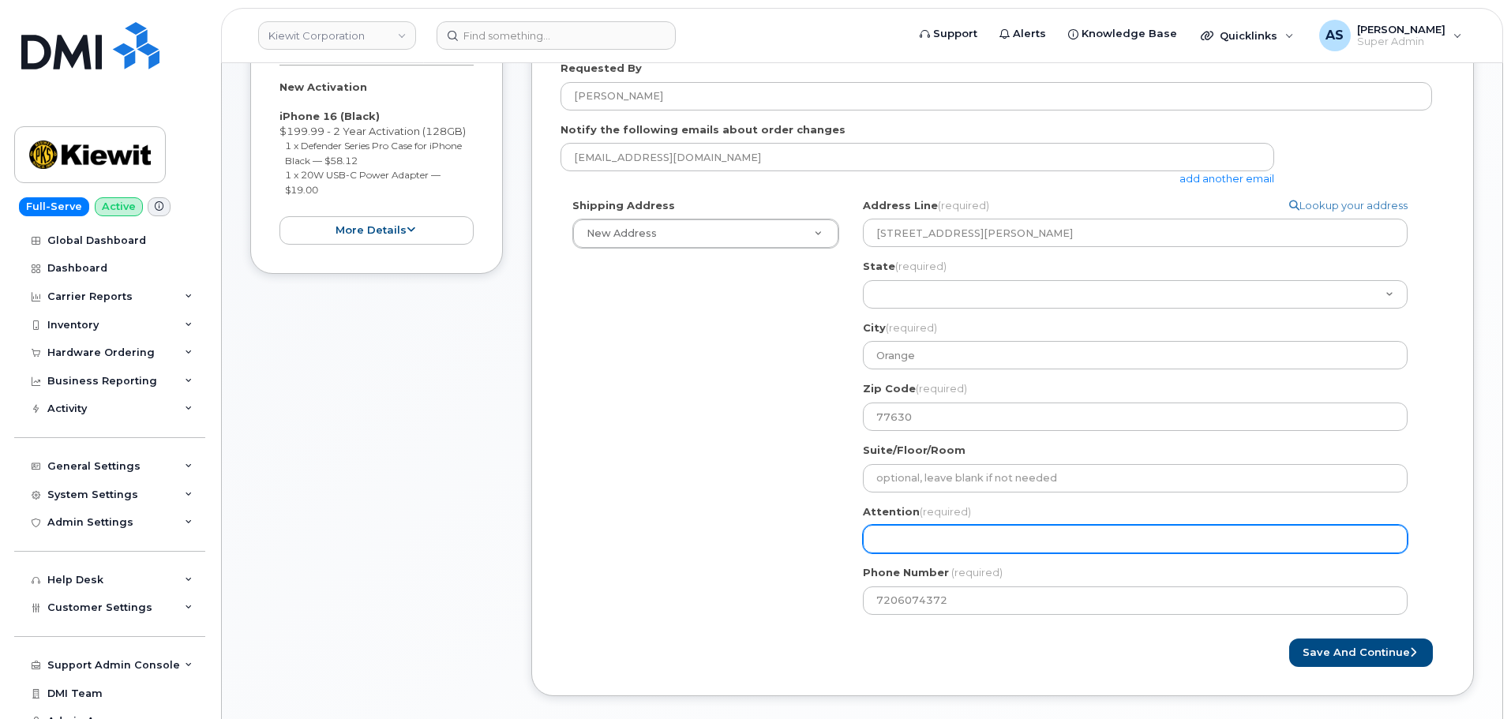
click at [923, 535] on input "Attention (required)" at bounding box center [1135, 539] width 545 height 28
paste input "Robert Styron"
select select
type input "Robert Styron"
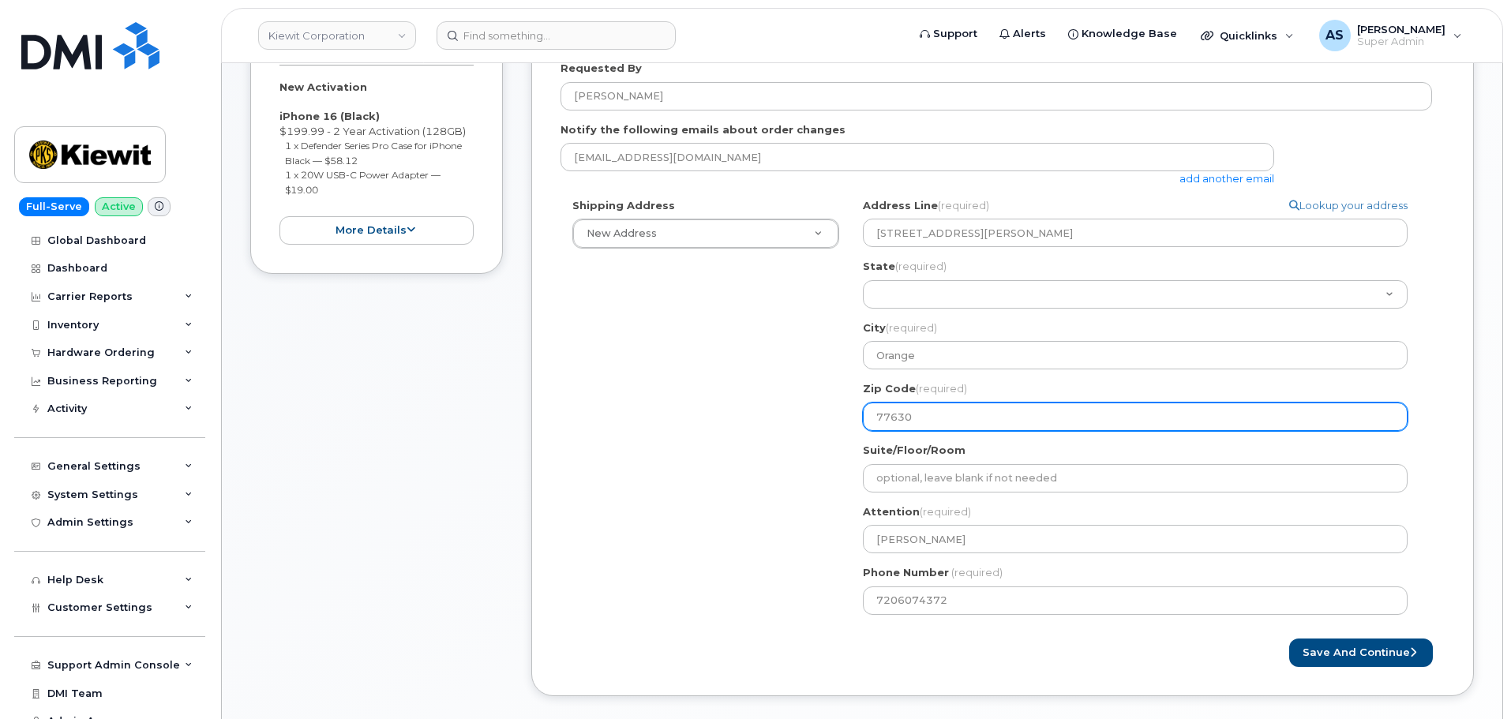
drag, startPoint x: 856, startPoint y: 427, endPoint x: 753, endPoint y: 432, distance: 103.5
click at [753, 432] on div "Shipping Address New Address New Address 20910 Broad Hollow Ct 400 More Ave 216…" at bounding box center [995, 412] width 871 height 429
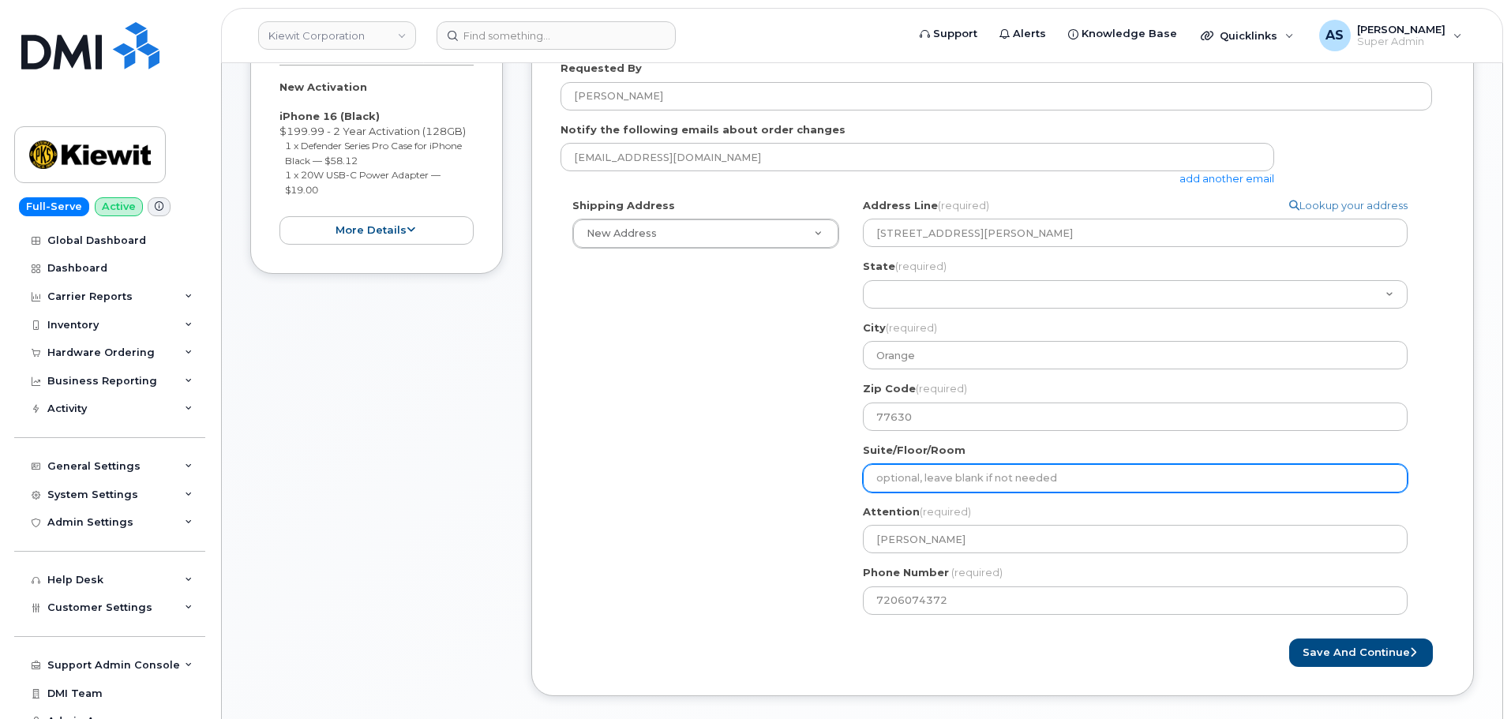
drag, startPoint x: 967, startPoint y: 478, endPoint x: 957, endPoint y: 475, distance: 10.5
click at [965, 476] on input "Suite/Floor/Room" at bounding box center [1135, 478] width 545 height 28
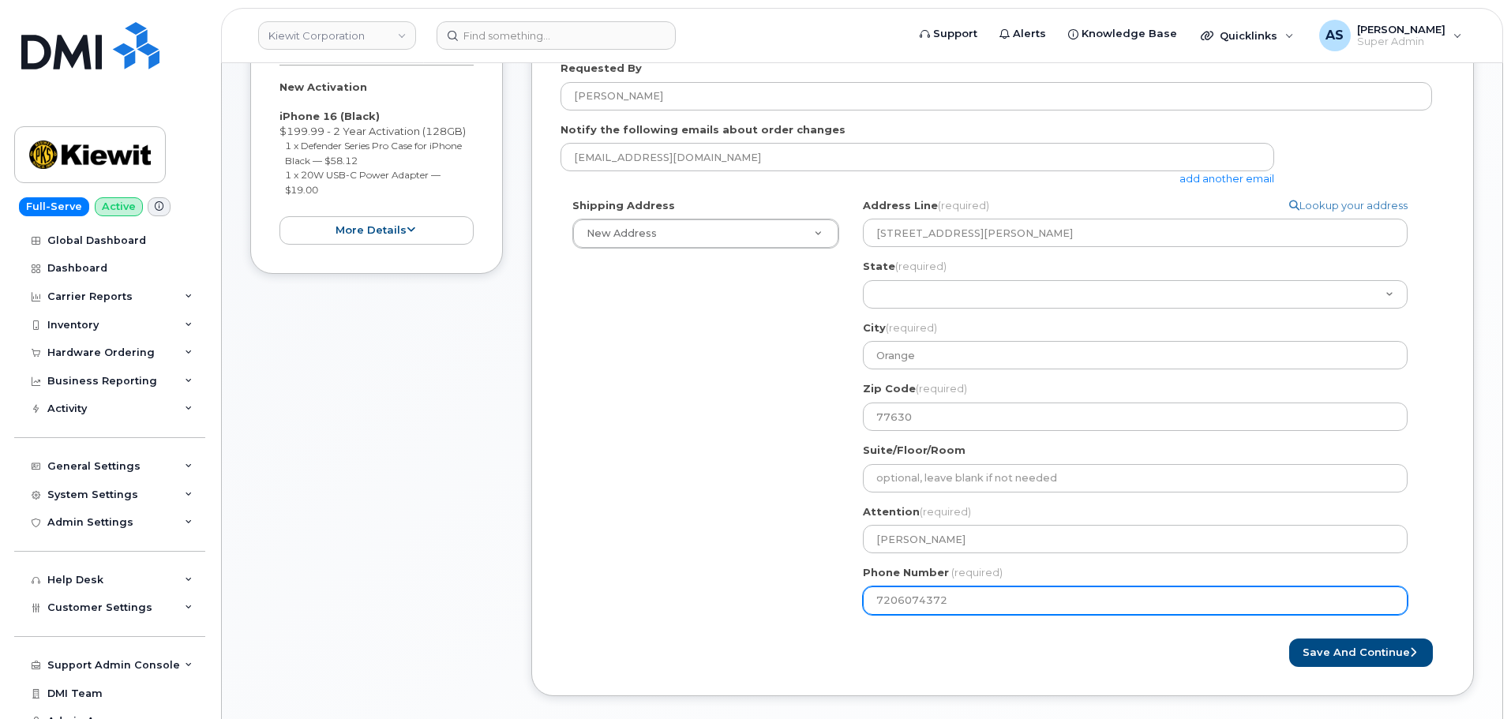
click at [550, 499] on div "Created By Alexander Strull Requested By Robert Styron Notify the following ema…" at bounding box center [1002, 334] width 942 height 726
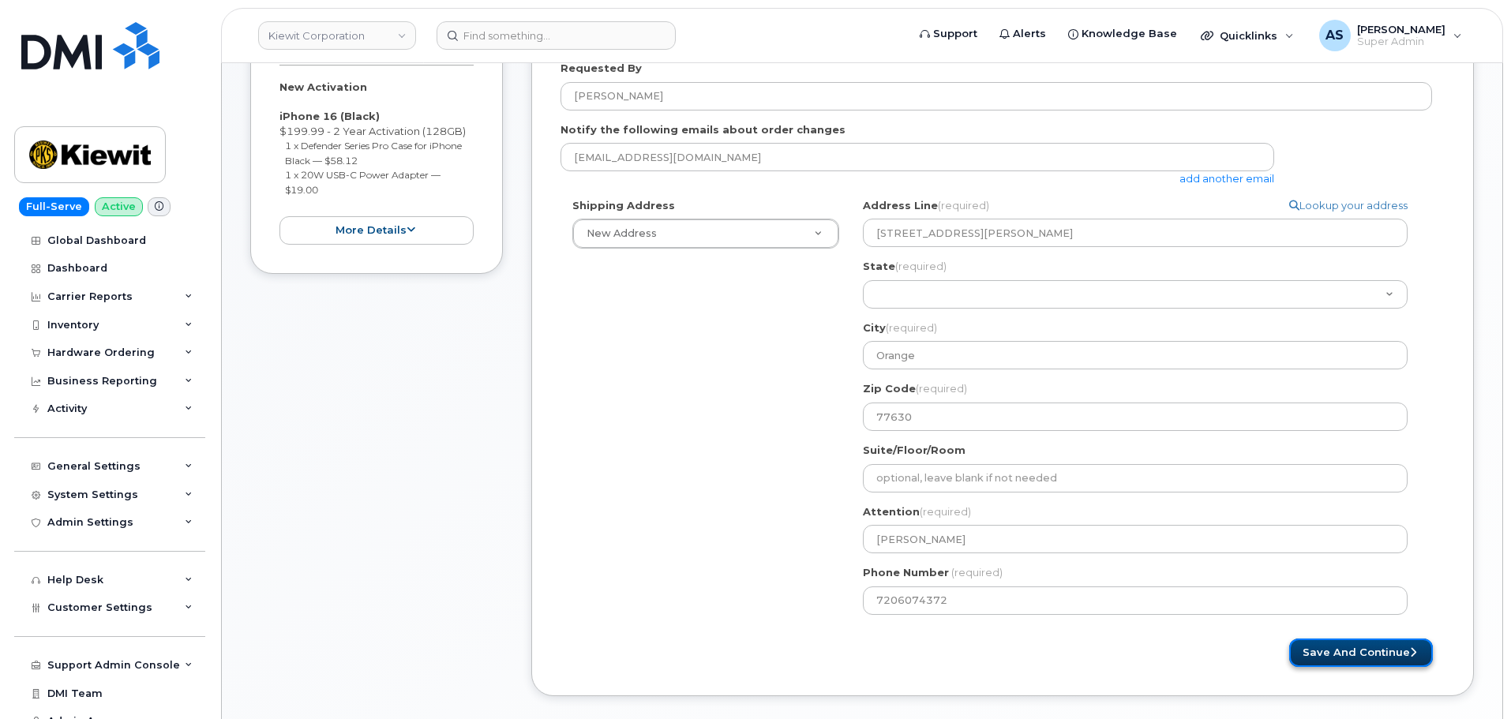
click at [1373, 659] on button "Save and Continue" at bounding box center [1361, 653] width 144 height 29
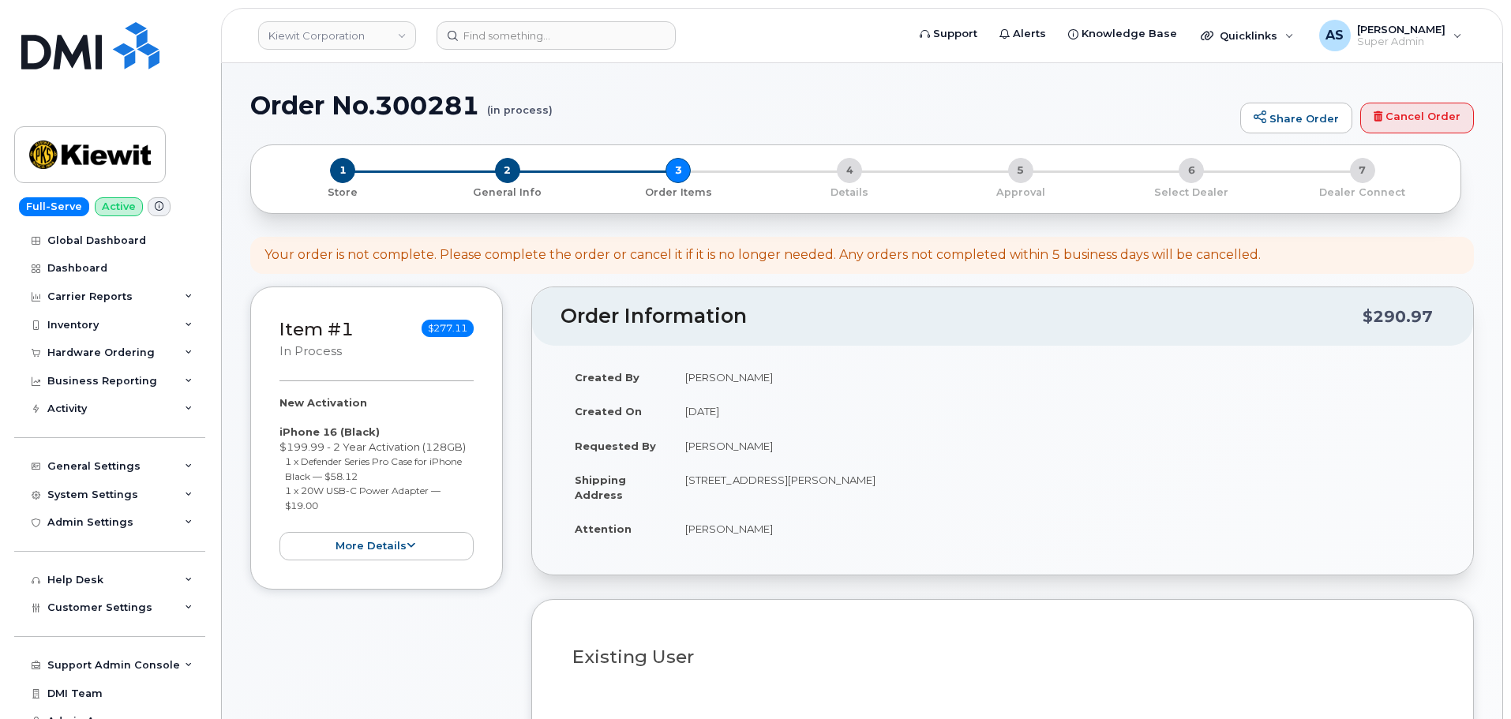
select select
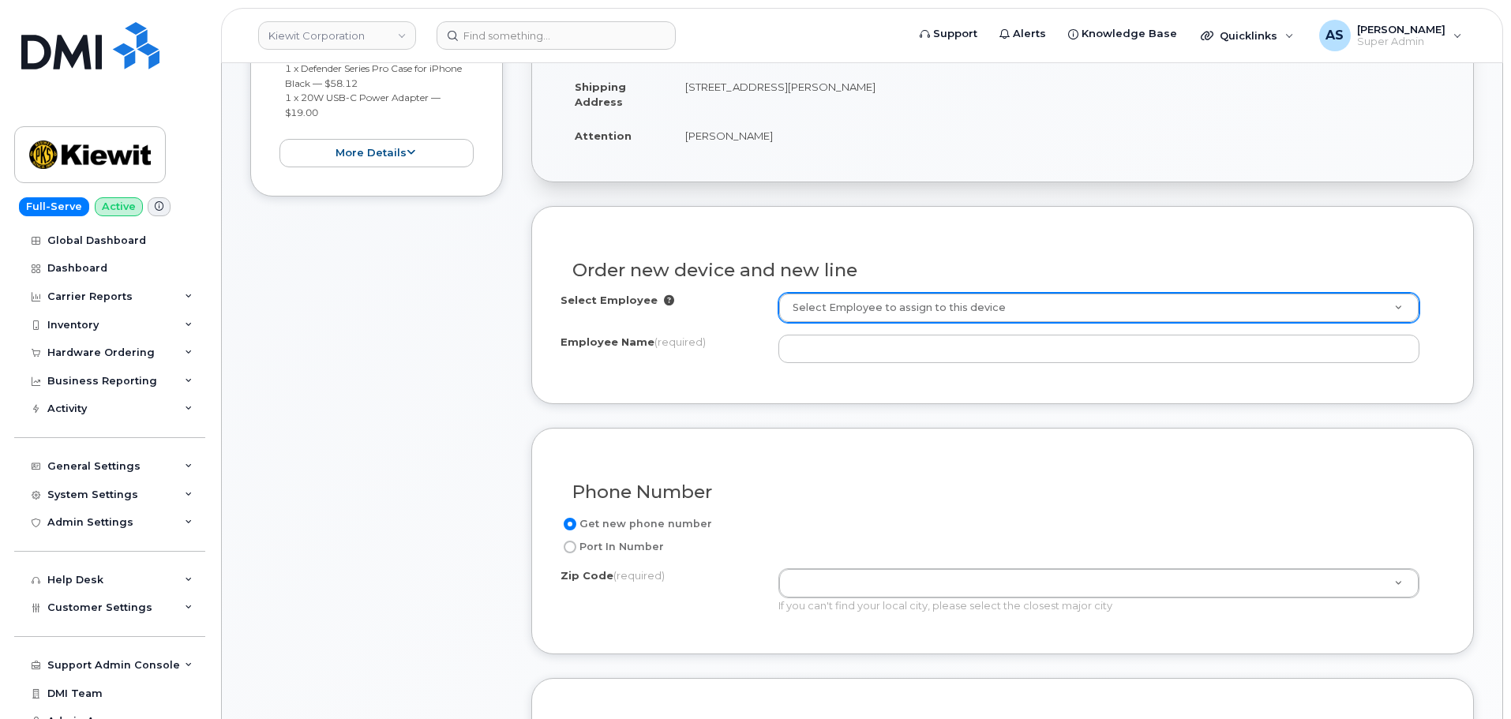
scroll to position [395, 0]
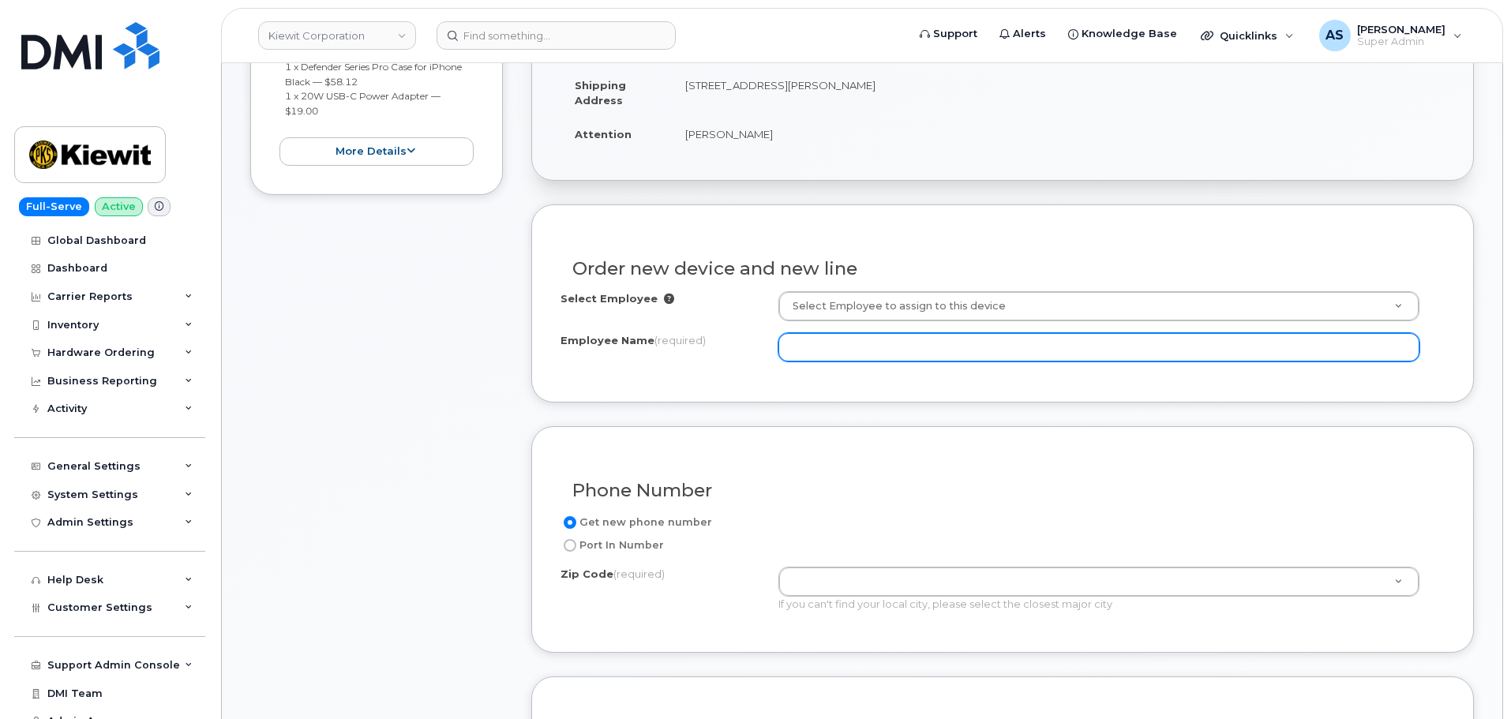
click at [892, 339] on input "Employee Name (required)" at bounding box center [1098, 347] width 641 height 28
paste input "77630"
type input "7"
drag, startPoint x: 920, startPoint y: 335, endPoint x: 917, endPoint y: 352, distance: 17.5
click at [918, 347] on input "Employee Name (required)" at bounding box center [1098, 347] width 641 height 28
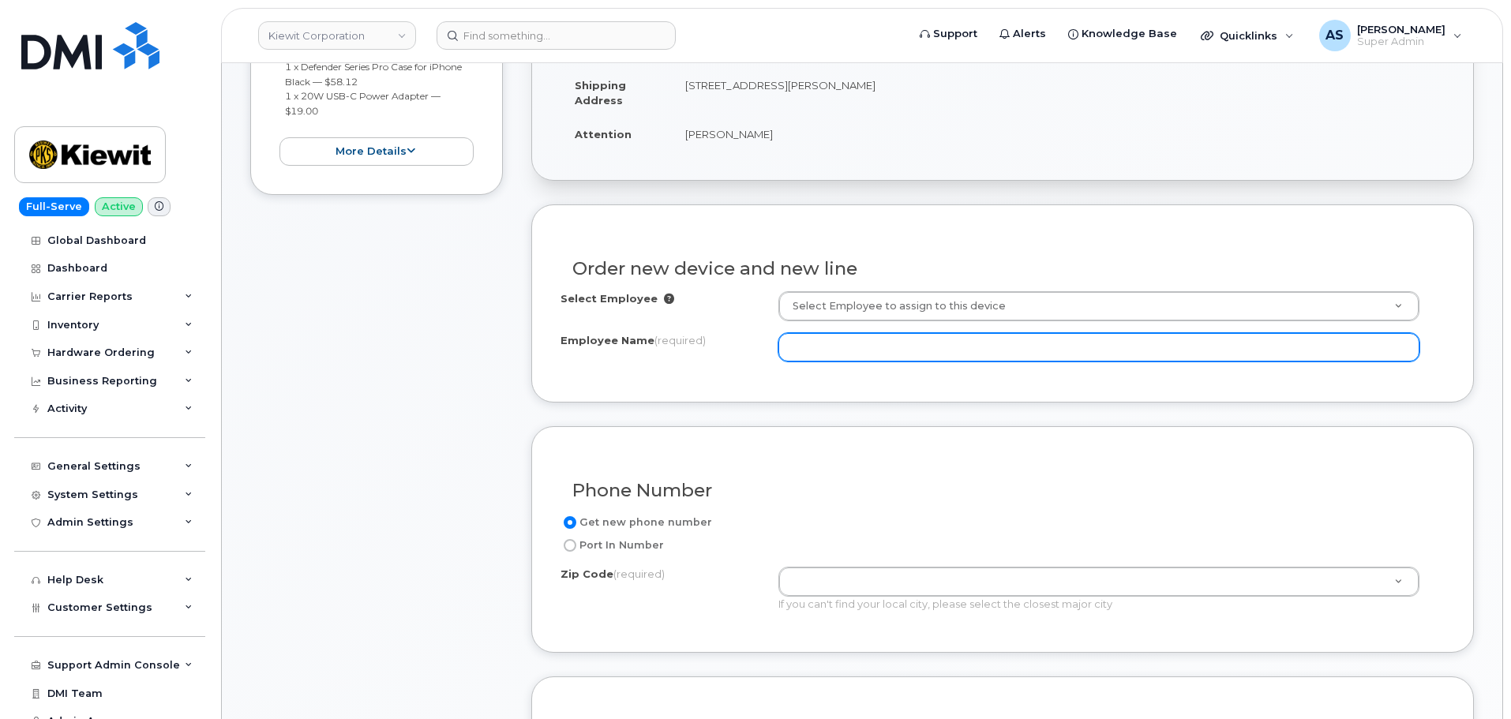
paste input "Robert Styron"
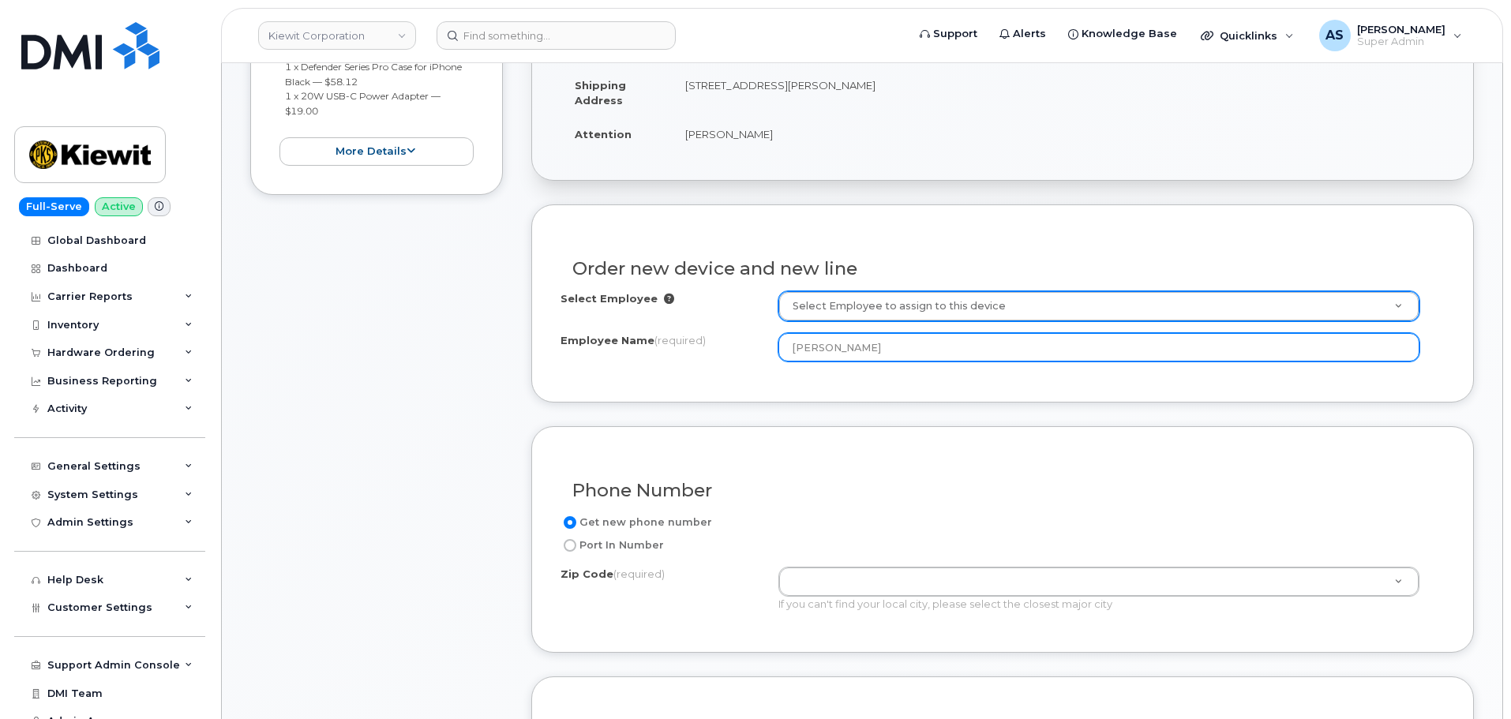
type input "Robert Styron"
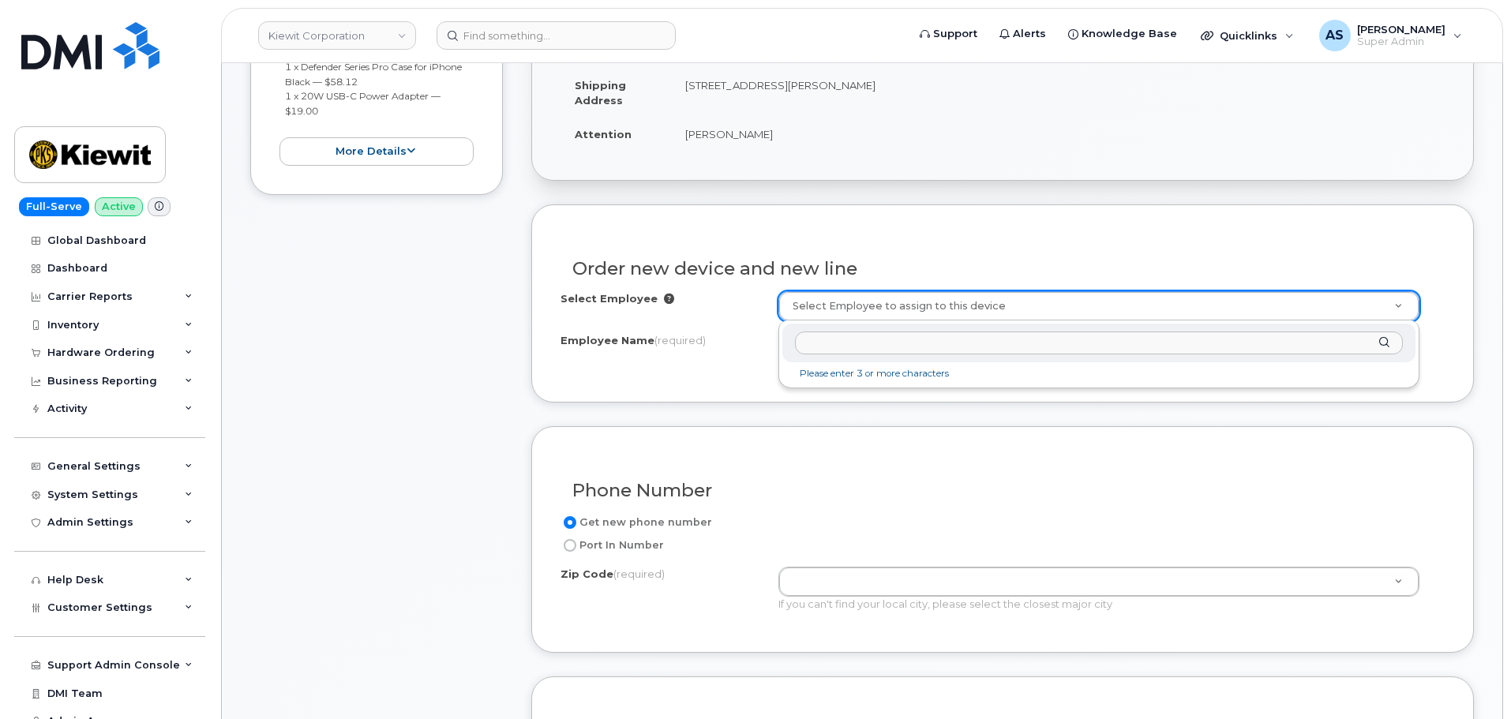
paste input "Robert Styron"
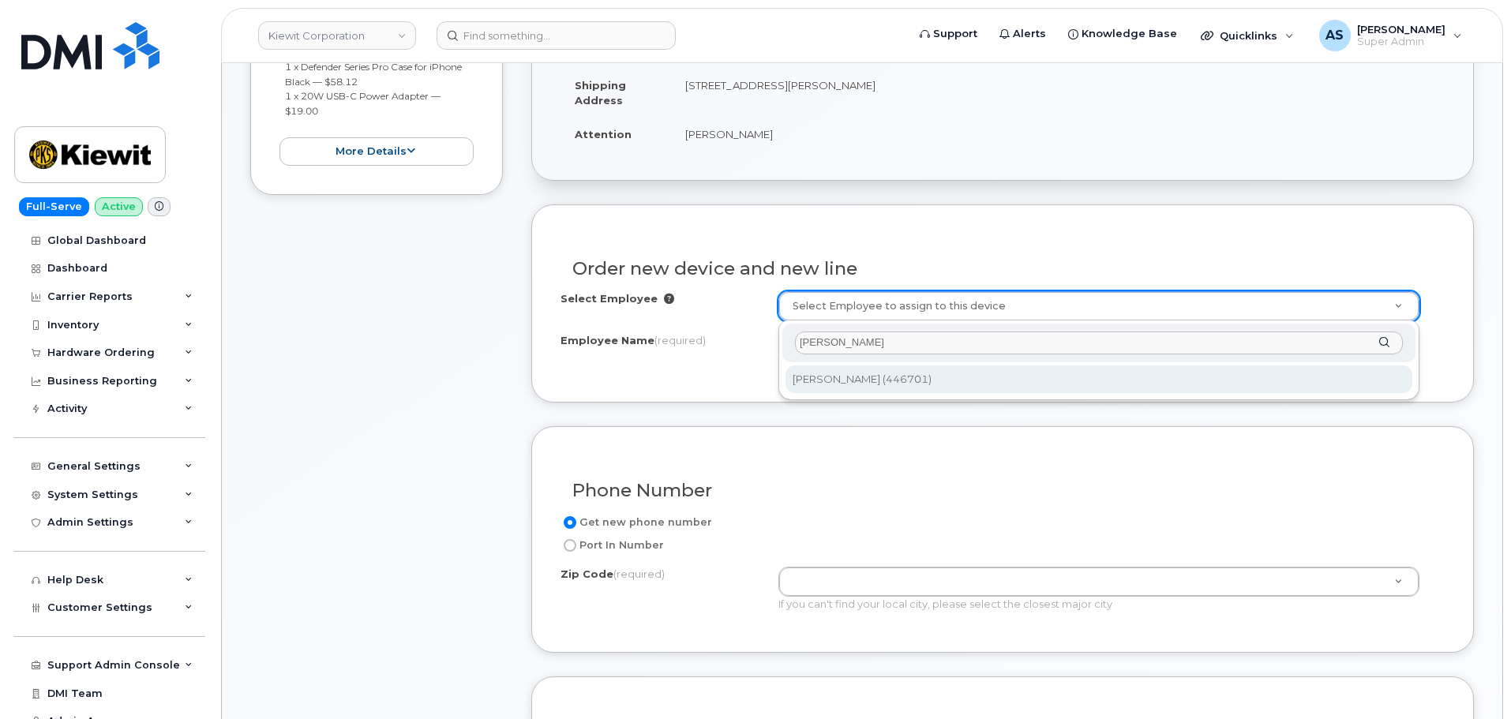
type input "Robert Styron"
type input "2158158"
type input "2306 FOREMAN ROAD"
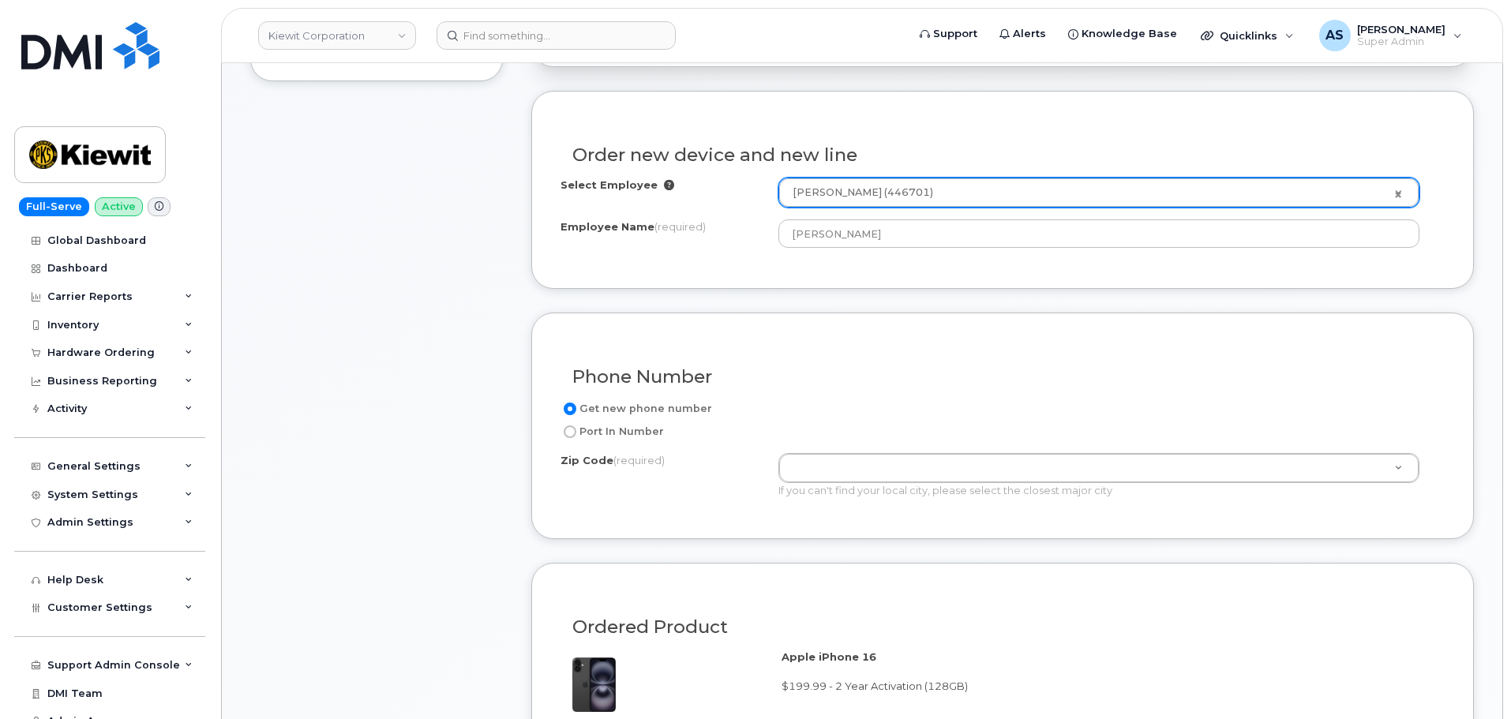
scroll to position [553, 0]
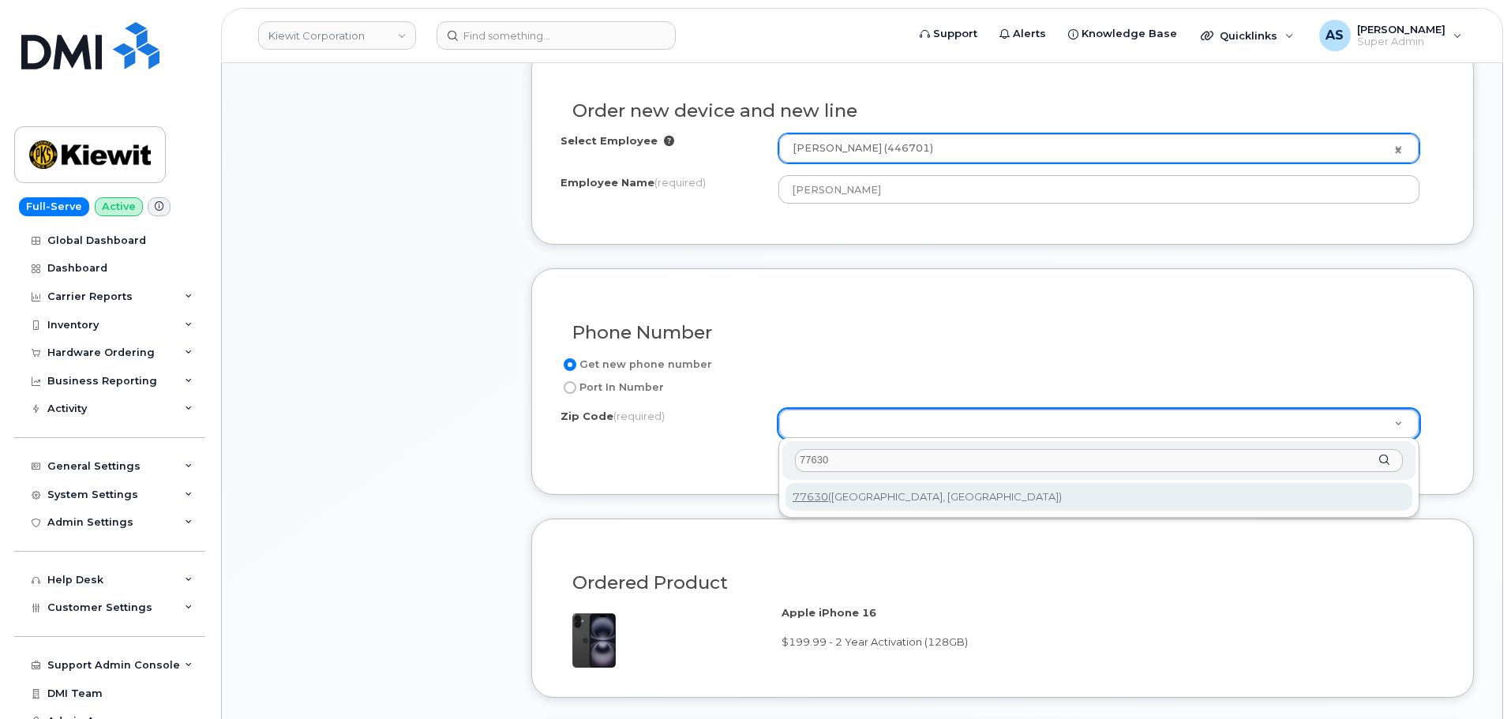
type input "77630"
type input "77630 (Orange, TX)"
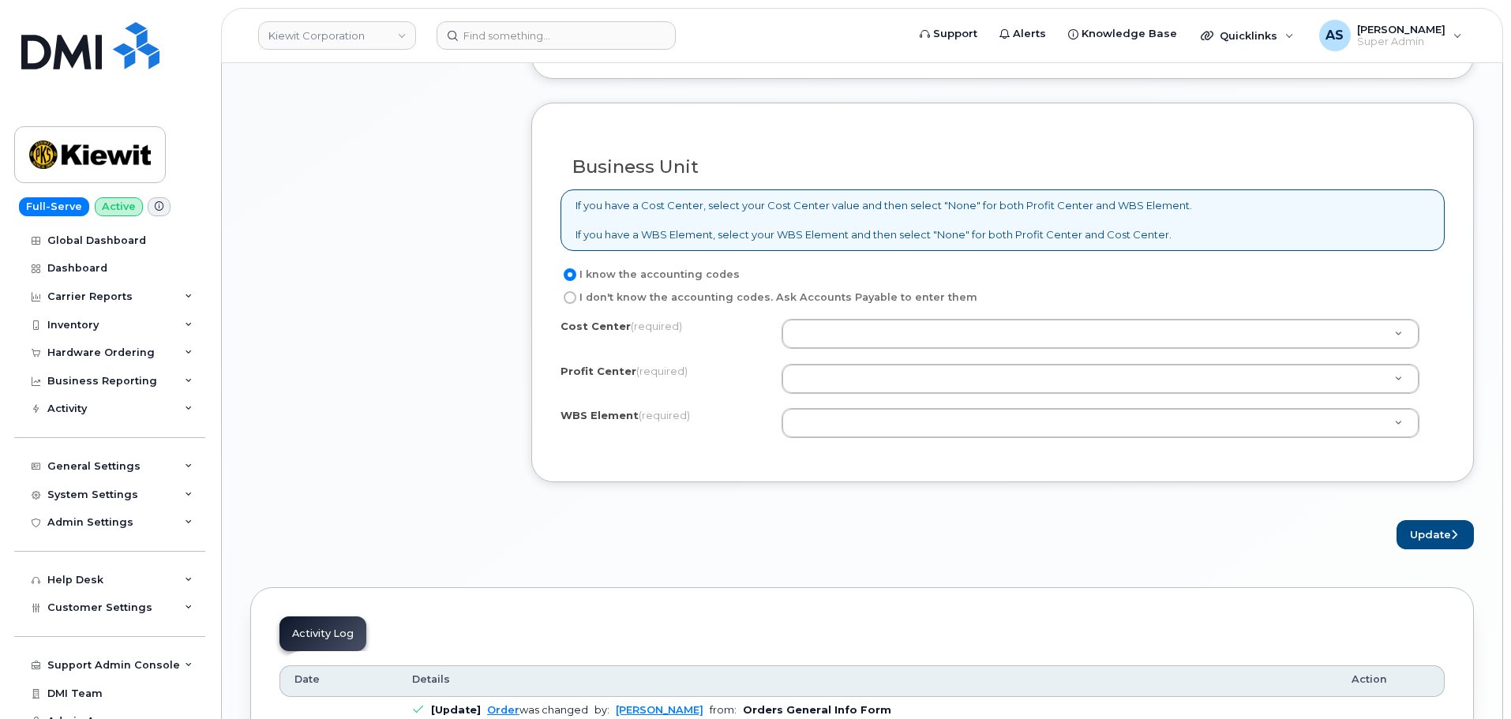
scroll to position [1263, 0]
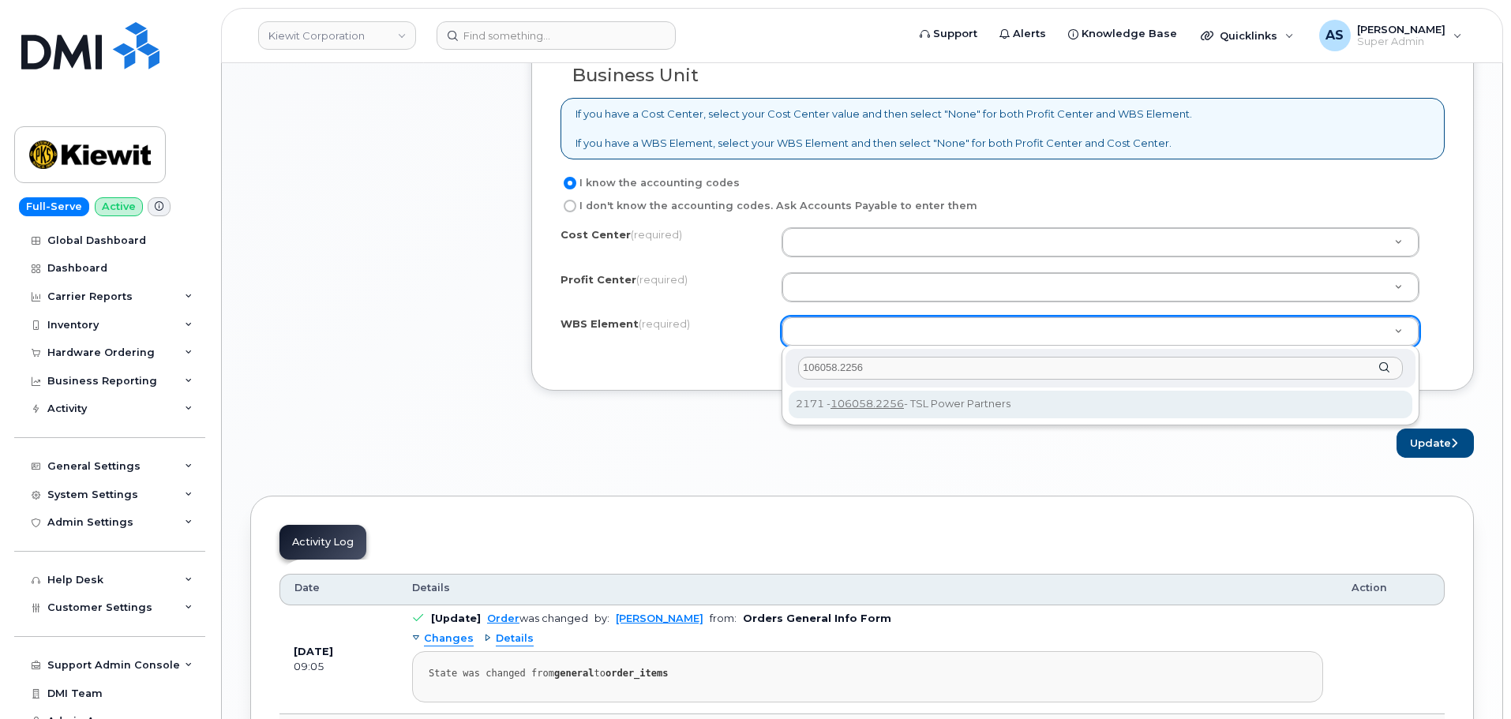
type input "106058.2256"
drag, startPoint x: 859, startPoint y: 407, endPoint x: 864, endPoint y: 399, distance: 9.2
type input "106058.2256"
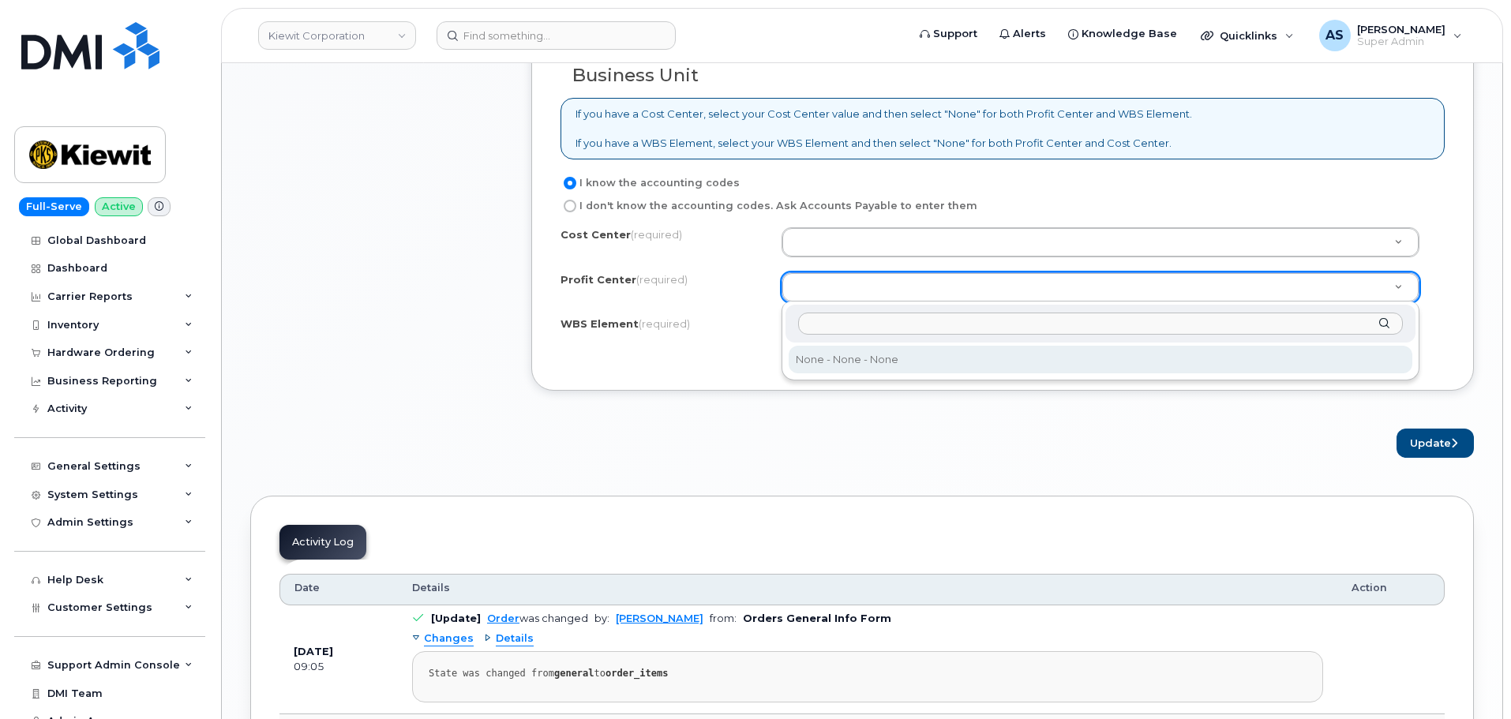
select select "None"
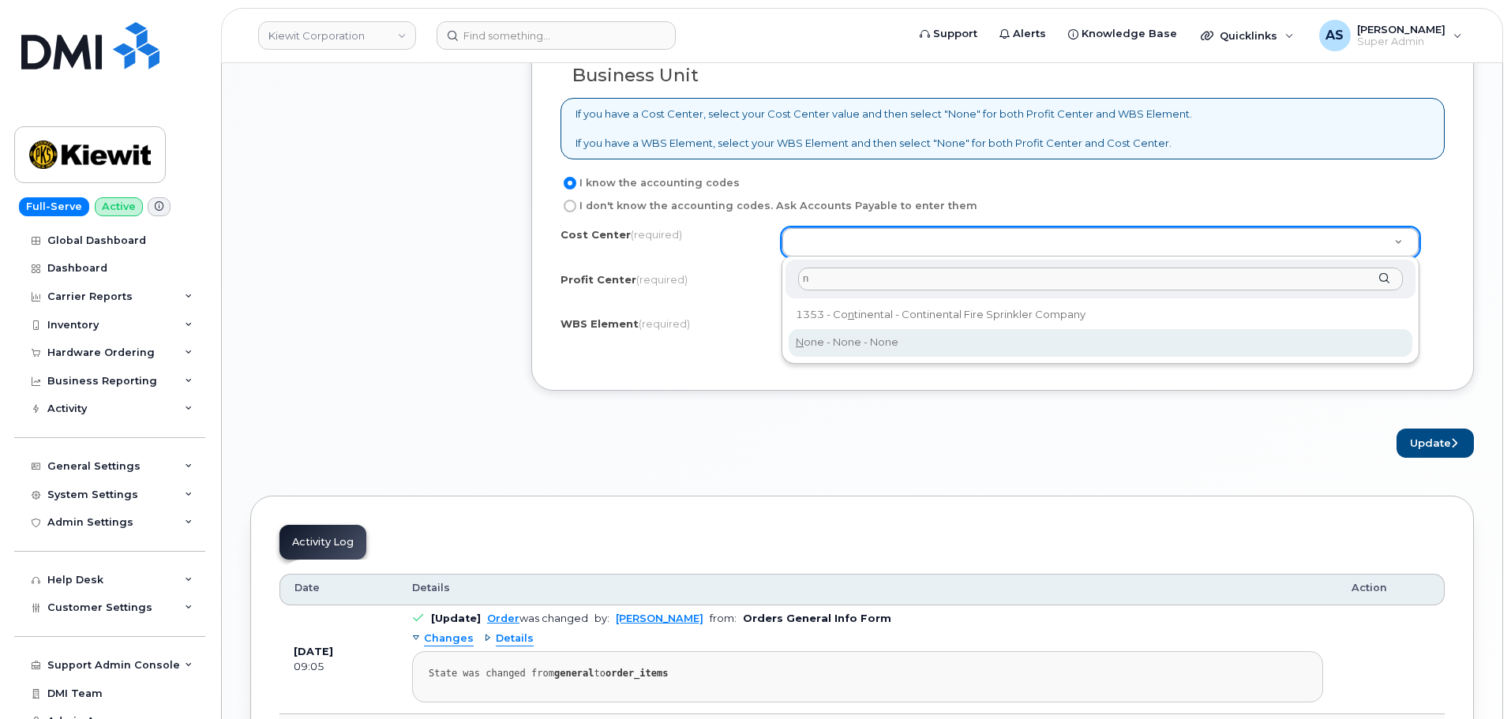
type input "n"
type input "None"
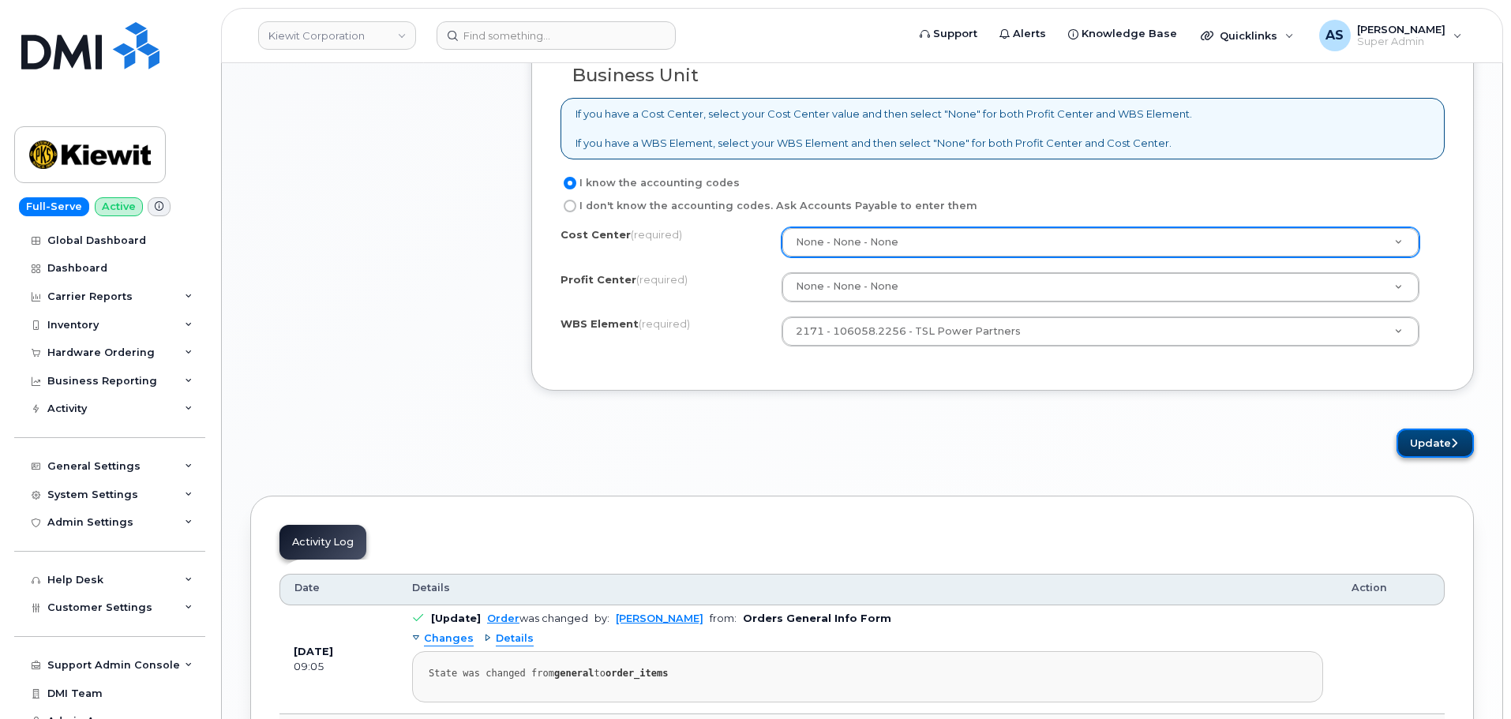
click at [1447, 446] on button "Update" at bounding box center [1434, 443] width 77 height 29
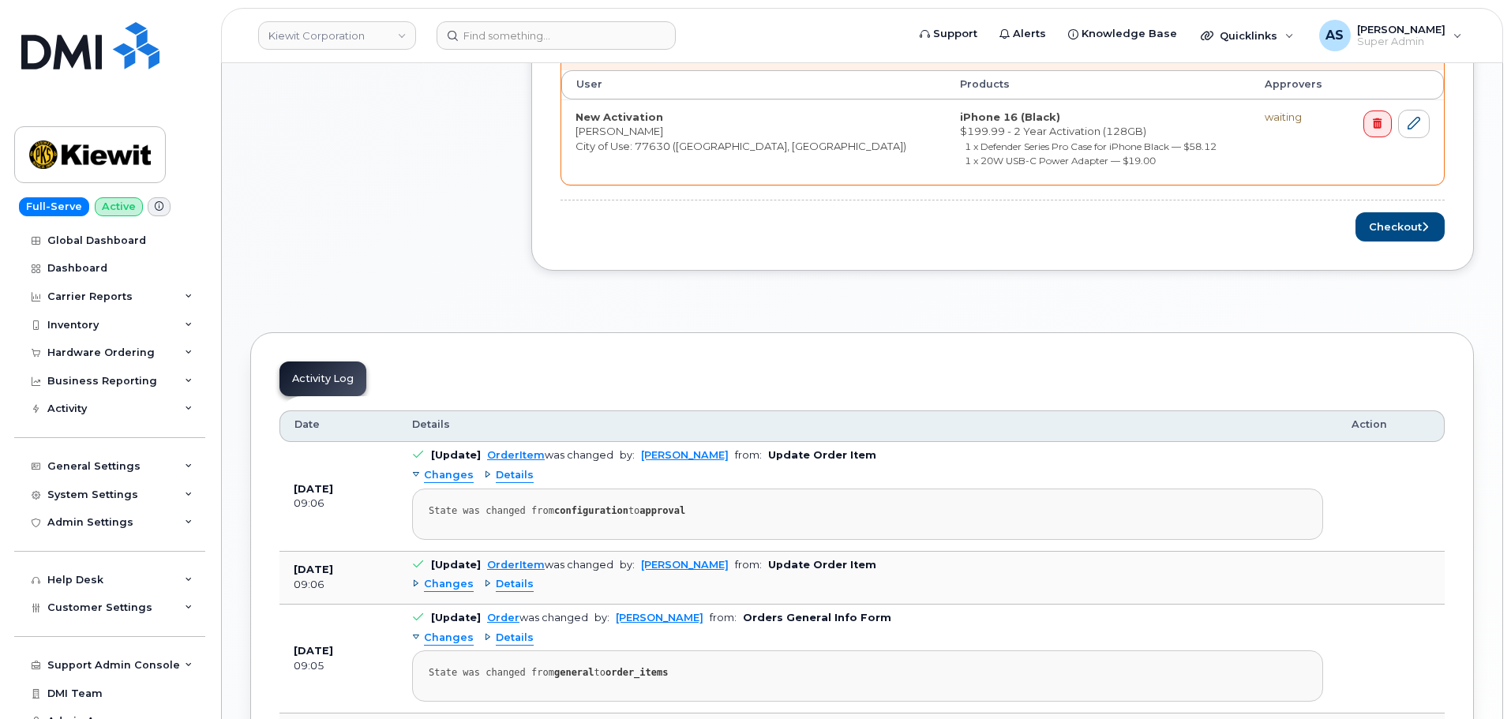
scroll to position [710, 0]
click at [1396, 235] on button "Checkout" at bounding box center [1399, 226] width 89 height 29
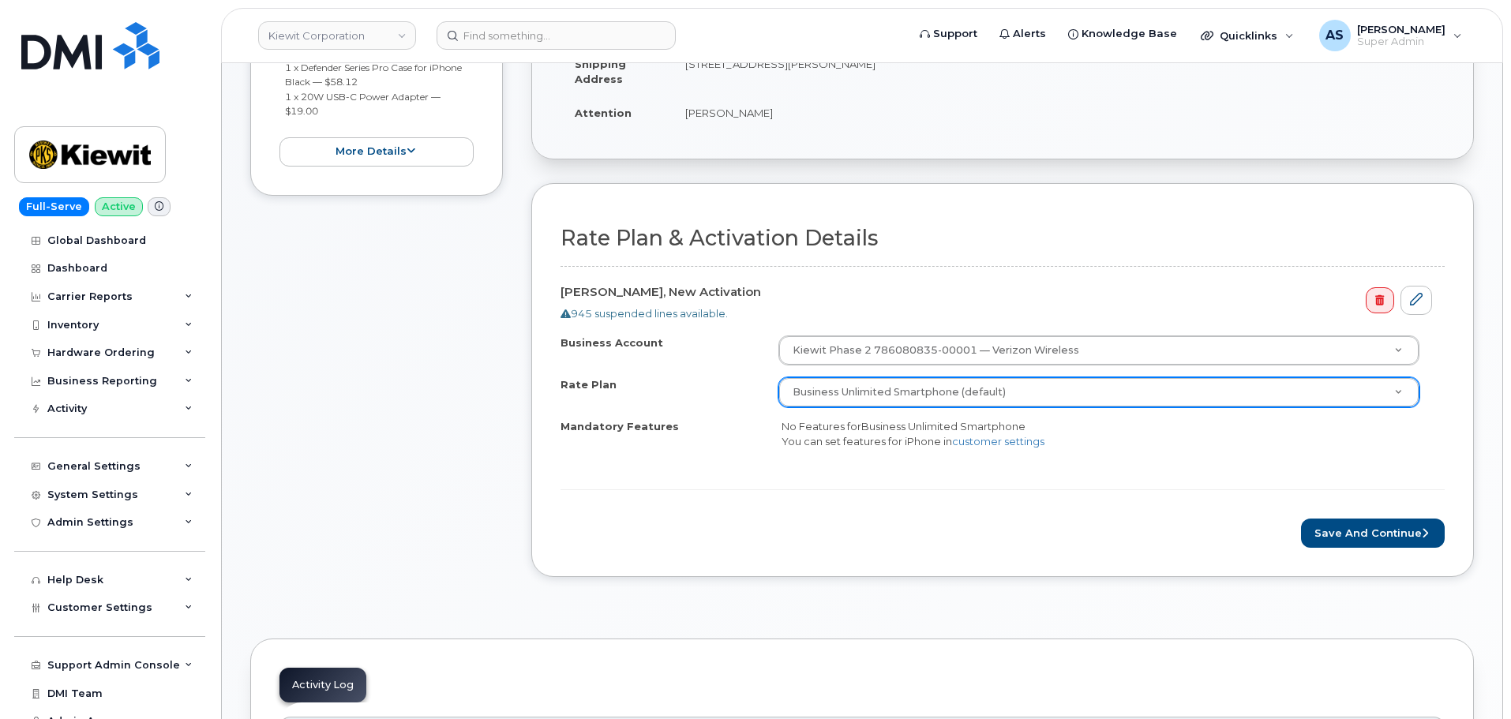
scroll to position [395, 0]
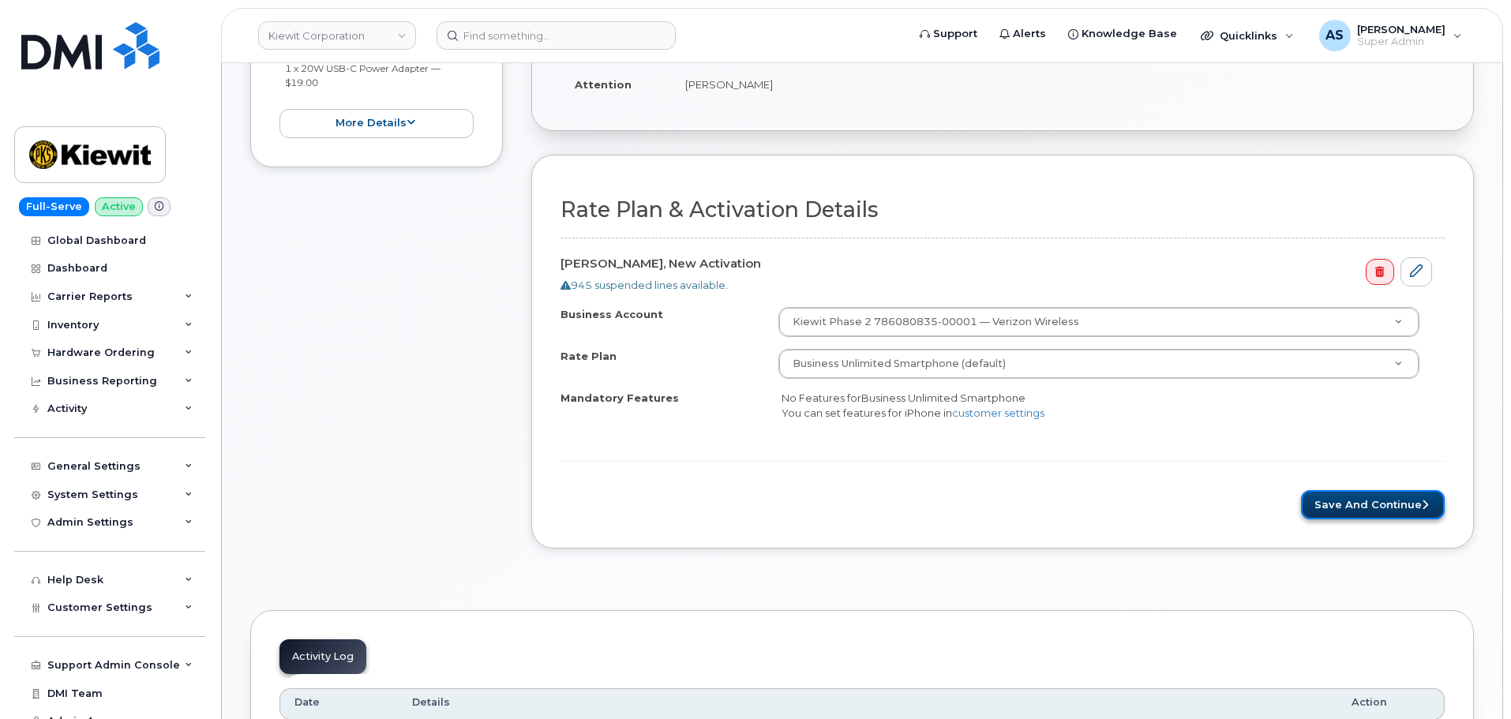
click at [1340, 510] on button "Save and Continue" at bounding box center [1373, 504] width 144 height 29
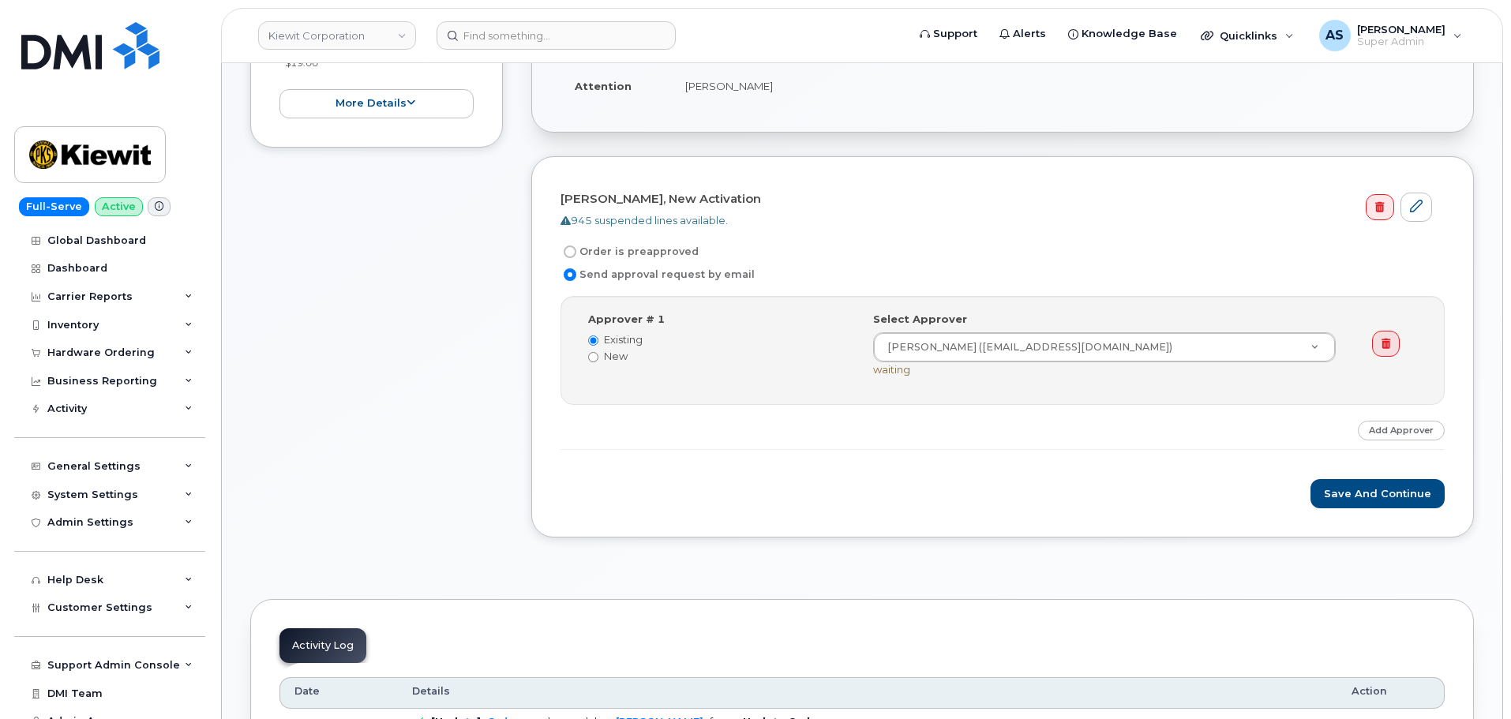
scroll to position [395, 0]
click at [1397, 486] on button "Save and Continue" at bounding box center [1377, 492] width 134 height 29
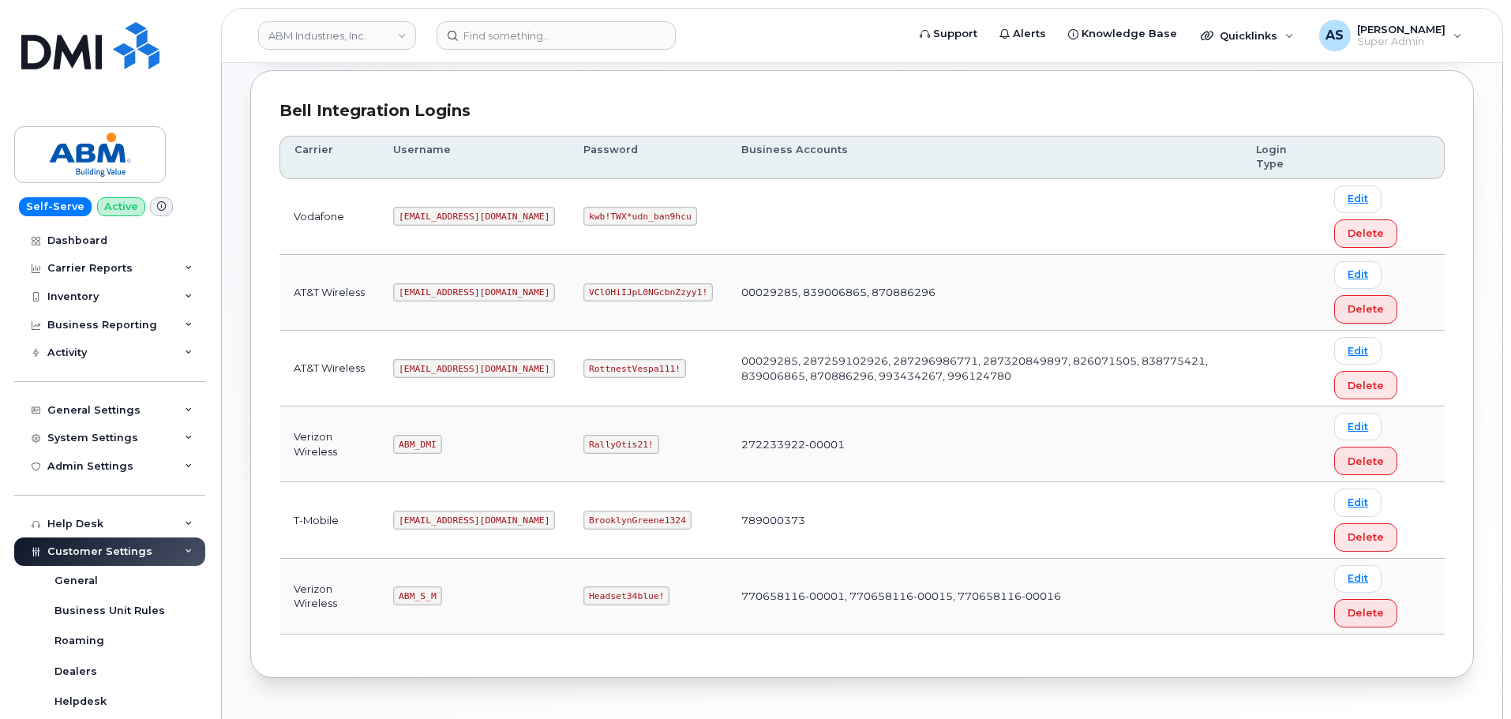
scroll to position [168, 0]
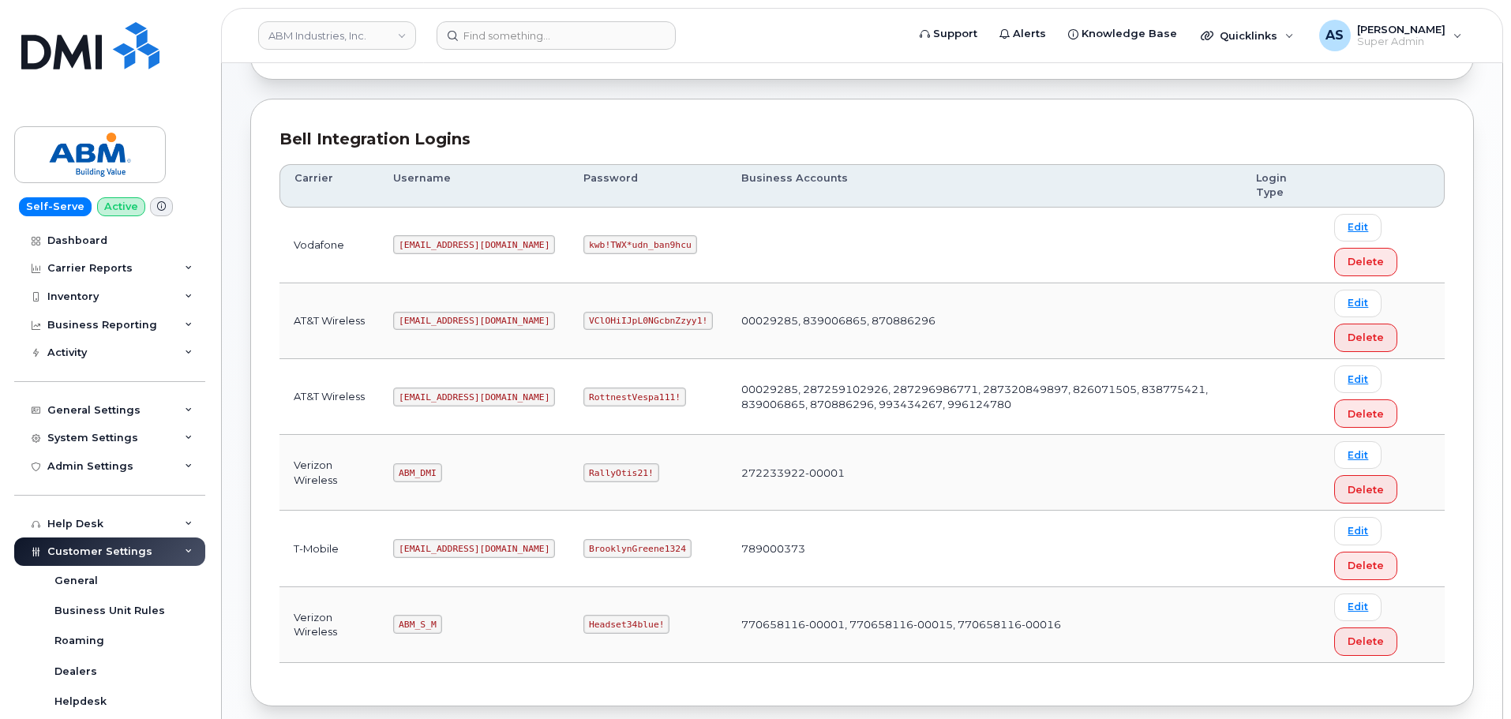
click at [442, 391] on code "[EMAIL_ADDRESS][DOMAIN_NAME]" at bounding box center [474, 397] width 162 height 19
